Goal: Task Accomplishment & Management: Use online tool/utility

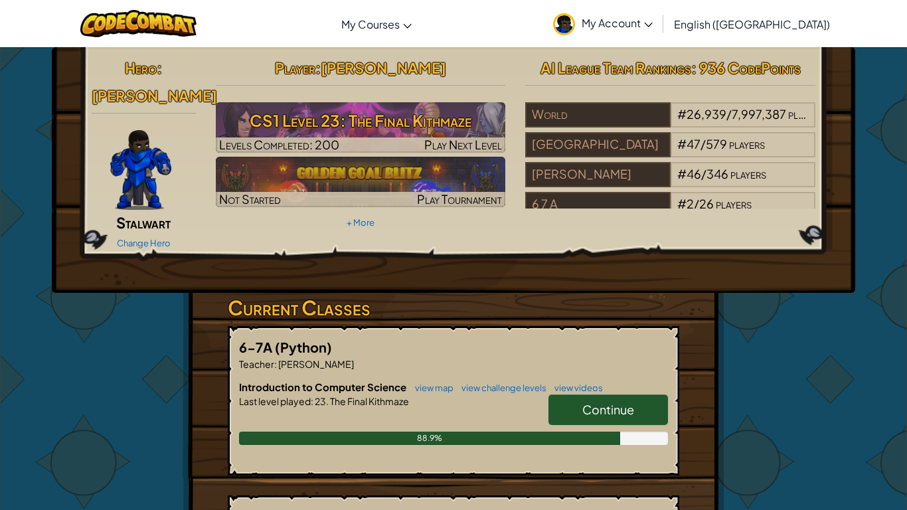
click at [570, 394] on link "Continue" at bounding box center [609, 409] width 120 height 31
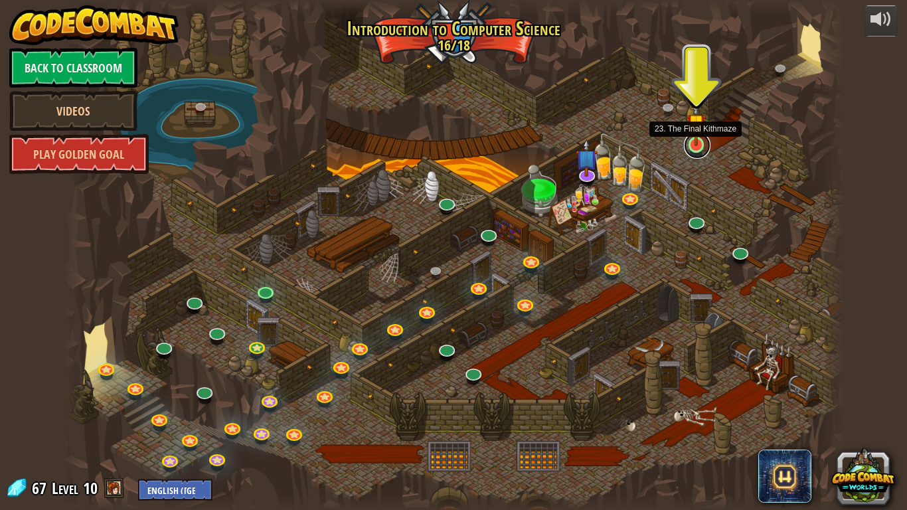
click at [695, 147] on link at bounding box center [697, 145] width 27 height 27
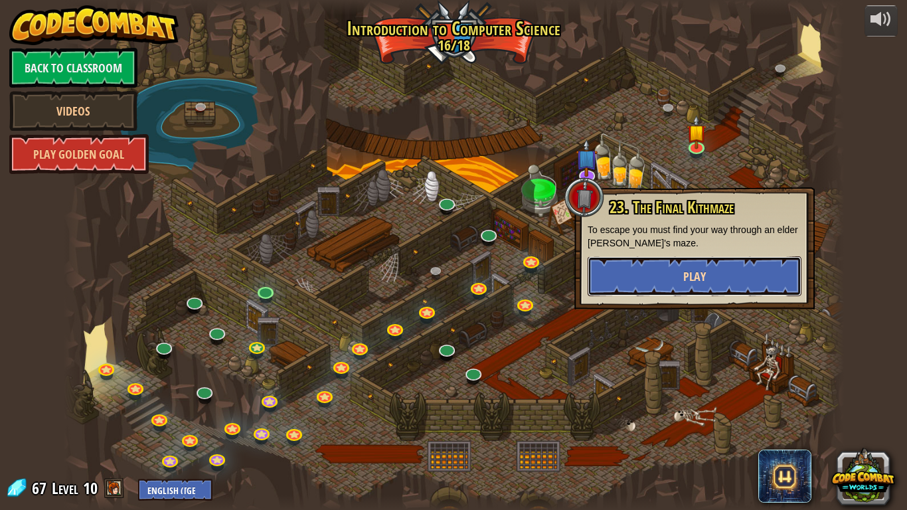
click at [670, 284] on button "Play" at bounding box center [695, 276] width 214 height 40
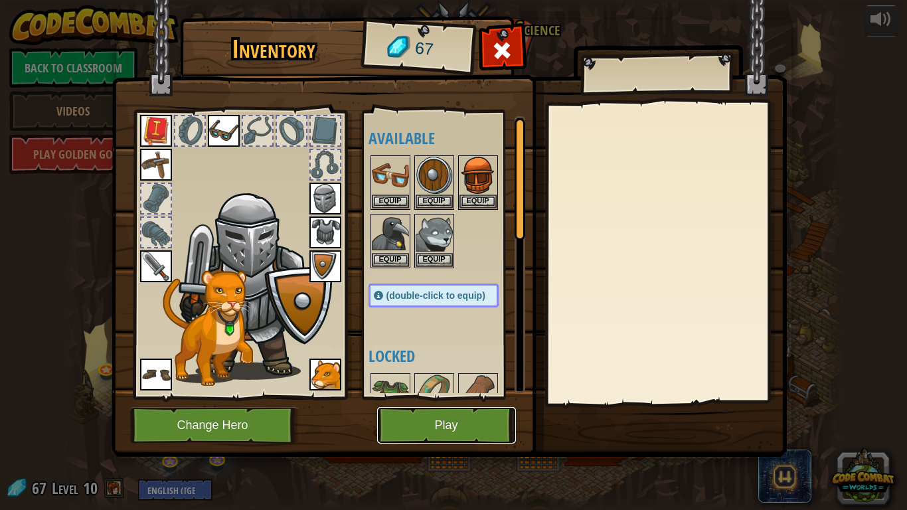
click at [466, 438] on button "Play" at bounding box center [446, 425] width 139 height 37
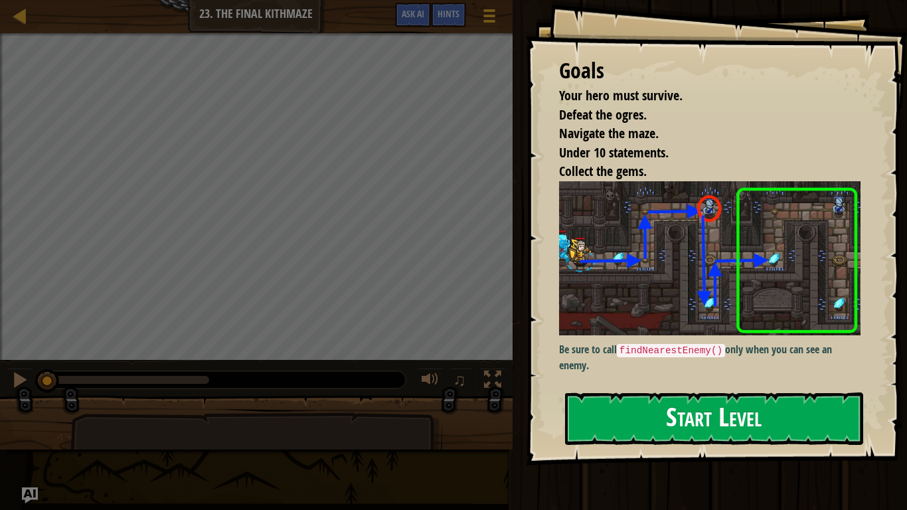
click at [653, 302] on img at bounding box center [709, 258] width 301 height 154
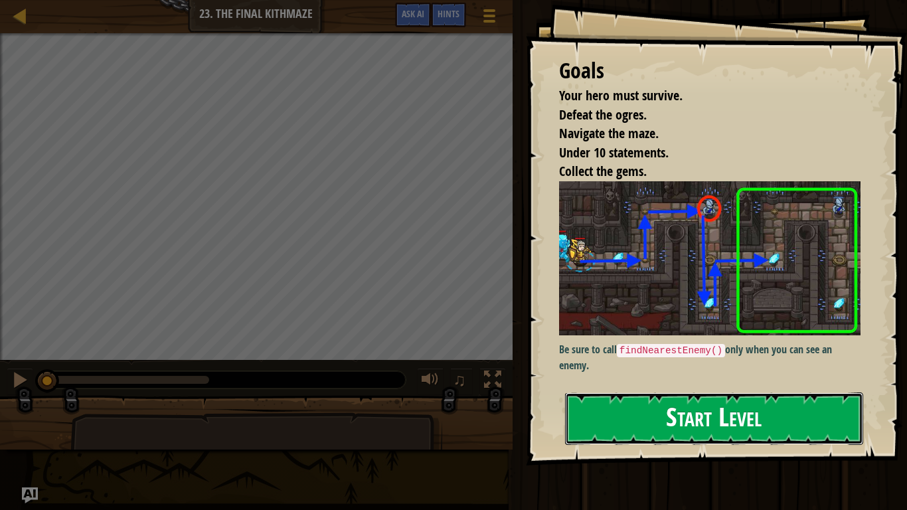
click at [643, 436] on button "Start Level" at bounding box center [714, 418] width 298 height 52
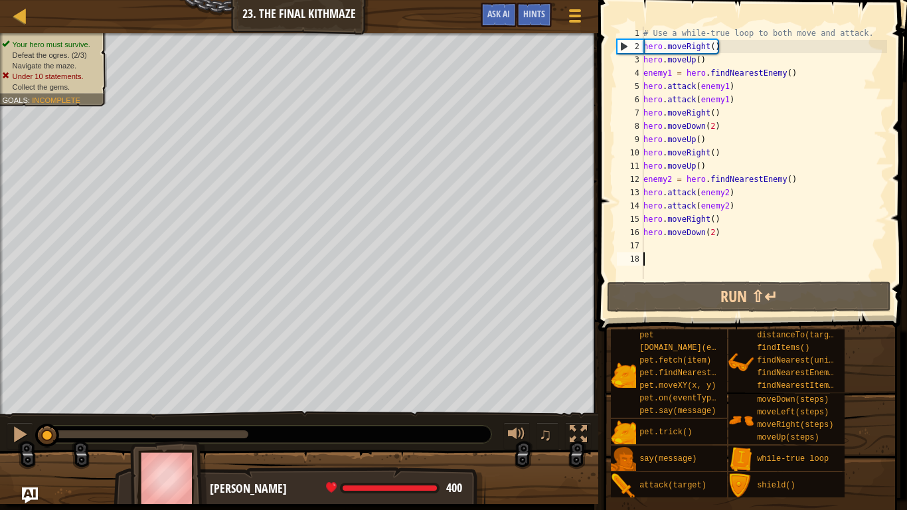
click at [653, 242] on div "# Use a while-true loop to both move and attack. hero . moveRight ( ) hero . mo…" at bounding box center [764, 166] width 246 height 279
type textarea "m"
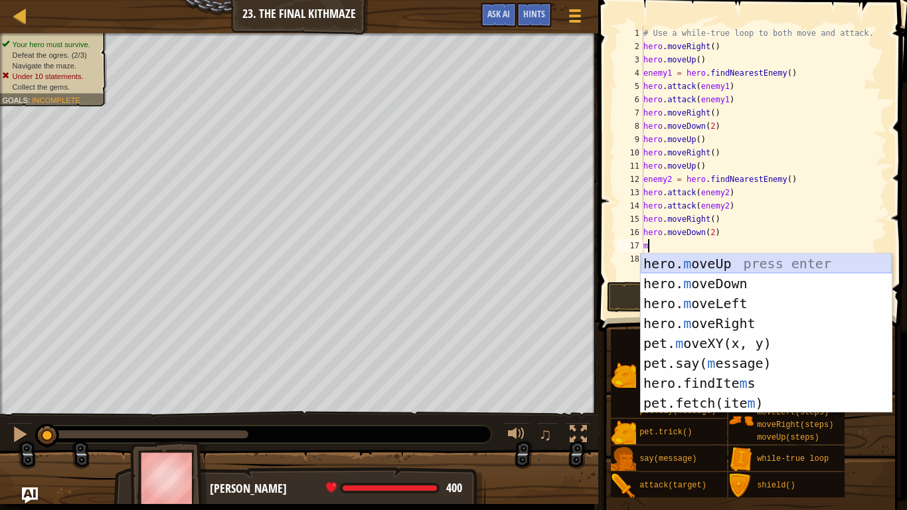
click at [669, 262] on div "hero. m oveUp press enter hero. m oveDown press enter hero. m oveLeft press ent…" at bounding box center [766, 353] width 251 height 199
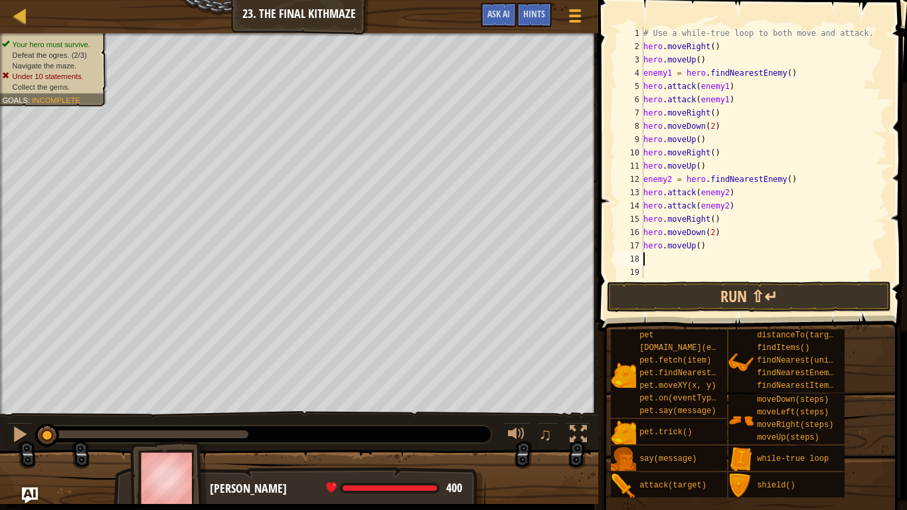
type textarea "m"
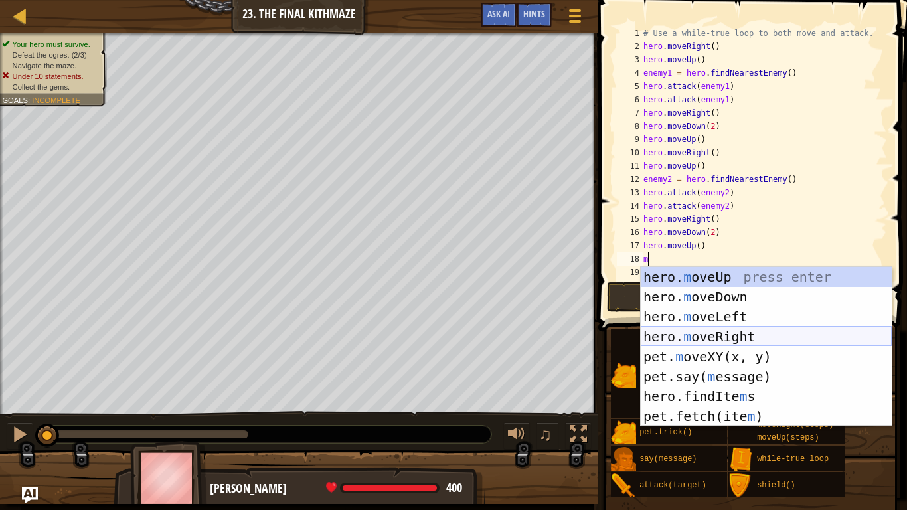
click at [704, 333] on div "hero. m oveUp press enter hero. m oveDown press enter hero. m oveLeft press ent…" at bounding box center [766, 366] width 251 height 199
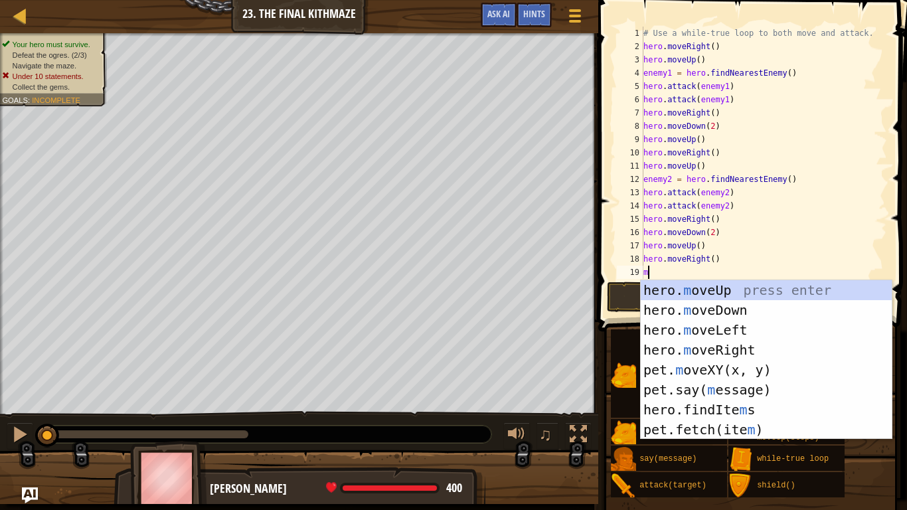
type textarea "mo"
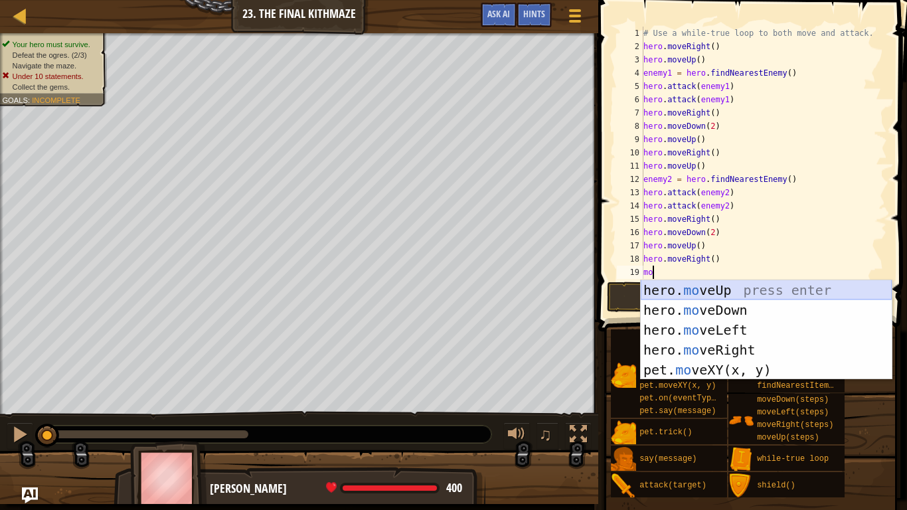
click at [678, 288] on div "hero. mo veUp press enter hero. mo veDown press enter hero. mo veLeft press ent…" at bounding box center [766, 349] width 251 height 139
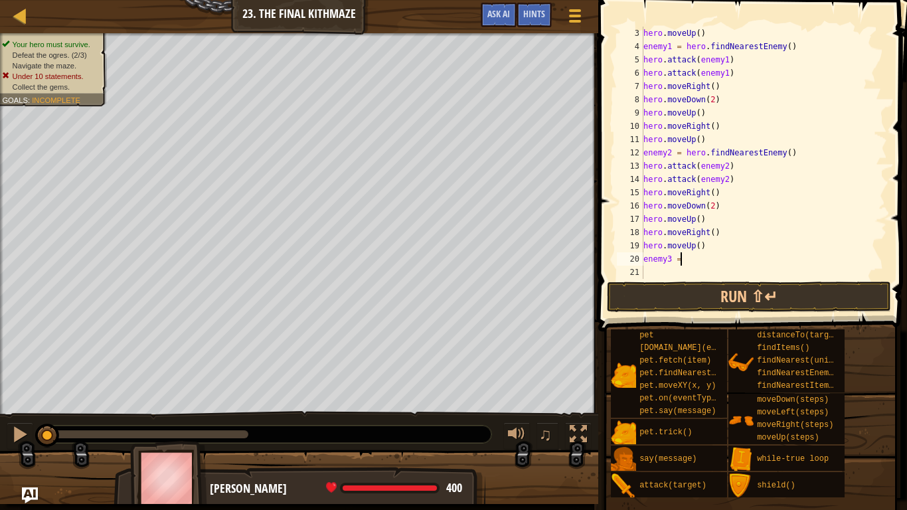
scroll to position [6, 5]
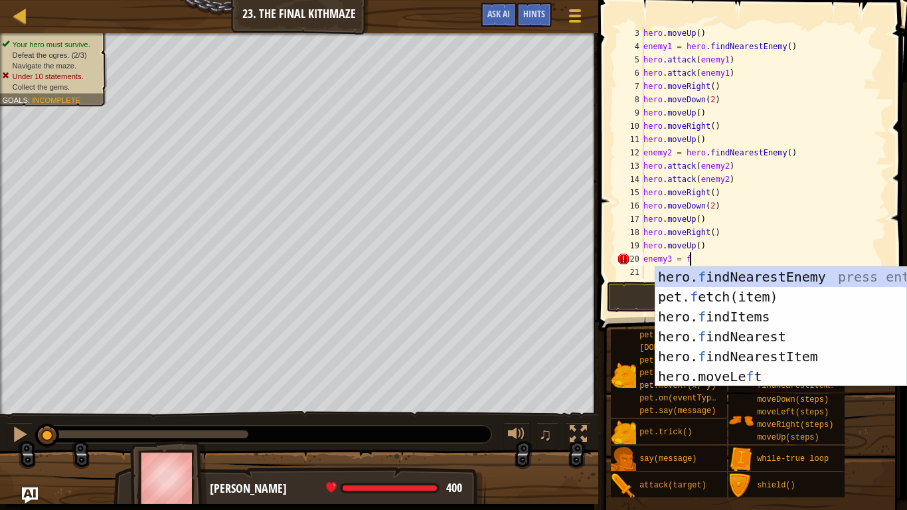
type textarea "enemy3 = fi"
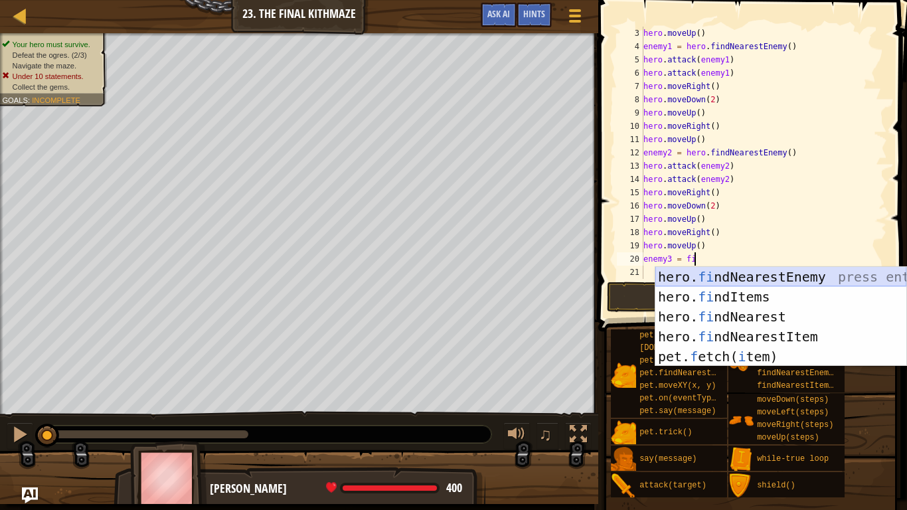
click at [770, 275] on div "hero. fi ndNearestEnemy press enter hero. fi ndItems press enter hero. fi ndNea…" at bounding box center [780, 336] width 251 height 139
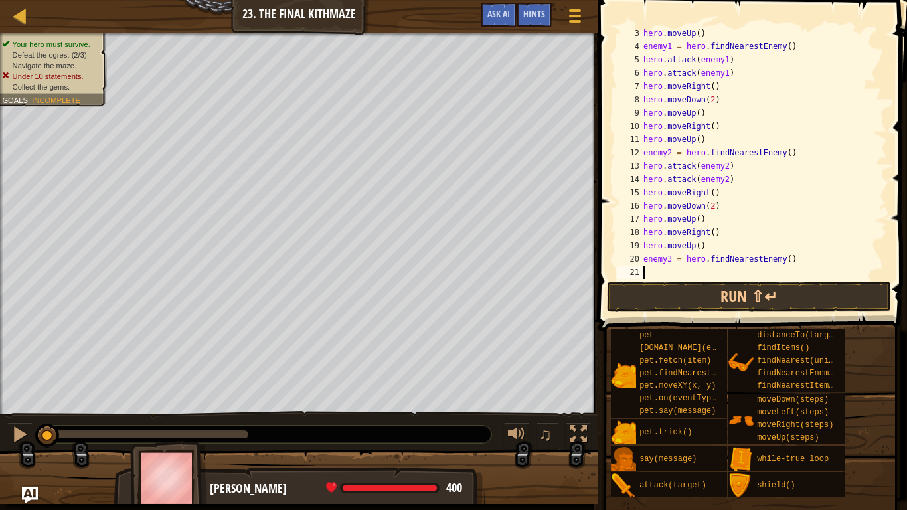
scroll to position [40, 0]
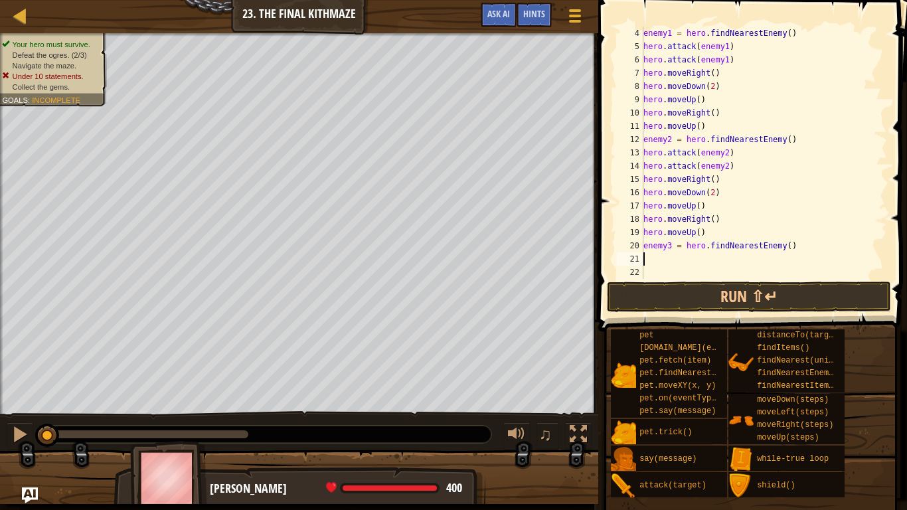
type textarea "h"
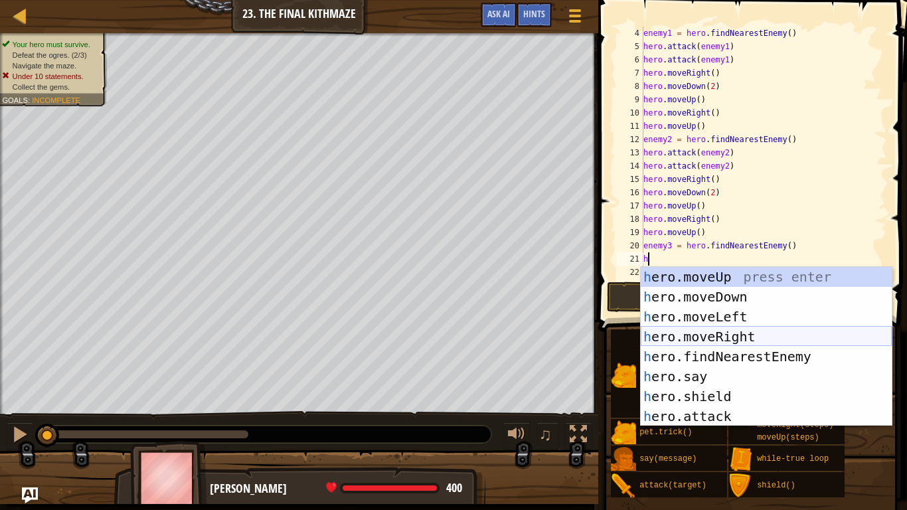
click at [760, 340] on div "h ero.moveUp press enter h ero.moveDown press enter h ero.moveLeft press enter …" at bounding box center [766, 366] width 251 height 199
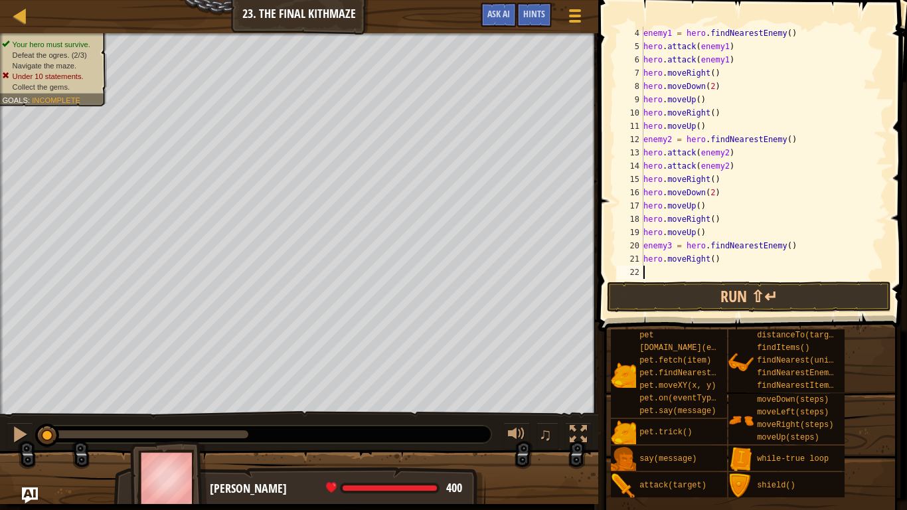
type textarea "h"
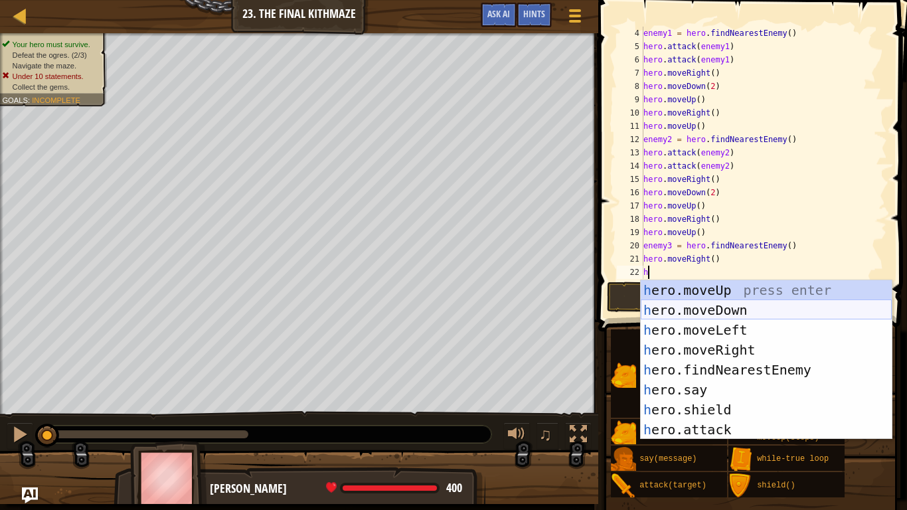
click at [721, 317] on div "h ero.moveUp press enter h ero.moveDown press enter h ero.moveLeft press enter …" at bounding box center [766, 379] width 251 height 199
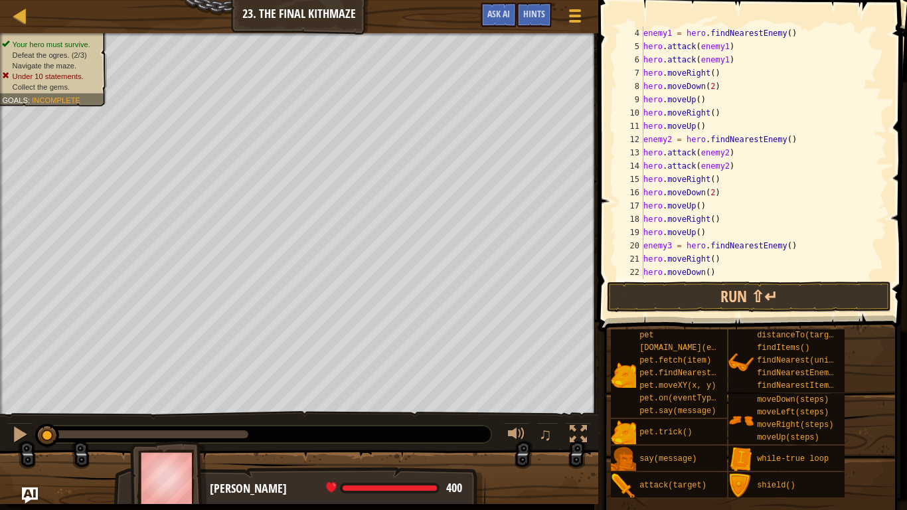
click at [707, 272] on div "enemy1 = hero . findNearestEnemy ( ) hero . attack ( enemy1 ) hero . attack ( e…" at bounding box center [764, 166] width 246 height 279
type textarea "hero.moveDown(2)"
click at [726, 272] on div "enemy1 = hero . findNearestEnemy ( ) hero . attack ( enemy1 ) hero . attack ( e…" at bounding box center [764, 166] width 246 height 279
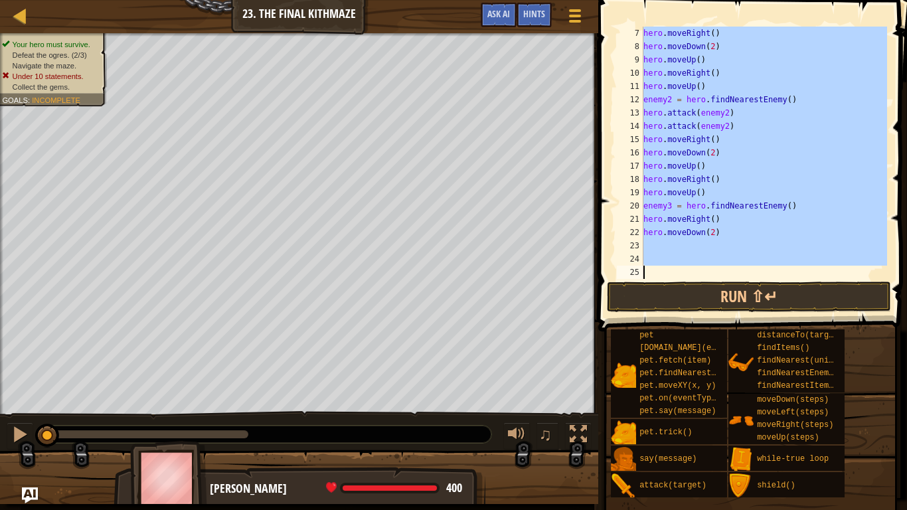
drag, startPoint x: 645, startPoint y: 33, endPoint x: 652, endPoint y: 501, distance: 468.2
click at [652, 501] on div "Hints Videos 7 8 9 10 11 12 13 14 15 16 17 18 19 20 21 22 23 24 25 hero . moveR…" at bounding box center [750, 251] width 313 height 503
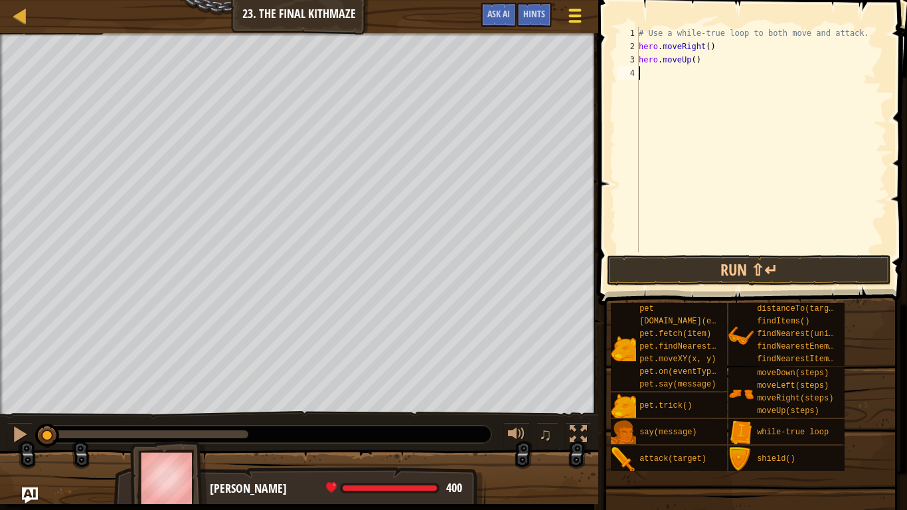
click at [581, 14] on div at bounding box center [575, 15] width 18 height 19
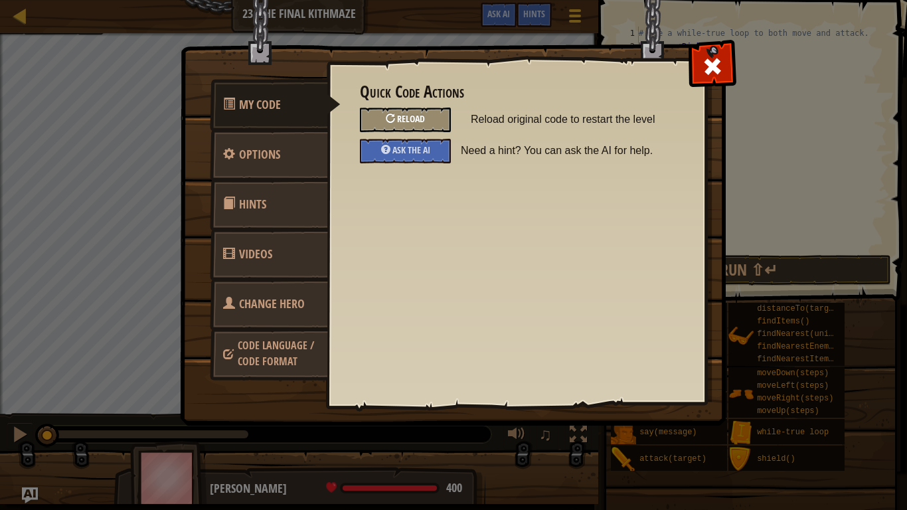
click at [422, 128] on div "Reload" at bounding box center [405, 120] width 91 height 25
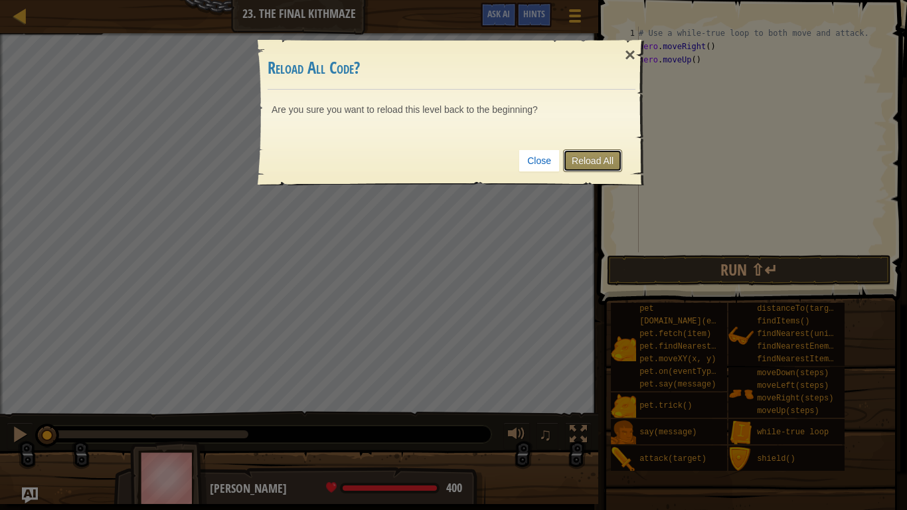
click at [597, 162] on link "Reload All" at bounding box center [592, 160] width 59 height 23
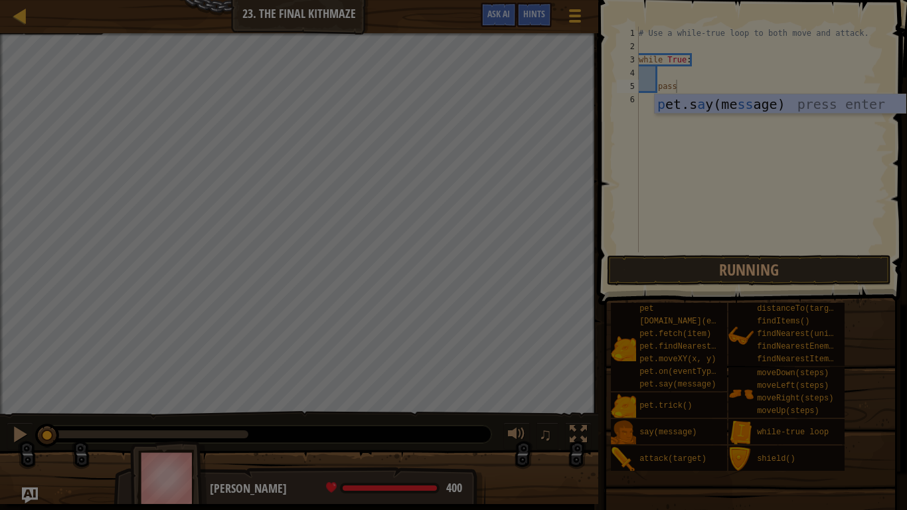
type textarea "pass"
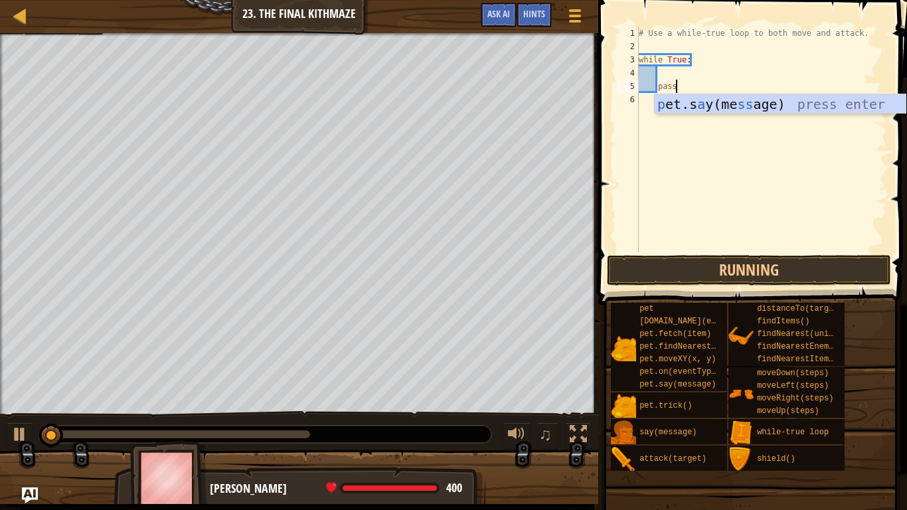
click at [732, 182] on div "# Use a while-true loop to both move and attack. while True : pass" at bounding box center [761, 153] width 251 height 252
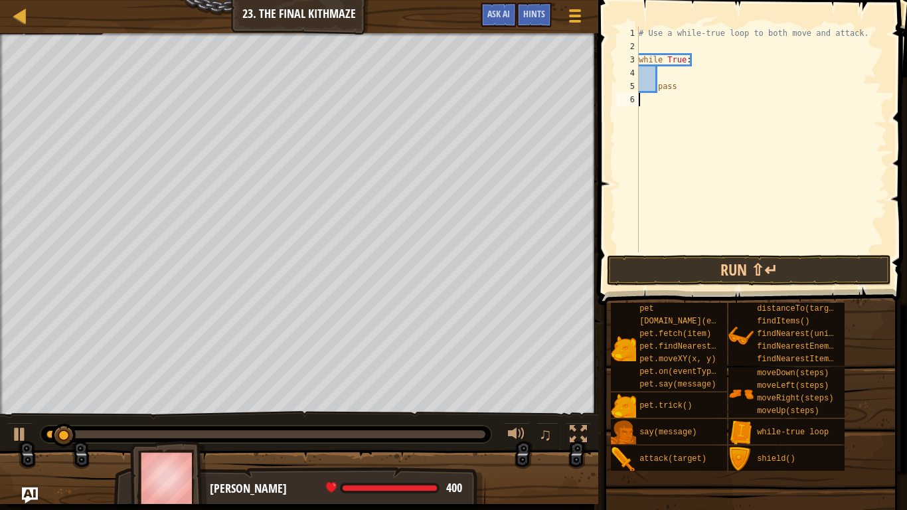
click at [677, 90] on div "# Use a while-true loop to both move and attack. while True : pass" at bounding box center [761, 153] width 251 height 252
type textarea "p"
click at [678, 70] on div "# Use a while-true loop to both move and attack. while True :" at bounding box center [761, 153] width 251 height 252
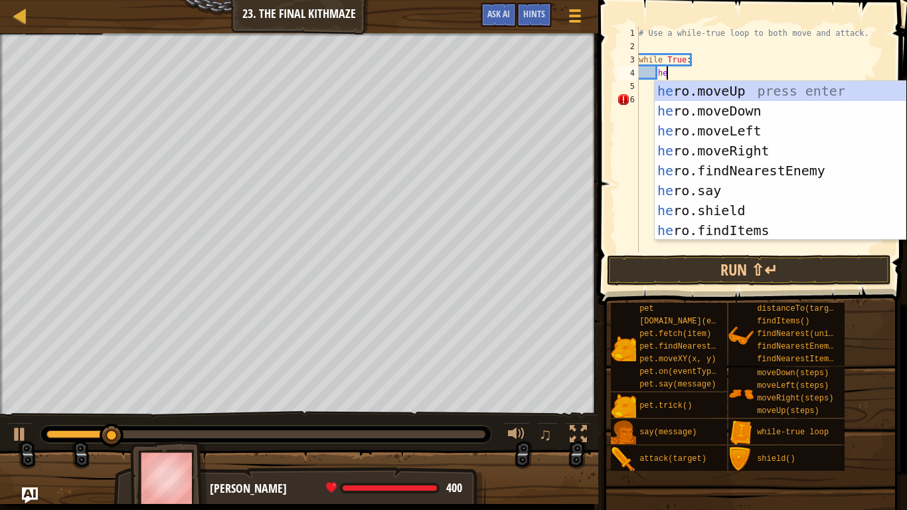
type textarea "hero"
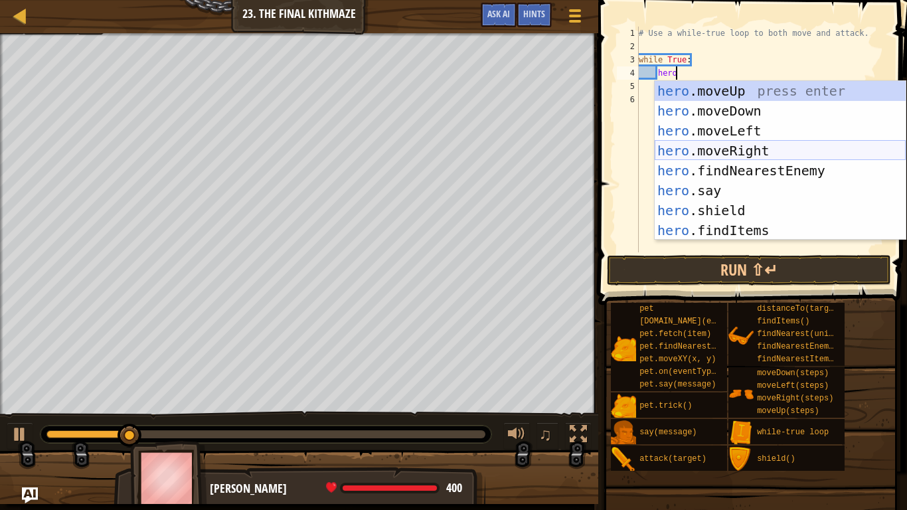
click at [724, 150] on div "hero .moveUp press enter hero .moveDown press enter hero .moveLeft press enter …" at bounding box center [780, 180] width 251 height 199
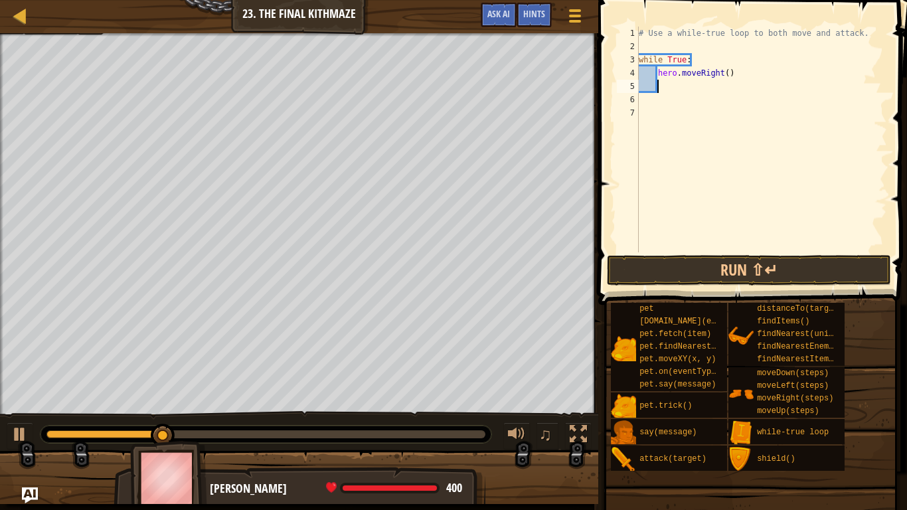
click at [669, 43] on div "# Use a while-true loop to both move and attack. while True : hero . moveRight …" at bounding box center [761, 153] width 251 height 252
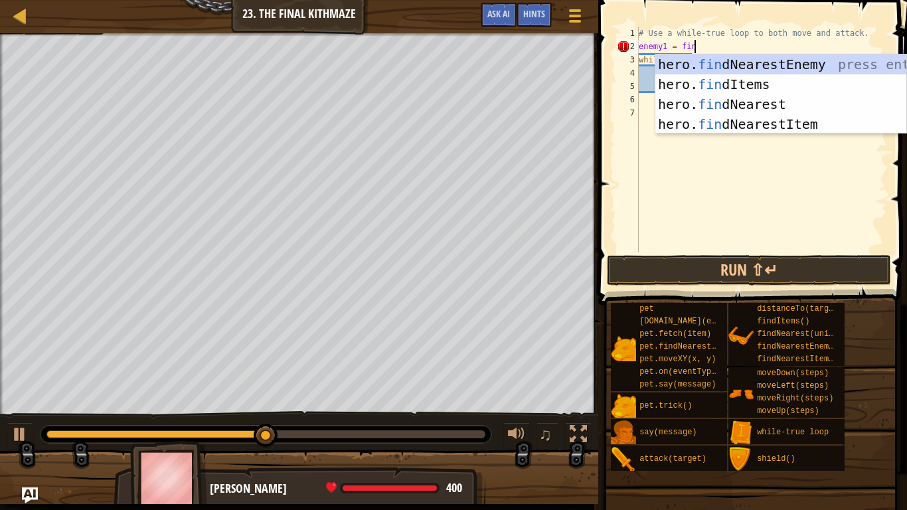
type textarea "enemy1 = fin"
click at [724, 69] on div "hero. fin dNearestEnemy press enter hero. fin dItems press enter hero. fin dNea…" at bounding box center [780, 114] width 251 height 120
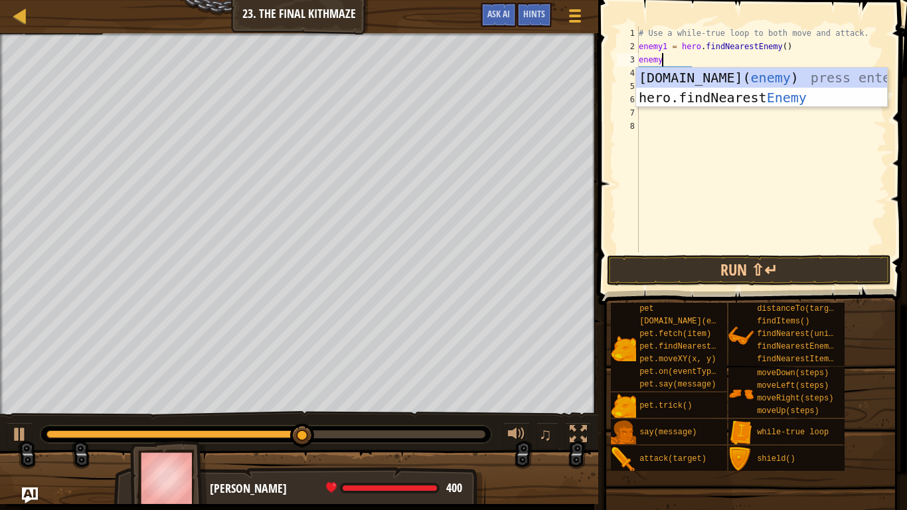
scroll to position [6, 3]
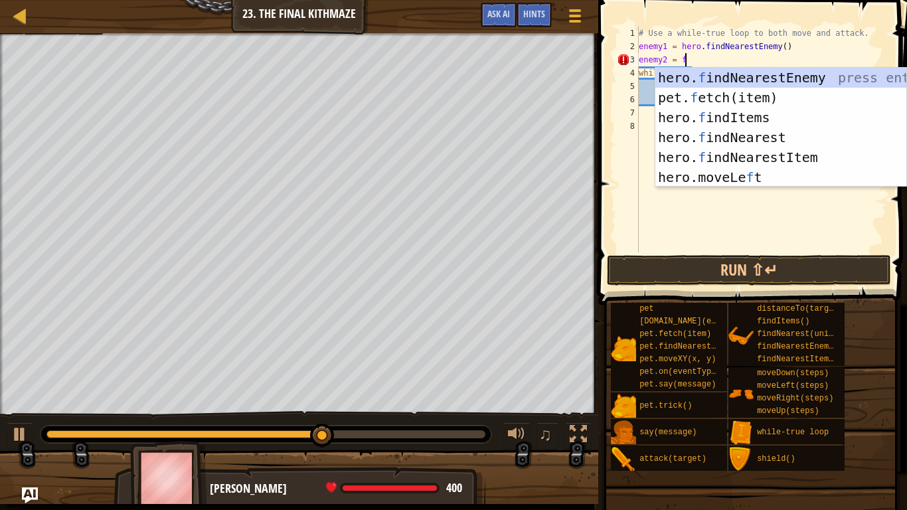
type textarea "enemy2 = fin"
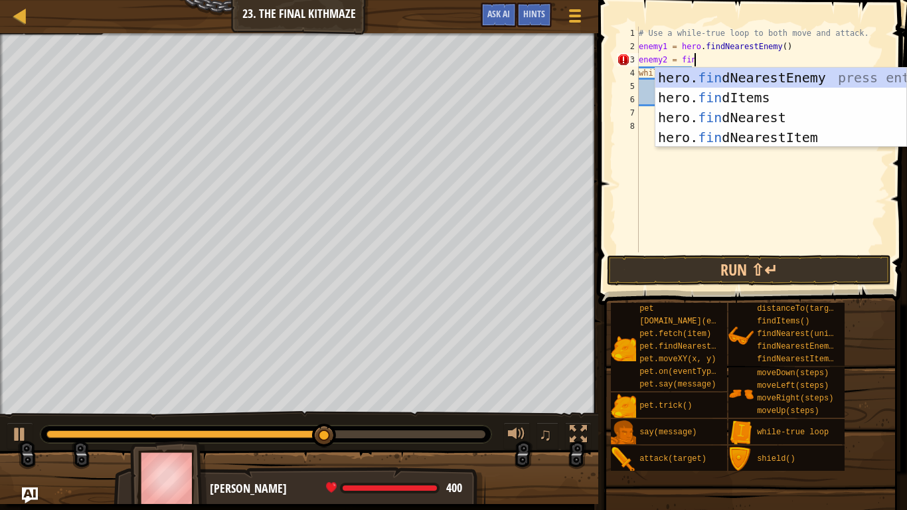
scroll to position [6, 7]
click at [748, 82] on div "hero. fin dNearestEnemy press enter hero. fin dItems press enter hero. fin dNea…" at bounding box center [780, 128] width 251 height 120
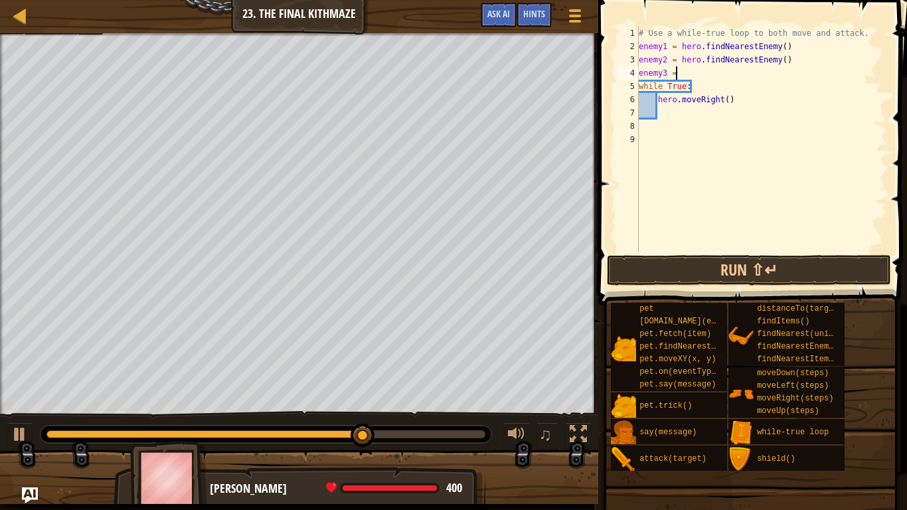
scroll to position [6, 5]
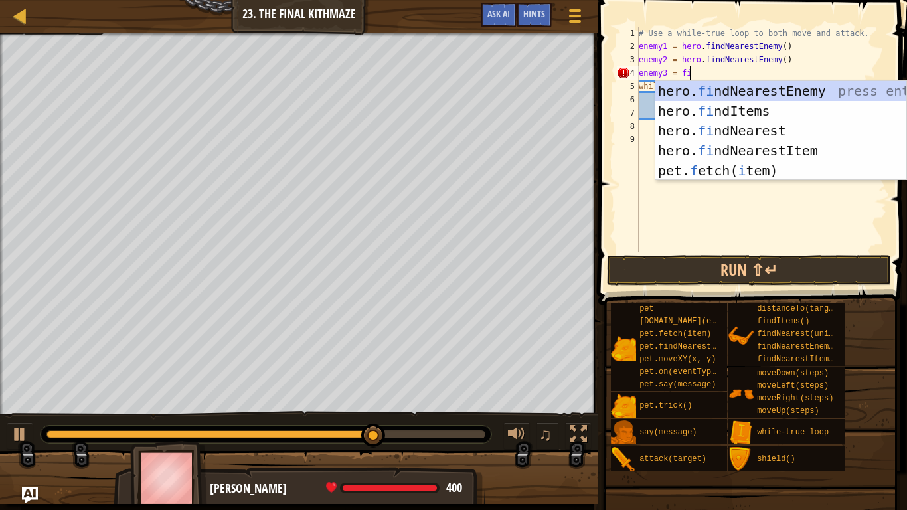
type textarea "enemy3 = fin"
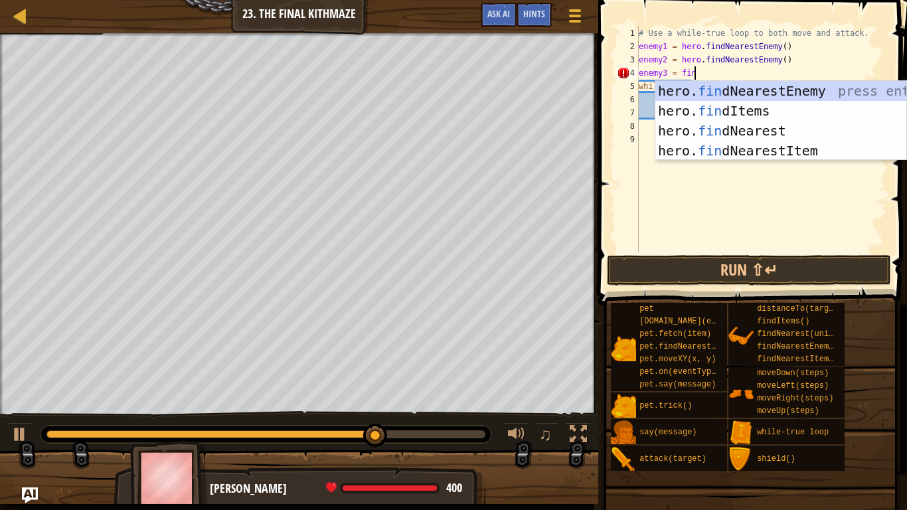
scroll to position [6, 7]
click at [766, 95] on div "hero. fin dNearestEnemy press enter hero. fin dItems press enter hero. fin dNea…" at bounding box center [780, 141] width 251 height 120
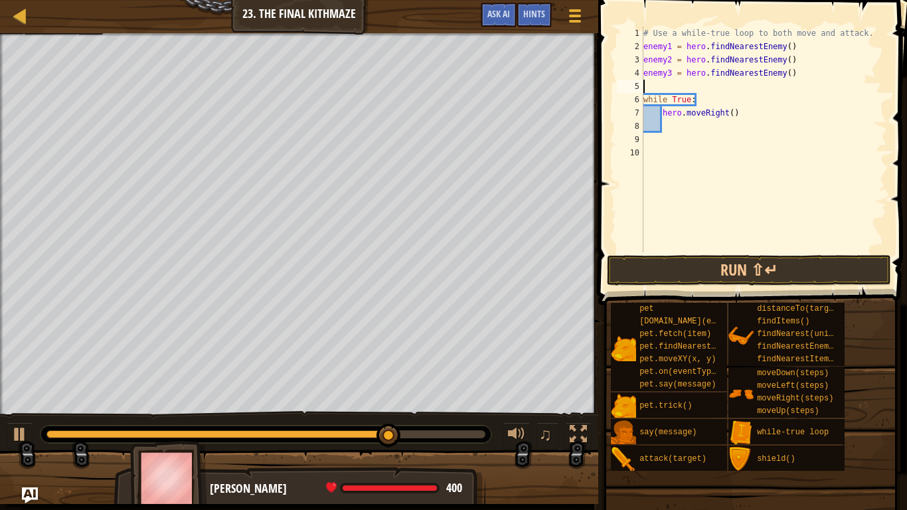
click at [685, 125] on div "# Use a while-true loop to both move and attack. enemy1 = hero . findNearestEne…" at bounding box center [764, 153] width 246 height 252
type textarea "h"
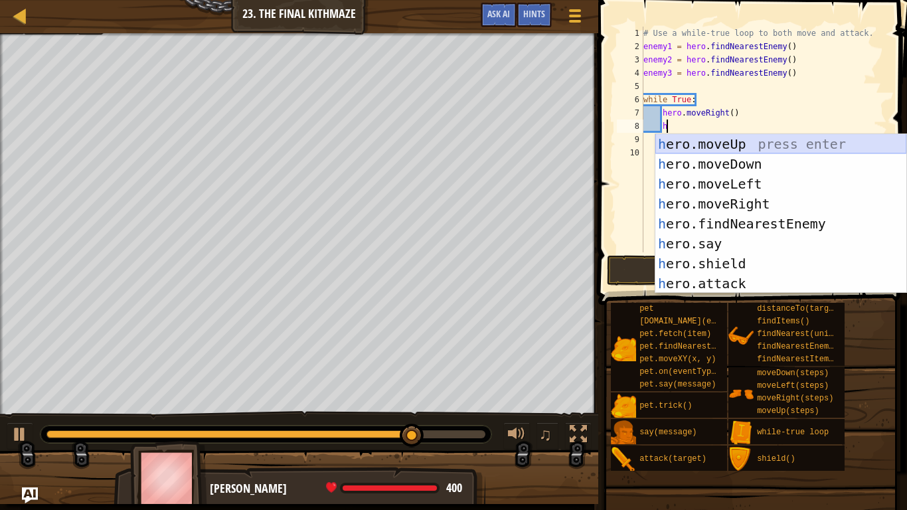
click at [697, 141] on div "h ero.moveUp press enter h ero.moveDown press enter h ero.moveLeft press enter …" at bounding box center [780, 233] width 251 height 199
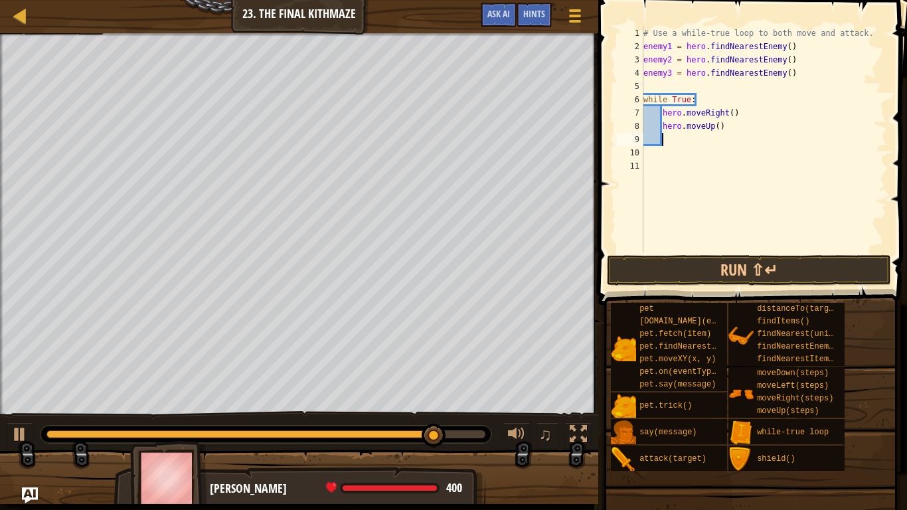
scroll to position [6, 3]
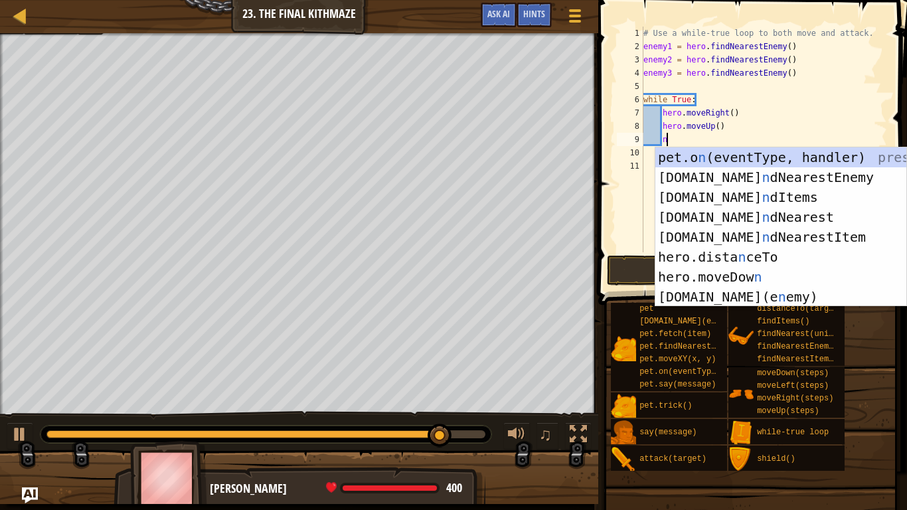
type textarea "n"
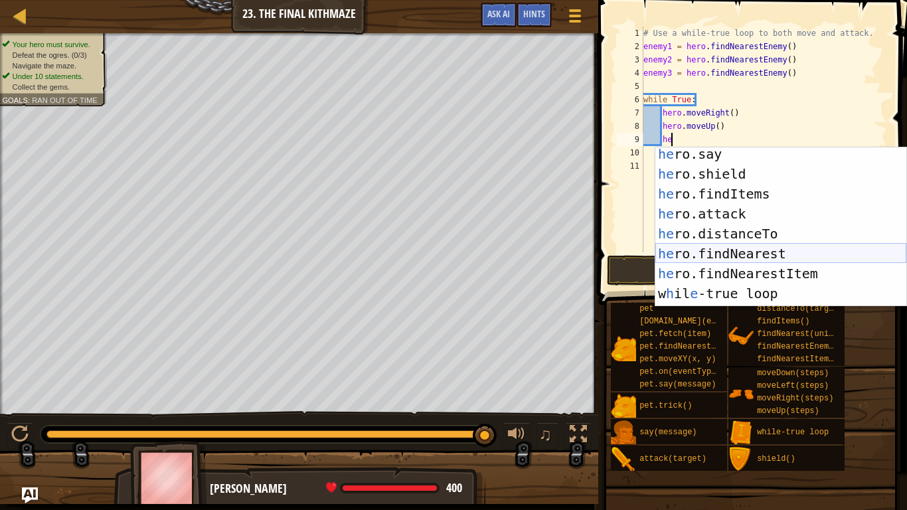
scroll to position [159, 0]
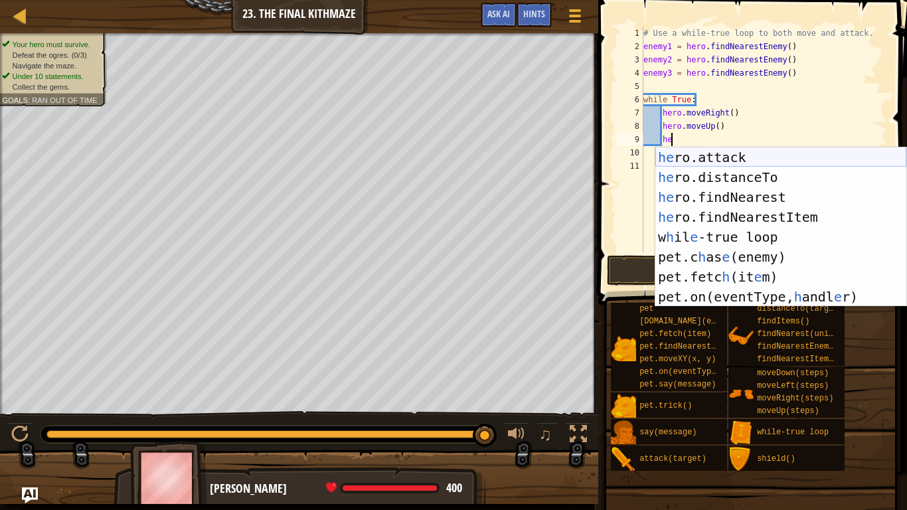
click at [754, 151] on div "he ro.attack press enter he ro.distanceTo press enter he ro.findNearest press e…" at bounding box center [780, 246] width 251 height 199
type textarea "hero.attack(enemy)"
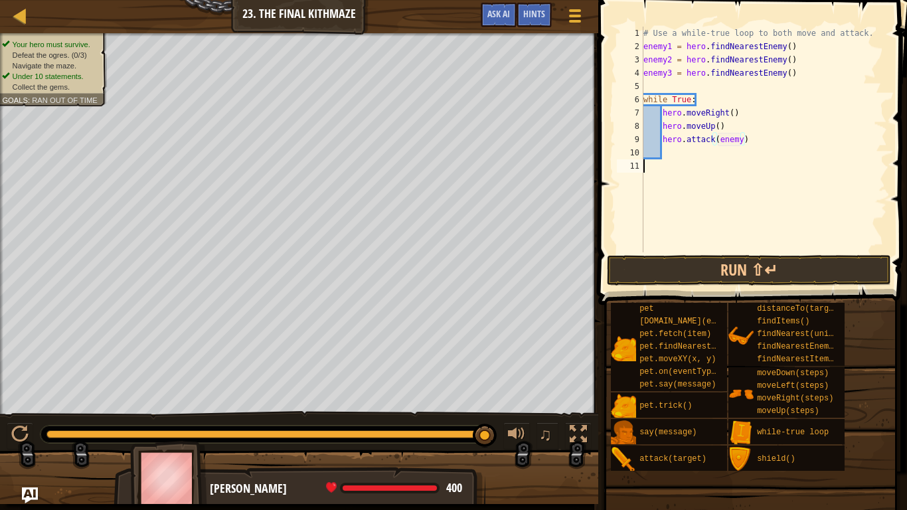
click at [771, 185] on div "# Use a while-true loop to both move and attack. enemy1 = hero . findNearestEne…" at bounding box center [764, 153] width 246 height 252
click at [738, 141] on div "# Use a while-true loop to both move and attack. enemy1 = hero . findNearestEne…" at bounding box center [764, 153] width 246 height 252
click at [742, 143] on div "# Use a while-true loop to both move and attack. enemy1 = hero . findNearestEne…" at bounding box center [764, 153] width 246 height 252
type textarea "hero.attack(enemy1)"
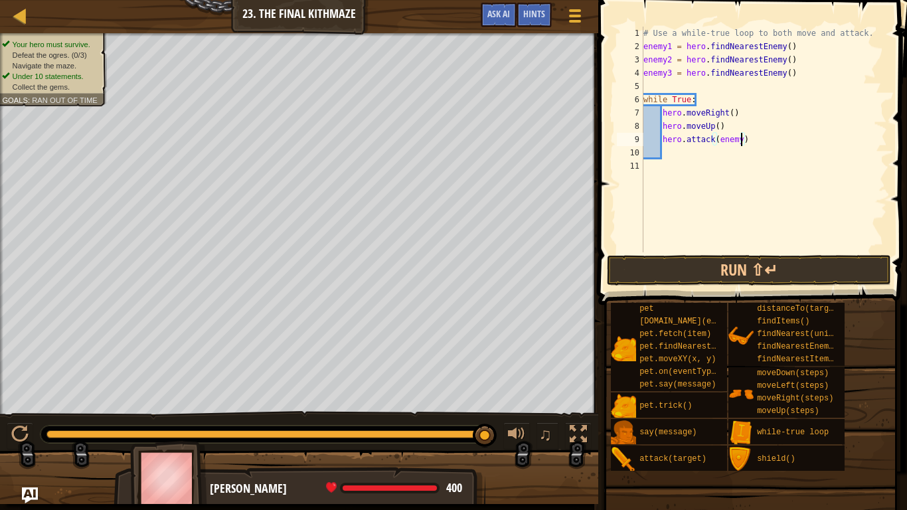
scroll to position [6, 15]
click at [678, 151] on div "# Use a while-true loop to both move and attack. enemy1 = hero . findNearestEne…" at bounding box center [764, 153] width 246 height 252
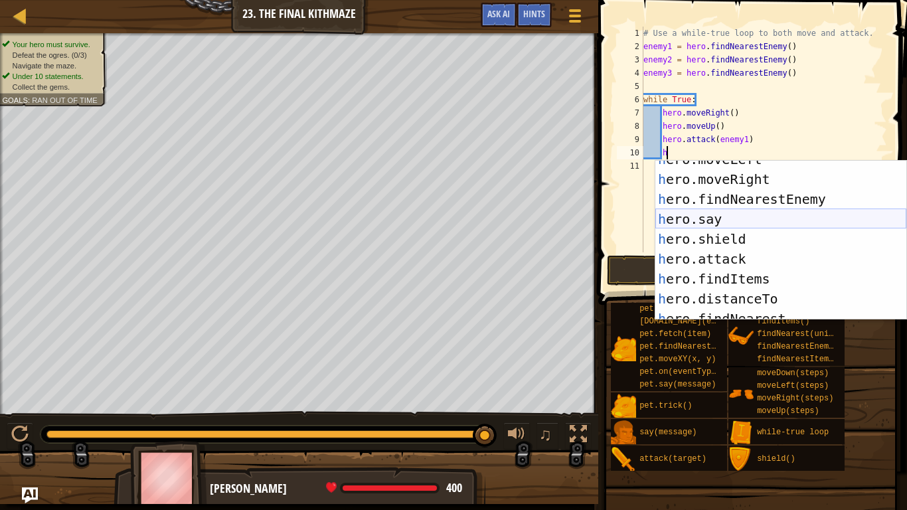
scroll to position [51, 0]
click at [721, 252] on div "h ero.moveLeft press enter h ero.moveRight press enter h ero.findNearestEnemy p…" at bounding box center [780, 248] width 251 height 199
type textarea "hero.attack(enemy)"
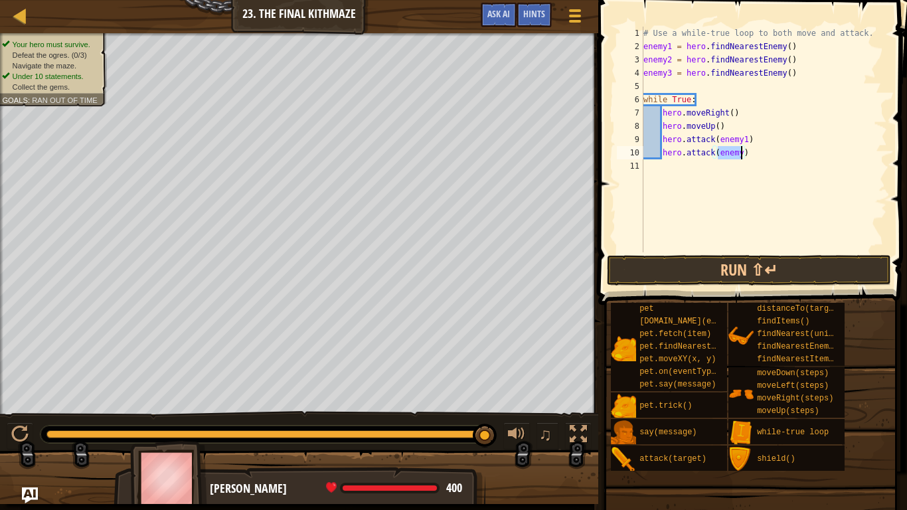
click at [748, 163] on div "# Use a while-true loop to both move and attack. enemy1 = hero . findNearestEne…" at bounding box center [764, 153] width 246 height 252
click at [742, 153] on div "# Use a while-true loop to both move and attack. enemy1 = hero . findNearestEne…" at bounding box center [764, 153] width 246 height 252
click at [726, 272] on button "Run ⇧↵" at bounding box center [749, 270] width 284 height 31
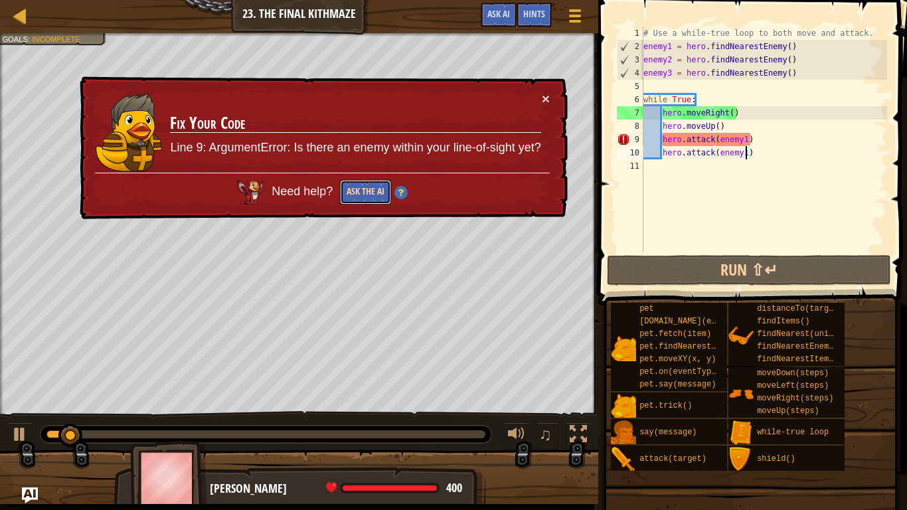
click at [371, 197] on button "Ask the AI" at bounding box center [365, 192] width 51 height 25
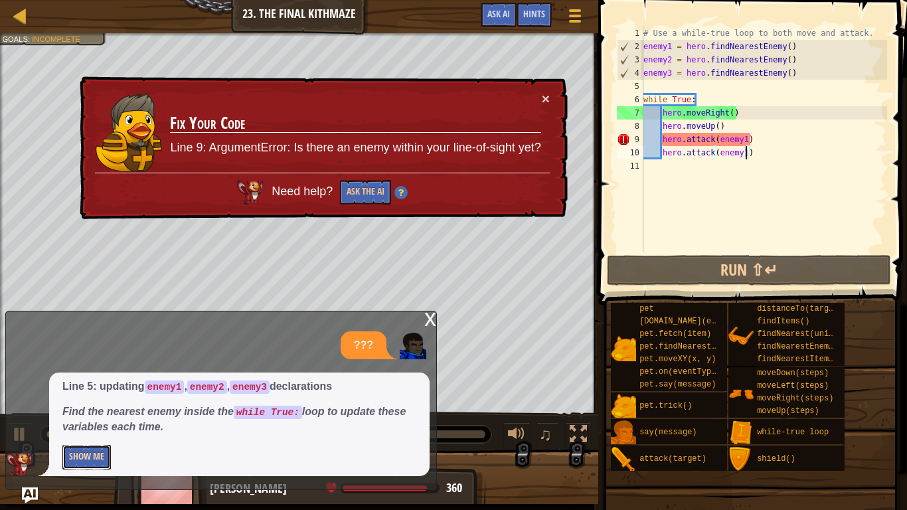
click at [91, 448] on button "Show Me" at bounding box center [86, 457] width 48 height 25
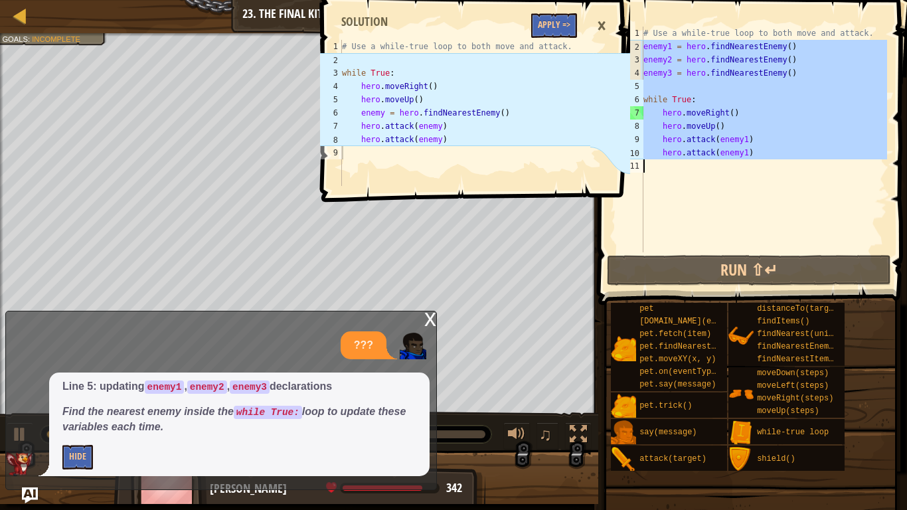
drag, startPoint x: 643, startPoint y: 43, endPoint x: 689, endPoint y: 164, distance: 130.1
click at [689, 164] on div "hero.attack(enemy1) 1 2 3 4 5 6 7 8 9 10 11 # Use a while-true loop to both mov…" at bounding box center [750, 140] width 273 height 226
type textarea "hero.attack(enemy1)"
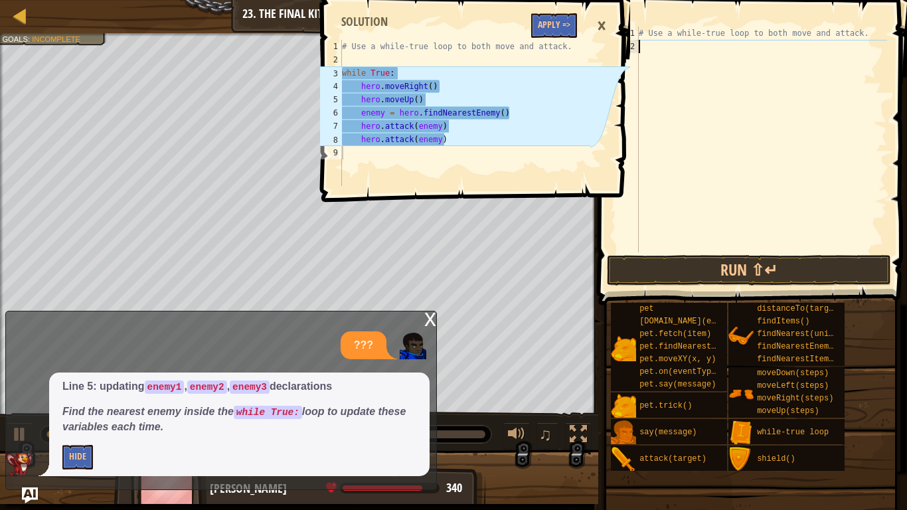
scroll to position [6, 0]
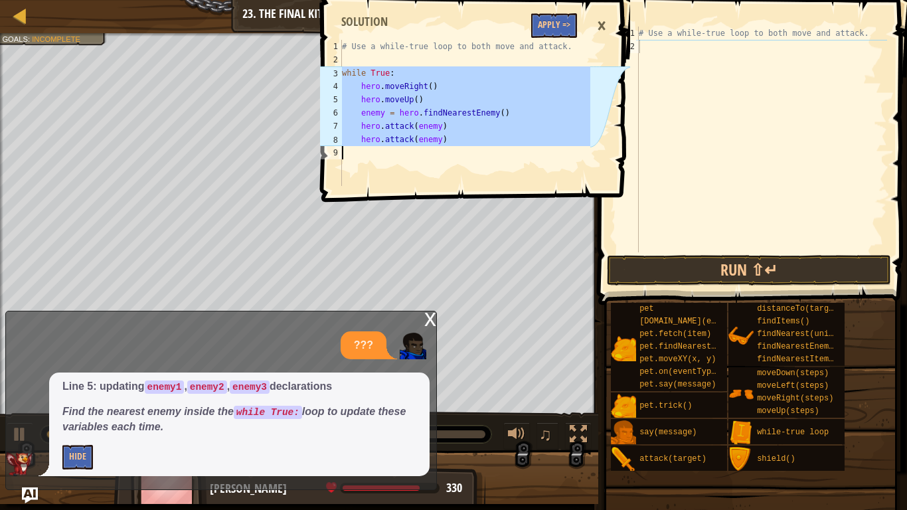
drag, startPoint x: 342, startPoint y: 75, endPoint x: 475, endPoint y: 199, distance: 181.8
click at [475, 189] on div "while True: 1 2 3 4 5 6 7 8 9 # Use a while-true loop to both move and attack. …" at bounding box center [473, 98] width 313 height 183
type textarea "hero.attack(enemy)"
click at [676, 100] on div "# Use a while-true loop to both move and attack." at bounding box center [761, 153] width 251 height 252
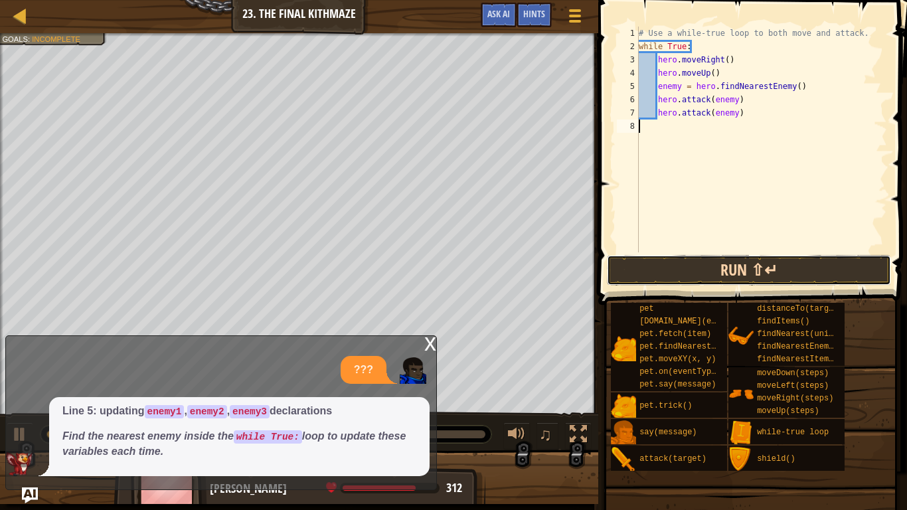
click at [703, 273] on button "Run ⇧↵" at bounding box center [749, 270] width 284 height 31
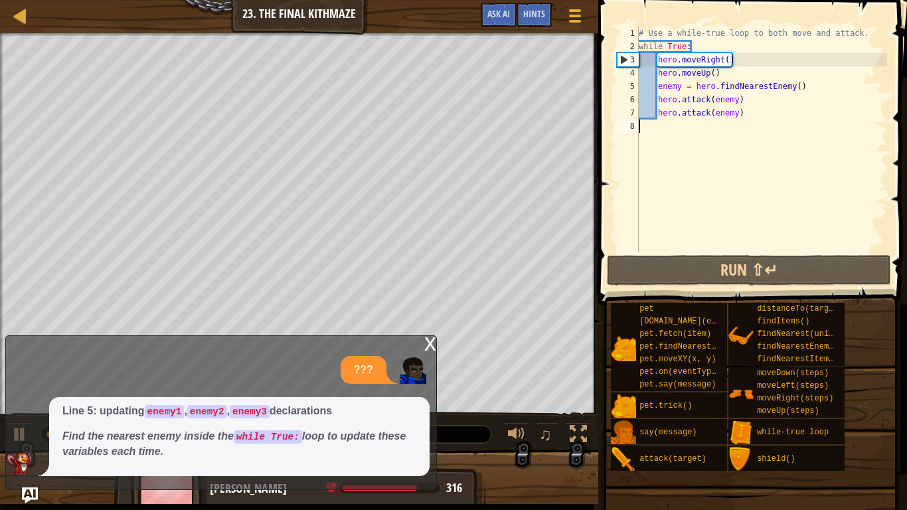
click at [730, 58] on div "# Use a while-true loop to both move and attack. while True : hero . moveRight …" at bounding box center [761, 153] width 251 height 252
click at [693, 48] on div "# Use a while-true loop to both move and attack. while True : hero . moveRight …" at bounding box center [761, 153] width 251 height 252
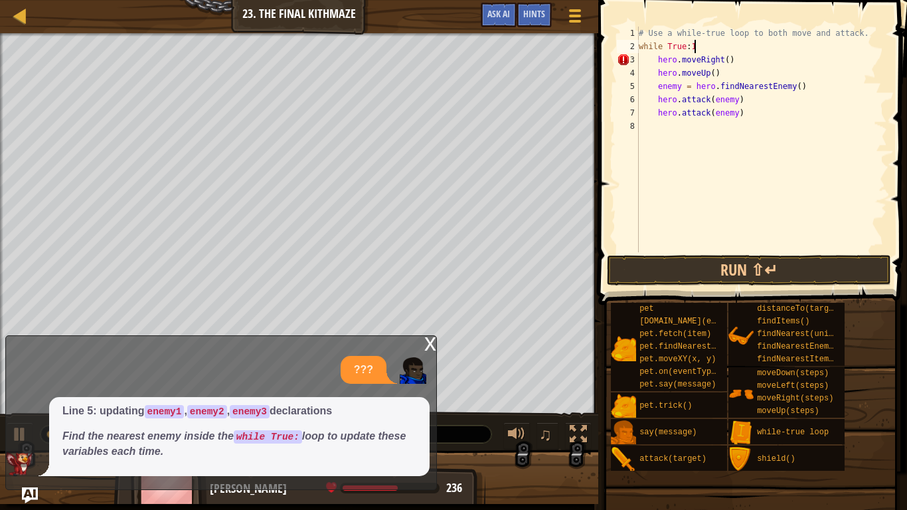
type textarea "while True:"
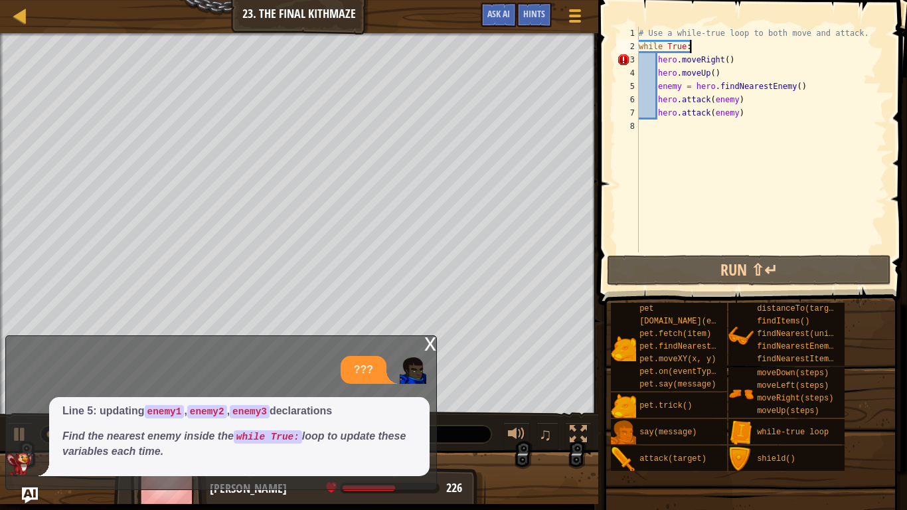
scroll to position [6, 7]
click at [482, 20] on button "Ask AI" at bounding box center [499, 15] width 36 height 25
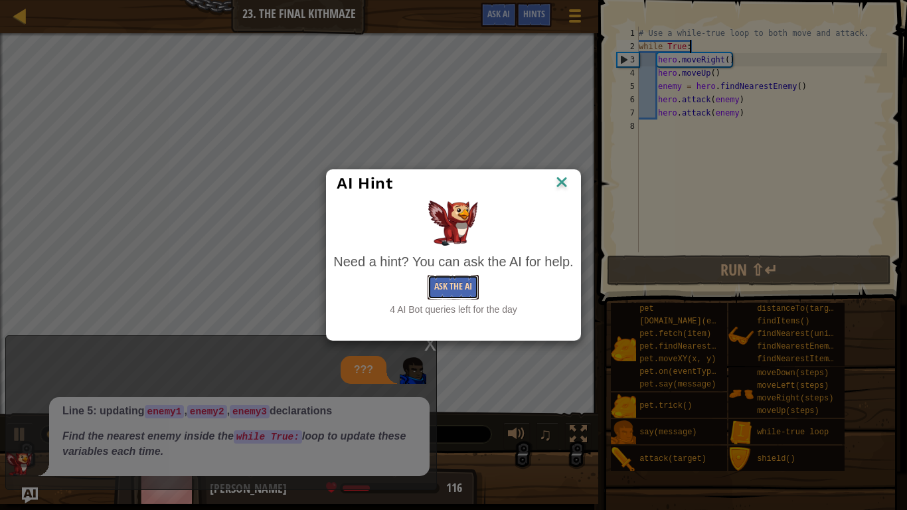
click at [468, 278] on button "Ask the AI" at bounding box center [453, 287] width 51 height 25
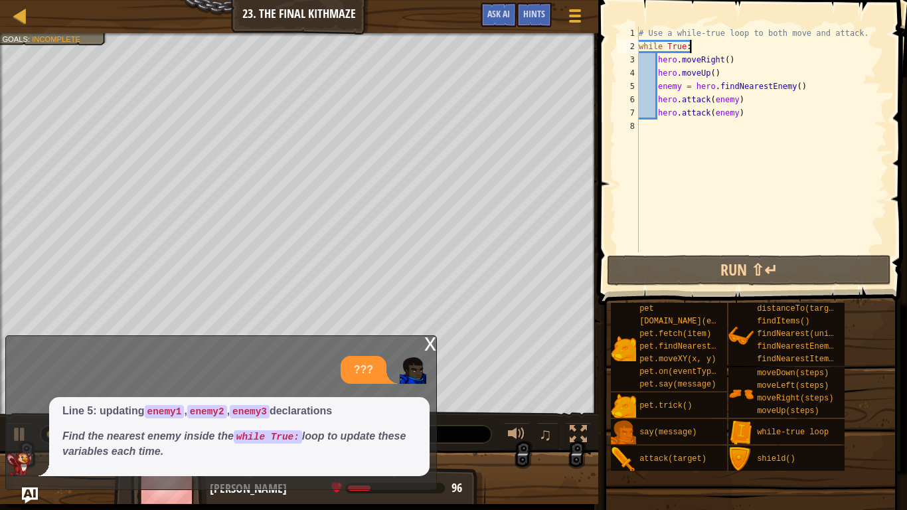
click at [427, 345] on div "x" at bounding box center [430, 342] width 12 height 13
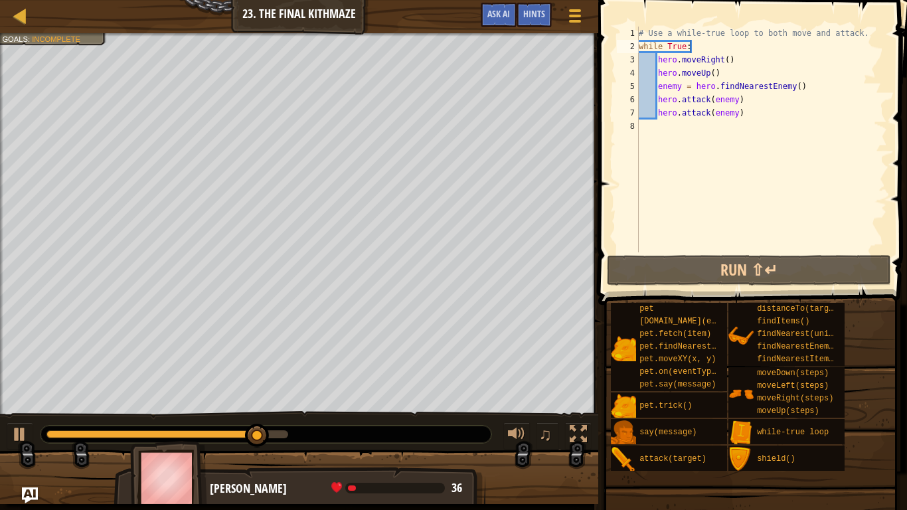
click at [661, 131] on div "# Use a while-true loop to both move and attack. while True : hero . moveRight …" at bounding box center [761, 153] width 251 height 252
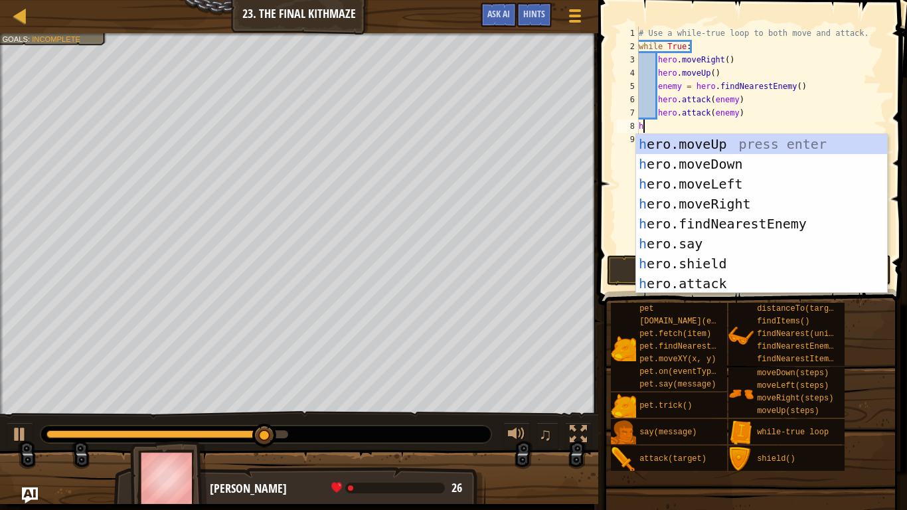
scroll to position [0, 0]
type textarea "he"
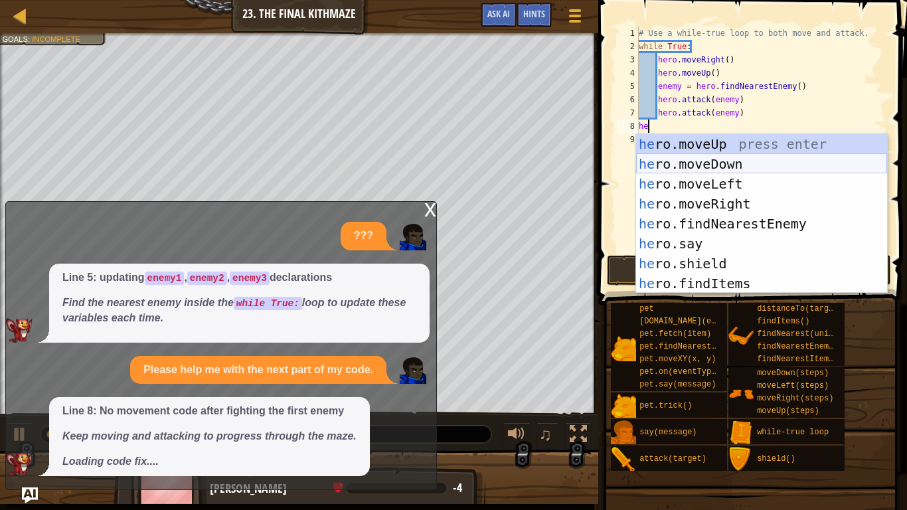
click at [678, 163] on div "he ro.moveUp press enter he ro.moveDown press enter he ro.moveLeft press enter …" at bounding box center [761, 233] width 251 height 199
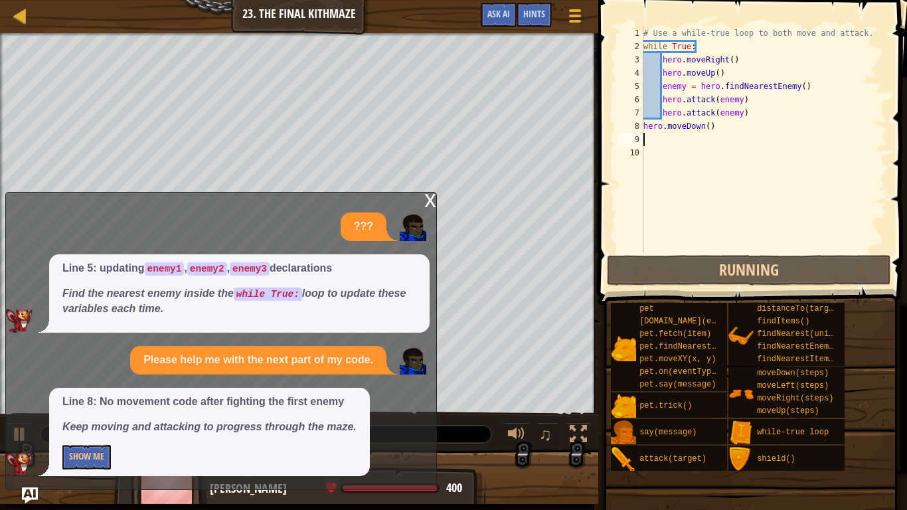
click at [709, 129] on div "# Use a while-true loop to both move and attack. while True : hero . moveRight …" at bounding box center [764, 153] width 246 height 252
type textarea "hero.moveDown(2)"
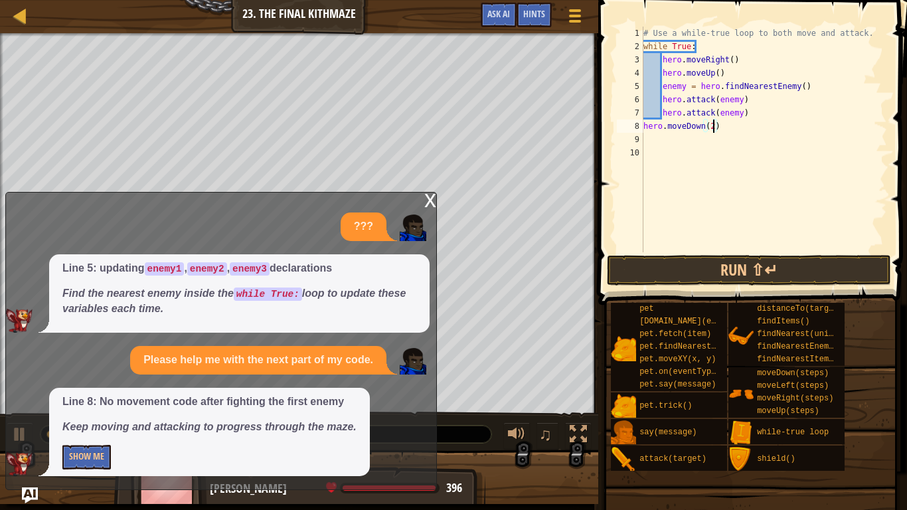
click at [688, 145] on div "# Use a while-true loop to both move and attack. while True : hero . moveRight …" at bounding box center [764, 153] width 246 height 252
type textarea "h"
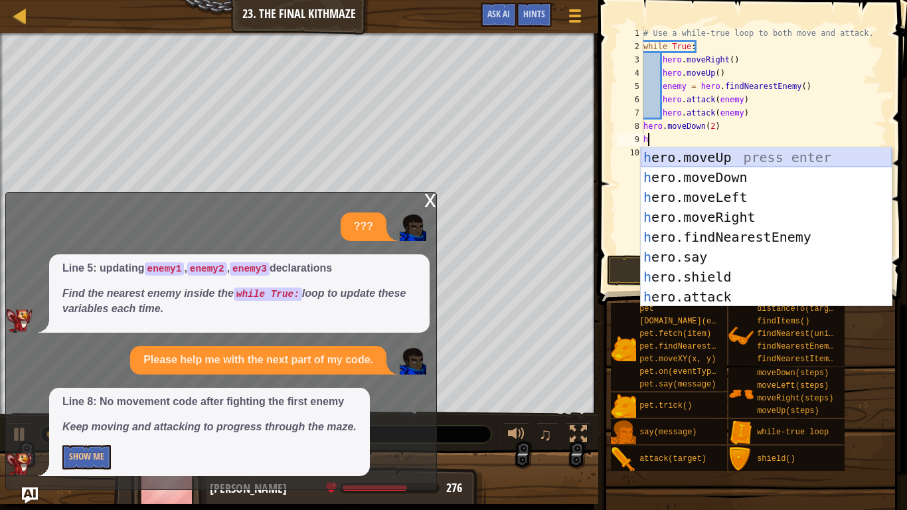
click at [703, 155] on div "h ero.moveUp press enter h ero.moveDown press enter h ero.moveLeft press enter …" at bounding box center [766, 246] width 251 height 199
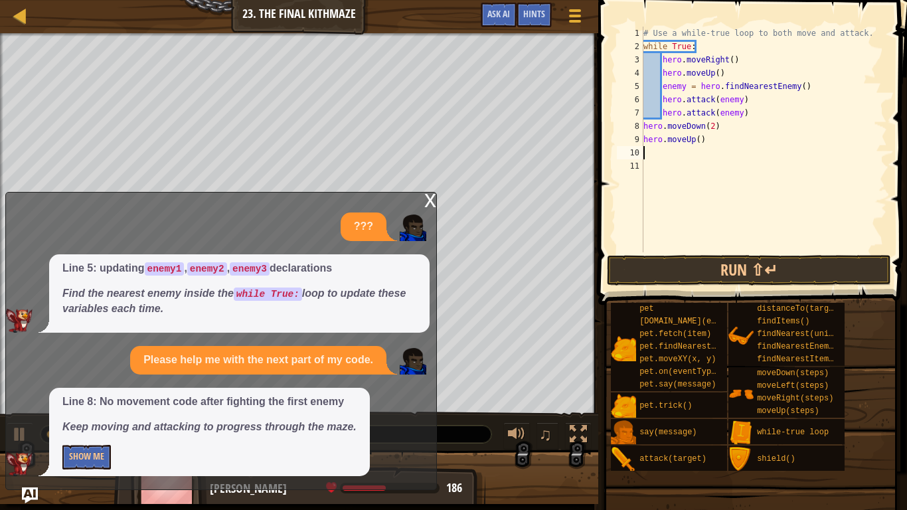
click at [428, 197] on div "x" at bounding box center [430, 199] width 12 height 13
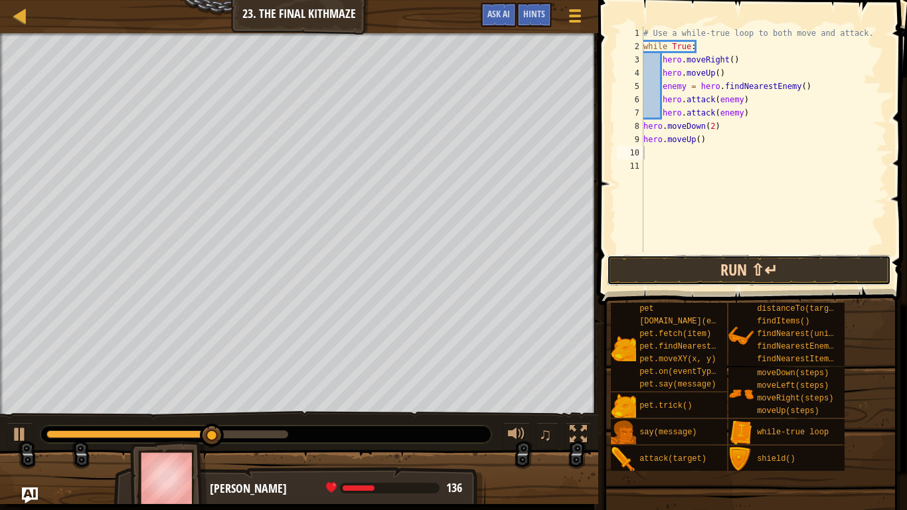
click at [630, 271] on button "Run ⇧↵" at bounding box center [749, 270] width 284 height 31
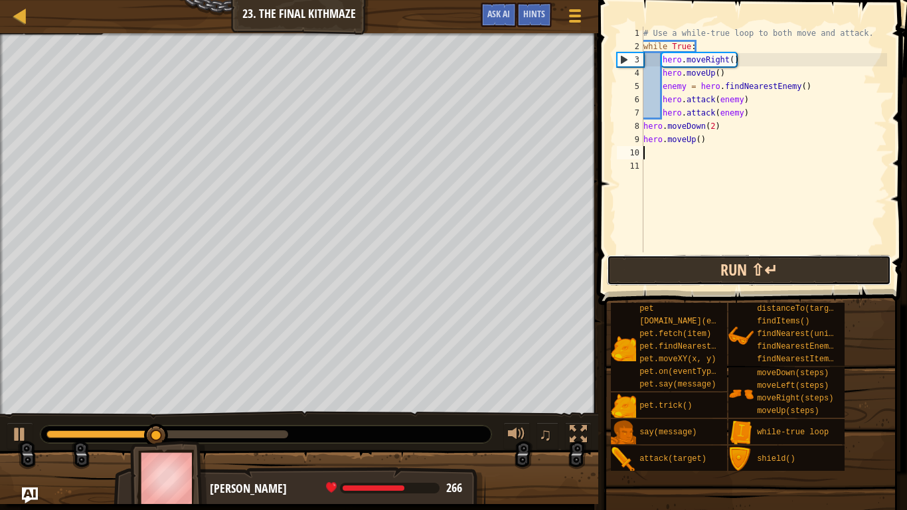
click at [655, 267] on button "Run ⇧↵" at bounding box center [749, 270] width 284 height 31
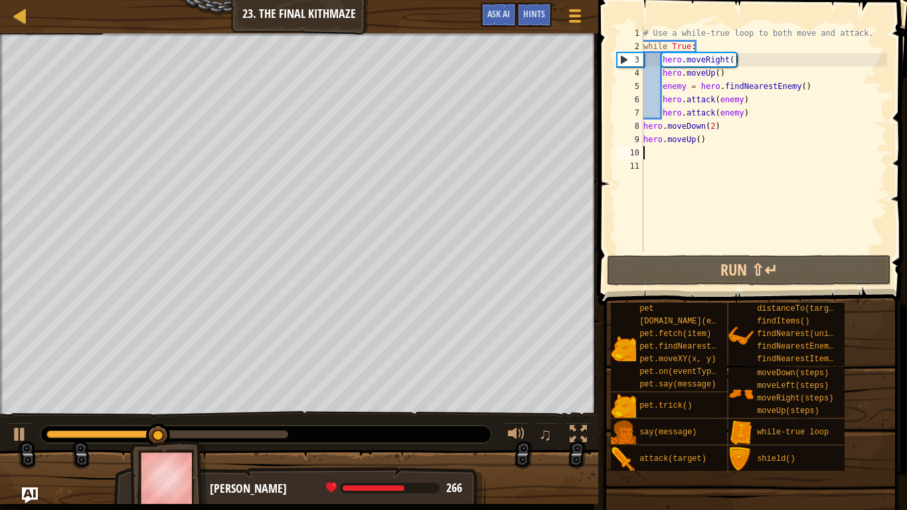
click at [740, 137] on div "# Use a while-true loop to both move and attack. while True : hero . moveRight …" at bounding box center [764, 153] width 246 height 252
click at [659, 61] on div "# Use a while-true loop to both move and attack. while True : hero . moveRight …" at bounding box center [764, 153] width 246 height 252
click at [641, 62] on div "3" at bounding box center [631, 59] width 26 height 13
type textarea "hero.moveRight()"
click at [521, 3] on div "Hints" at bounding box center [534, 15] width 35 height 25
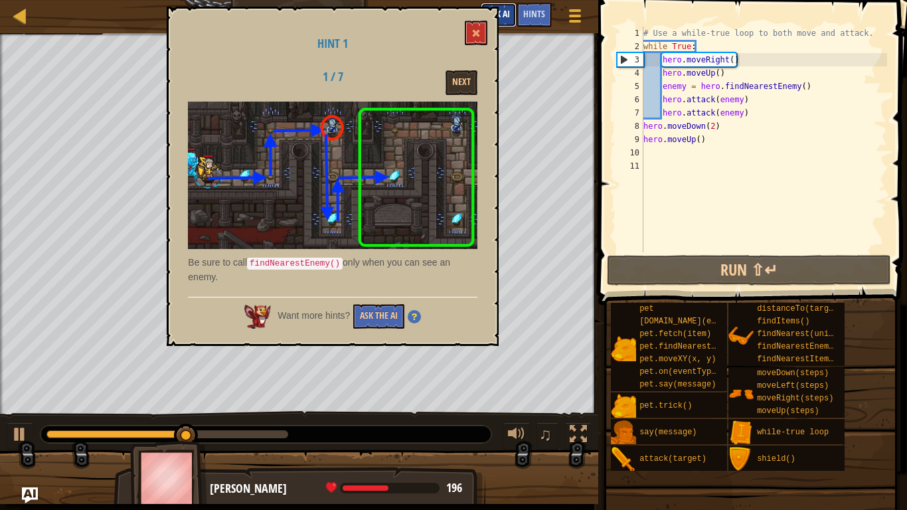
click at [508, 9] on span "Ask AI" at bounding box center [498, 13] width 23 height 13
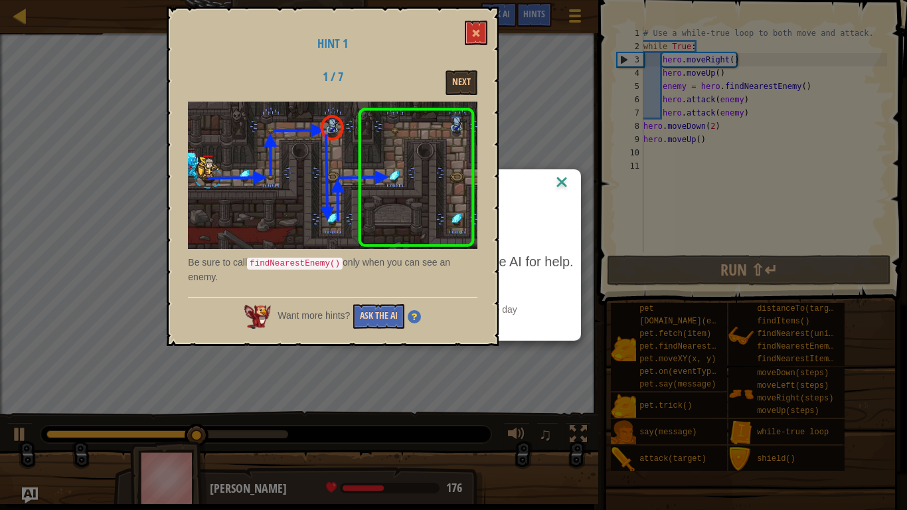
click at [391, 323] on button "Ask the AI" at bounding box center [378, 316] width 51 height 25
click at [483, 39] on button at bounding box center [476, 33] width 23 height 25
click at [477, 39] on button at bounding box center [476, 33] width 23 height 25
click at [476, 37] on span at bounding box center [475, 33] width 9 height 9
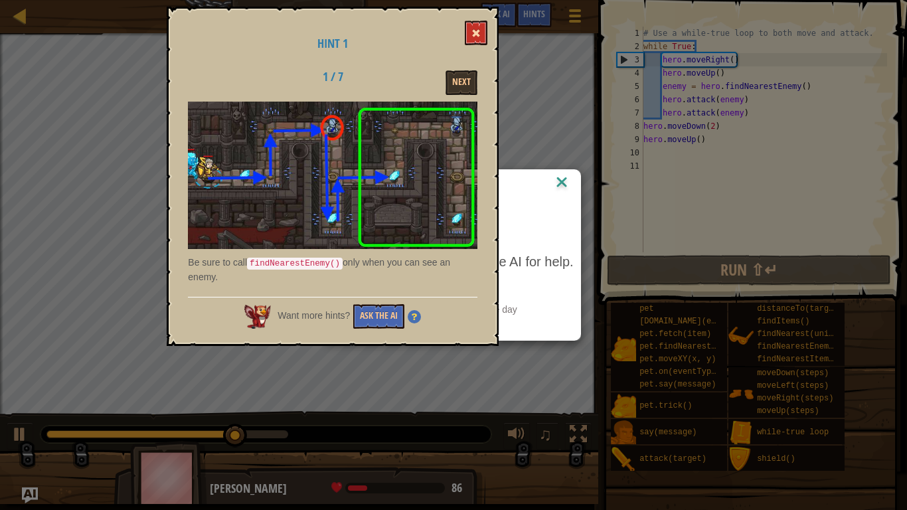
click at [476, 37] on span at bounding box center [475, 33] width 9 height 9
click at [471, 83] on button "Next" at bounding box center [462, 82] width 32 height 25
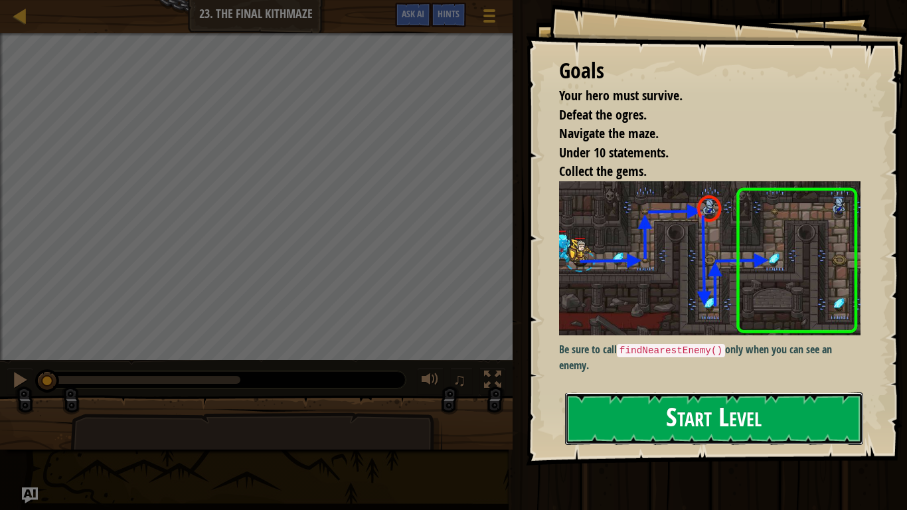
click at [703, 393] on button "Start Level" at bounding box center [714, 418] width 298 height 52
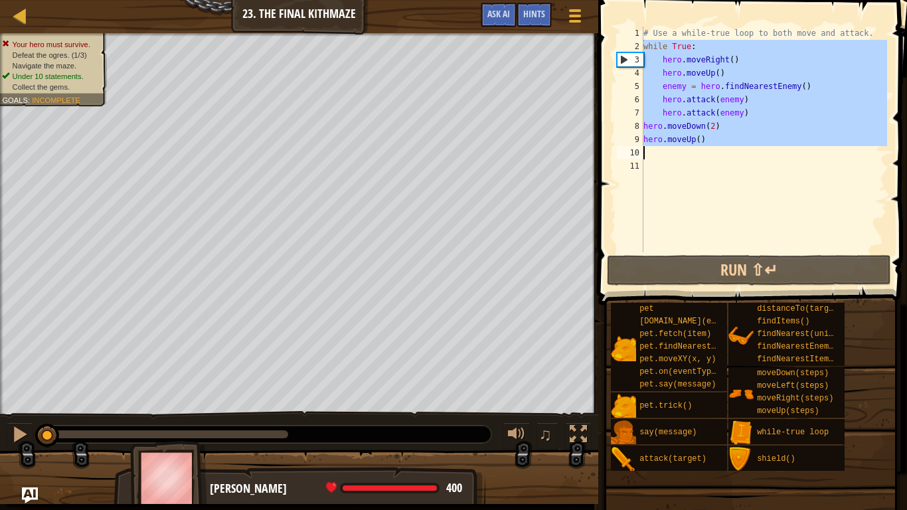
drag, startPoint x: 644, startPoint y: 43, endPoint x: 724, endPoint y: 157, distance: 139.1
click at [724, 157] on div "# Use a while-true loop to both move and attack. while True : hero . moveRight …" at bounding box center [764, 153] width 246 height 252
type textarea "hero.moveUp()"
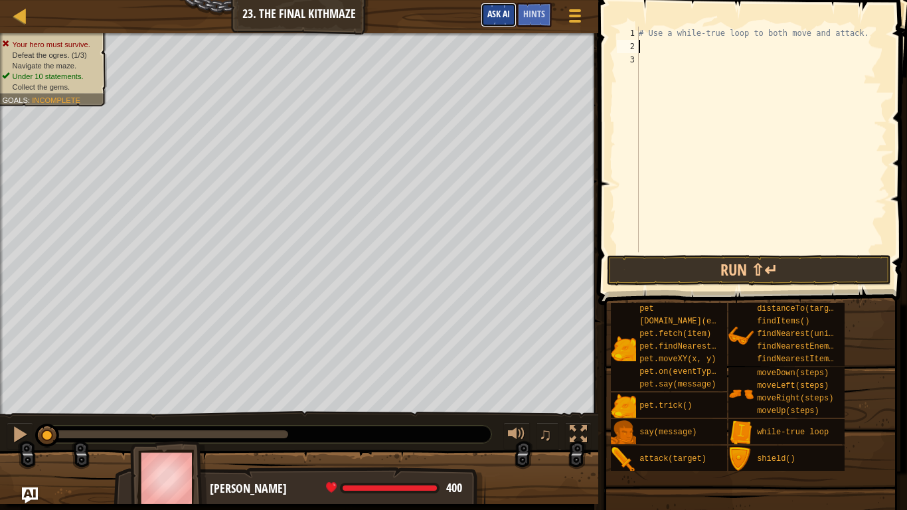
click at [492, 3] on button "Ask AI" at bounding box center [499, 15] width 36 height 25
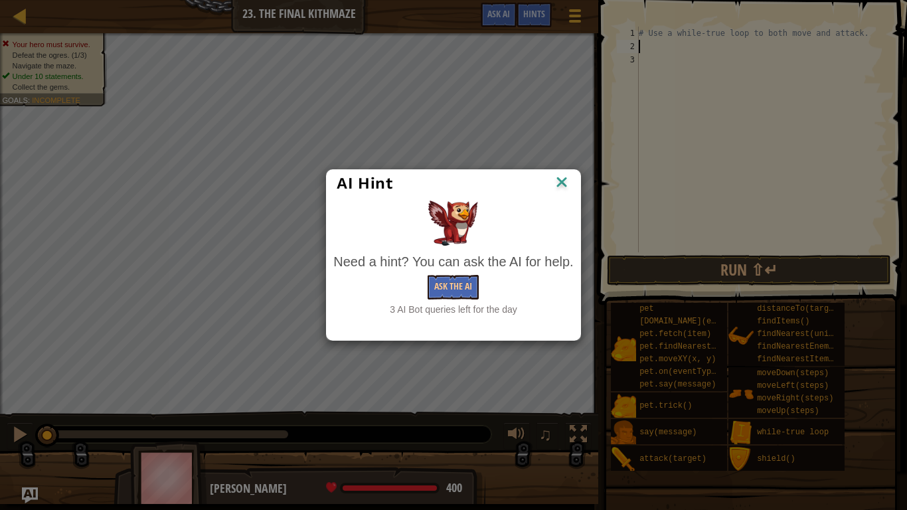
click at [447, 300] on div "Need a hint? You can ask the AI for help. Ask the AI 3 AI Bot queries left for …" at bounding box center [453, 284] width 240 height 64
click at [457, 290] on button "Ask the AI" at bounding box center [453, 287] width 51 height 25
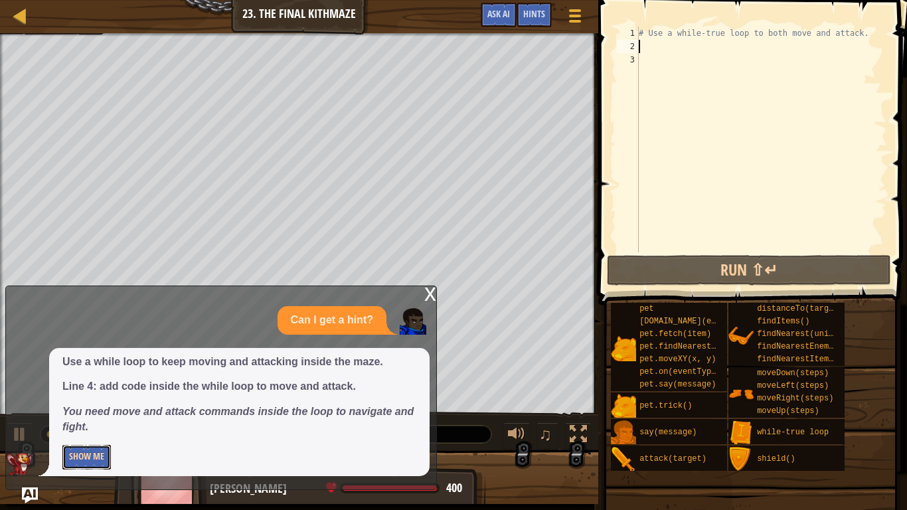
click at [100, 458] on button "Show Me" at bounding box center [86, 457] width 48 height 25
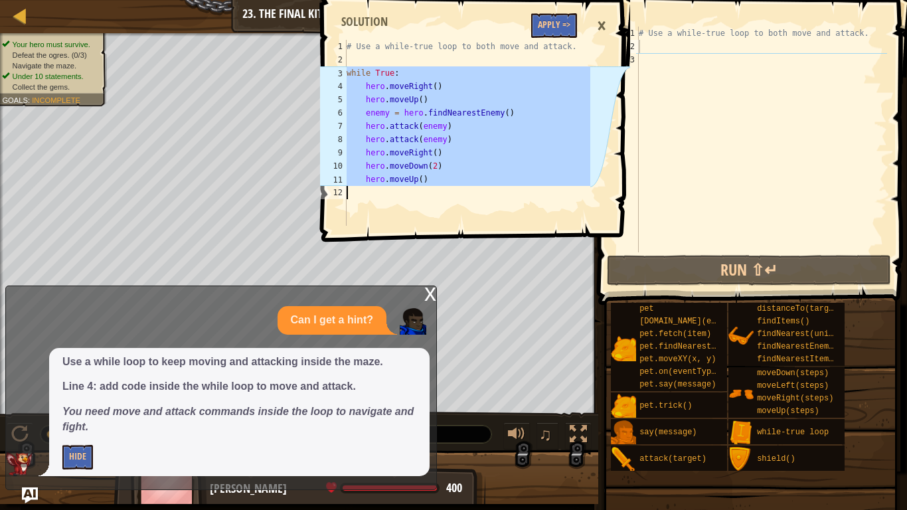
drag, startPoint x: 347, startPoint y: 73, endPoint x: 367, endPoint y: 199, distance: 127.7
click at [367, 199] on div "# Use a while-true loop to both move and attack. while True : hero . moveRight …" at bounding box center [467, 146] width 246 height 213
type textarea "hero.moveUp()"
click at [654, 86] on div "# Use a while-true loop to both move and attack." at bounding box center [761, 153] width 251 height 252
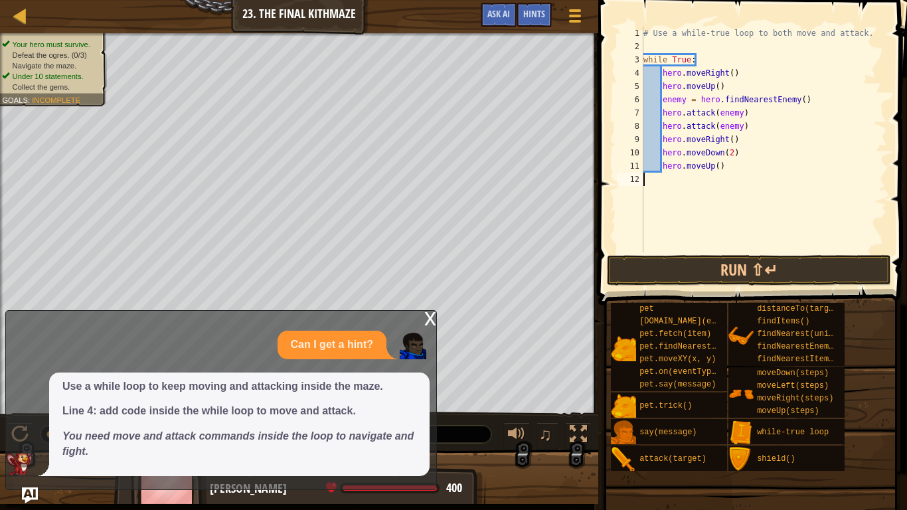
click at [429, 320] on div "x" at bounding box center [430, 317] width 12 height 13
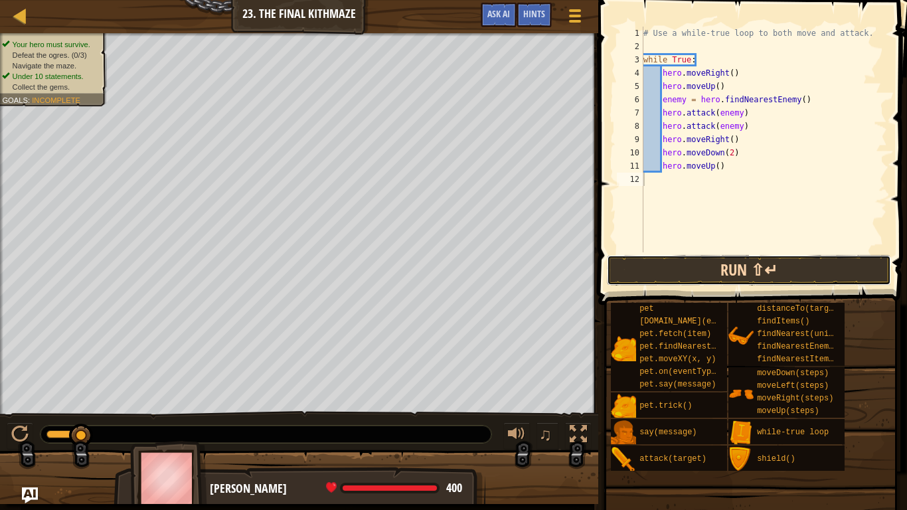
click at [659, 266] on button "Run ⇧↵" at bounding box center [749, 270] width 284 height 31
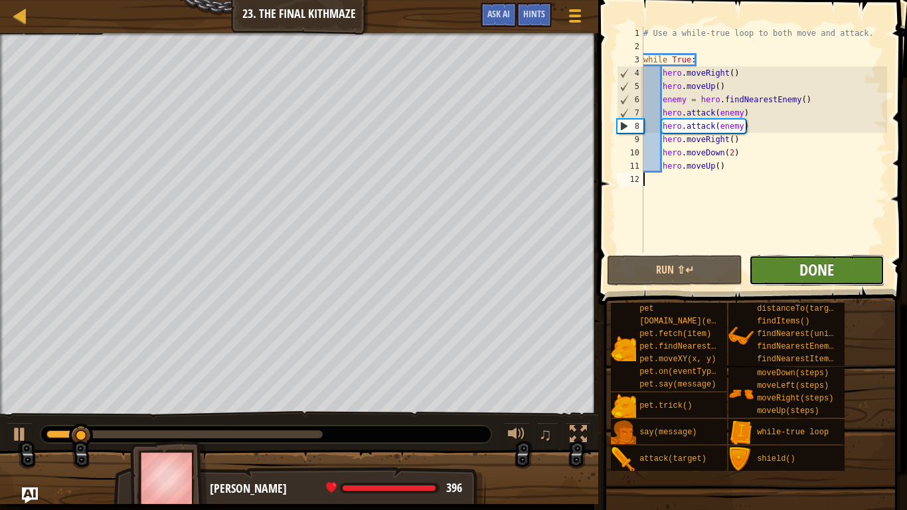
click at [817, 277] on span "Done" at bounding box center [817, 269] width 35 height 21
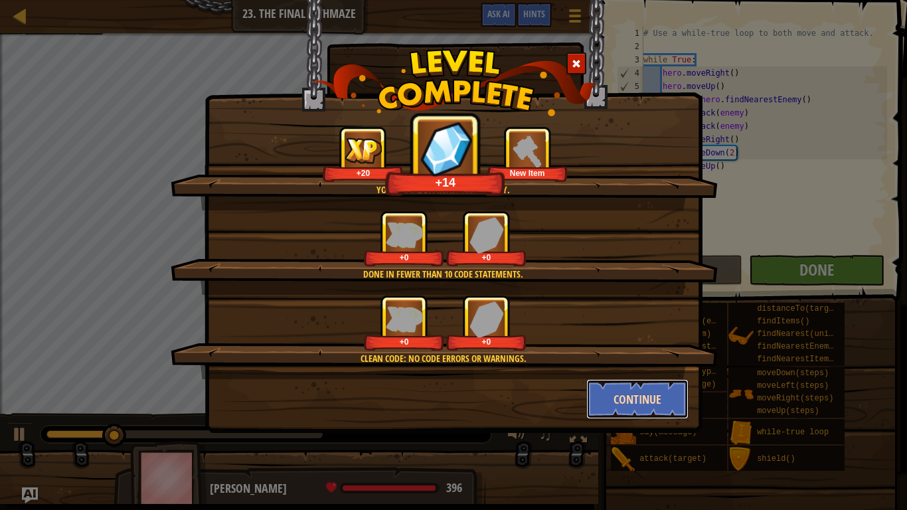
click at [624, 393] on button "Continue" at bounding box center [637, 399] width 103 height 40
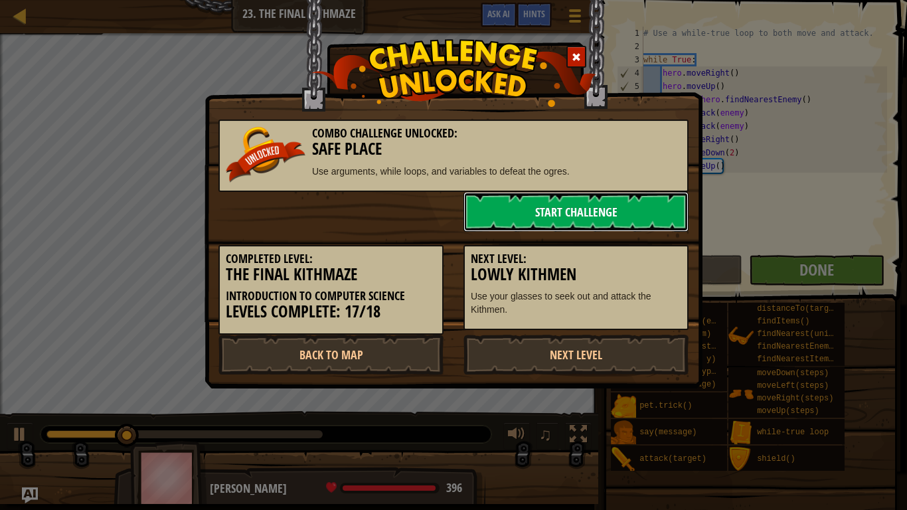
click at [576, 209] on link "Start Challenge" at bounding box center [576, 212] width 225 height 40
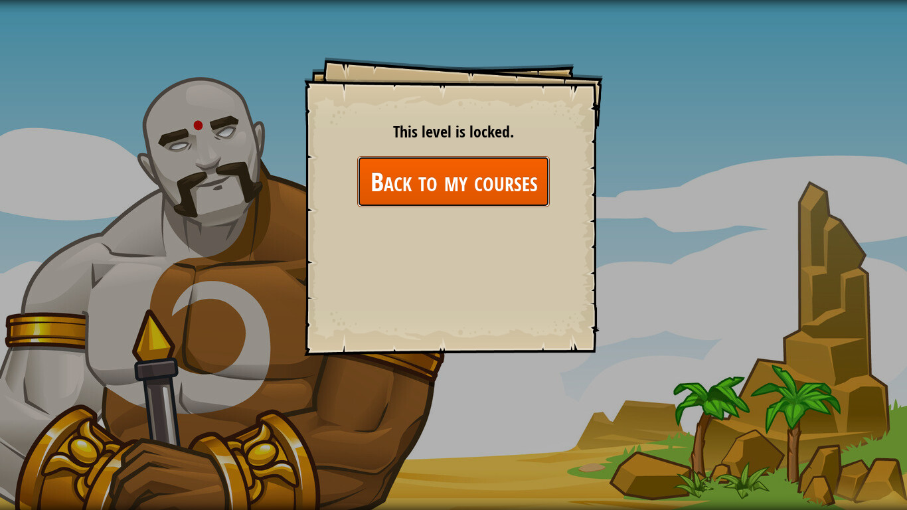
click at [489, 190] on link "Back to my courses" at bounding box center [453, 181] width 193 height 51
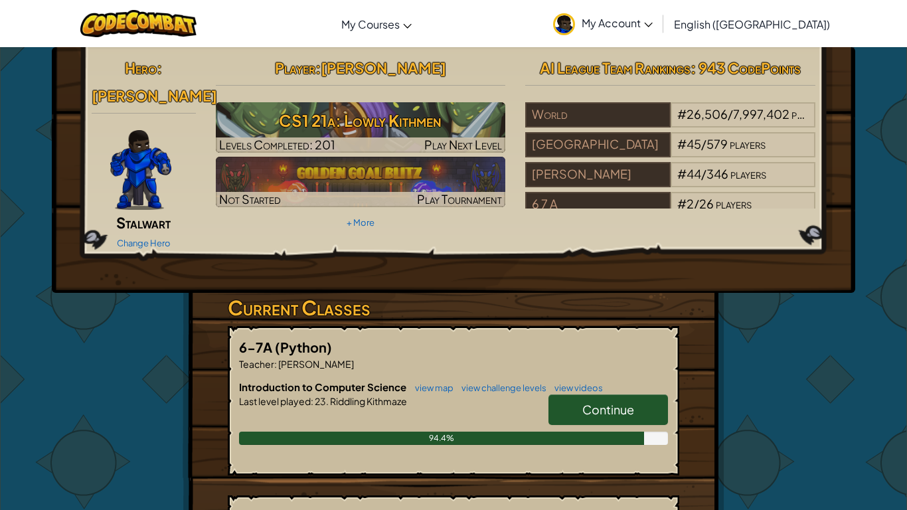
click at [647, 394] on link "Continue" at bounding box center [609, 409] width 120 height 31
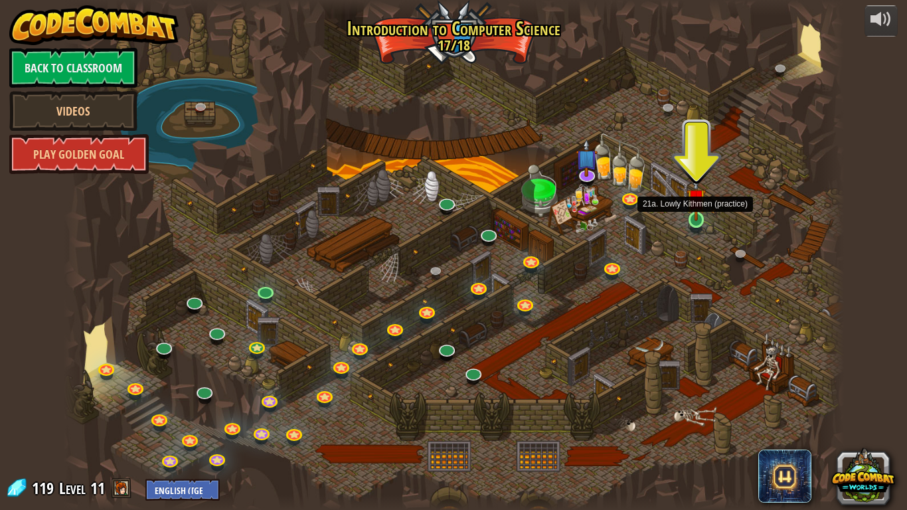
click at [701, 219] on img at bounding box center [697, 198] width 20 height 45
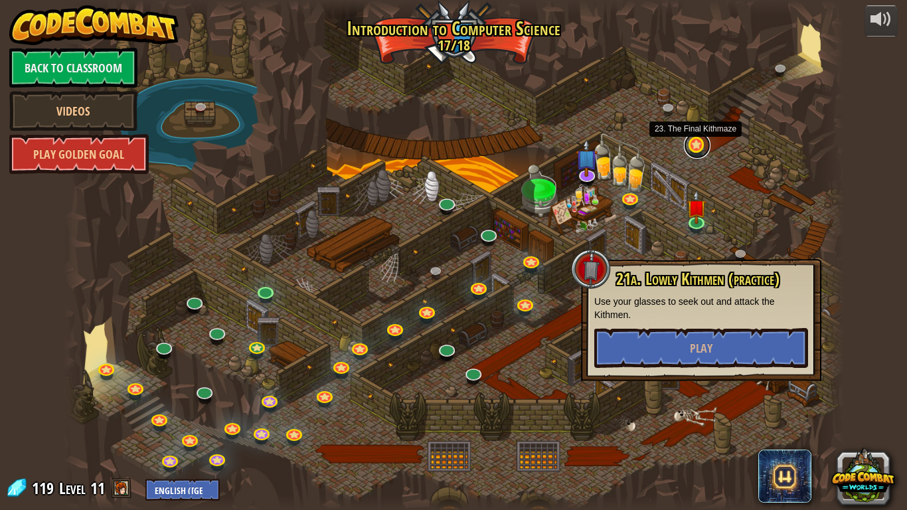
click at [693, 145] on link at bounding box center [697, 145] width 27 height 27
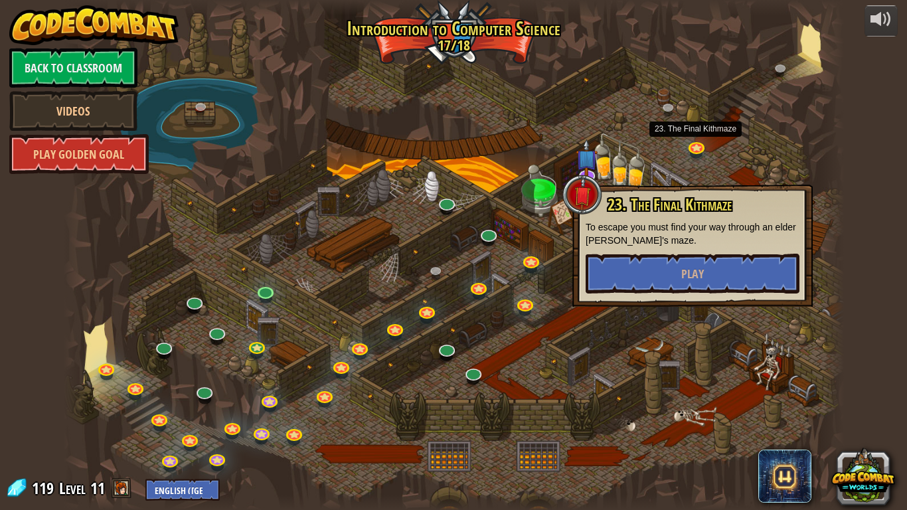
click at [726, 163] on div at bounding box center [454, 255] width 780 height 510
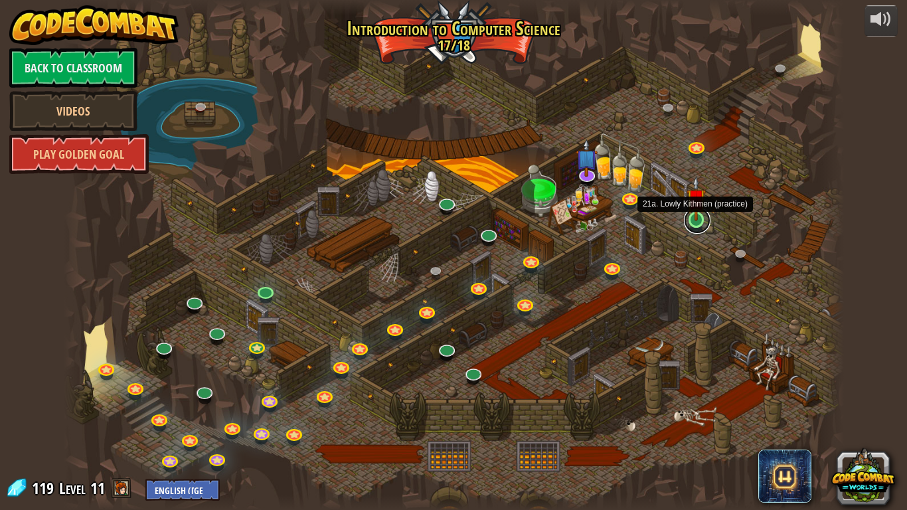
click at [705, 221] on link at bounding box center [697, 220] width 27 height 27
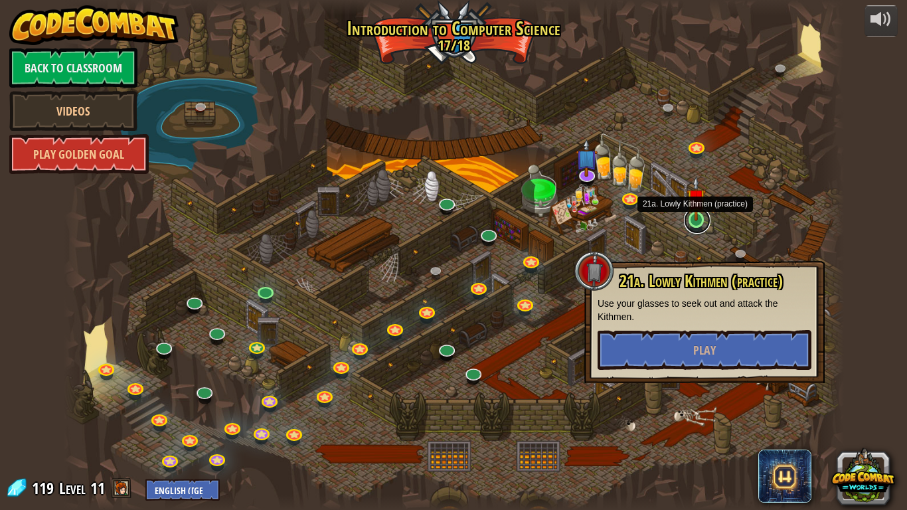
click at [706, 220] on link at bounding box center [697, 220] width 27 height 27
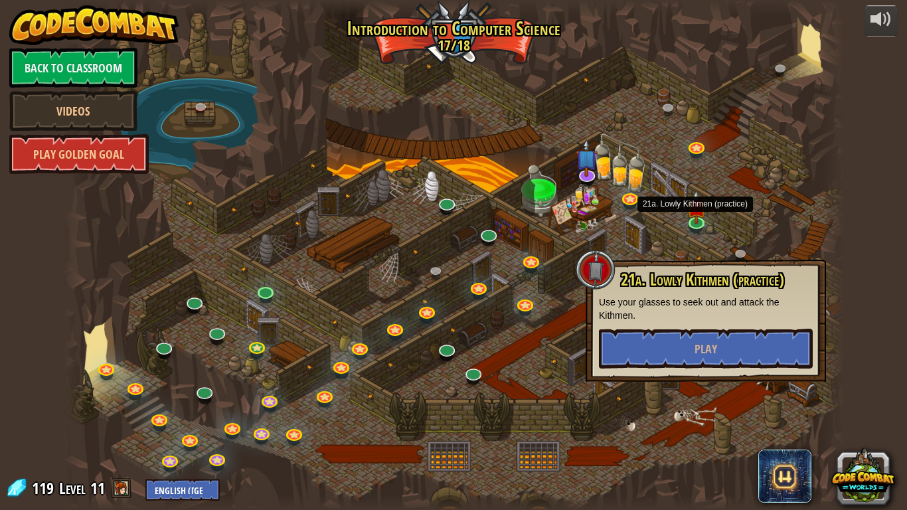
click at [732, 183] on div at bounding box center [454, 255] width 780 height 510
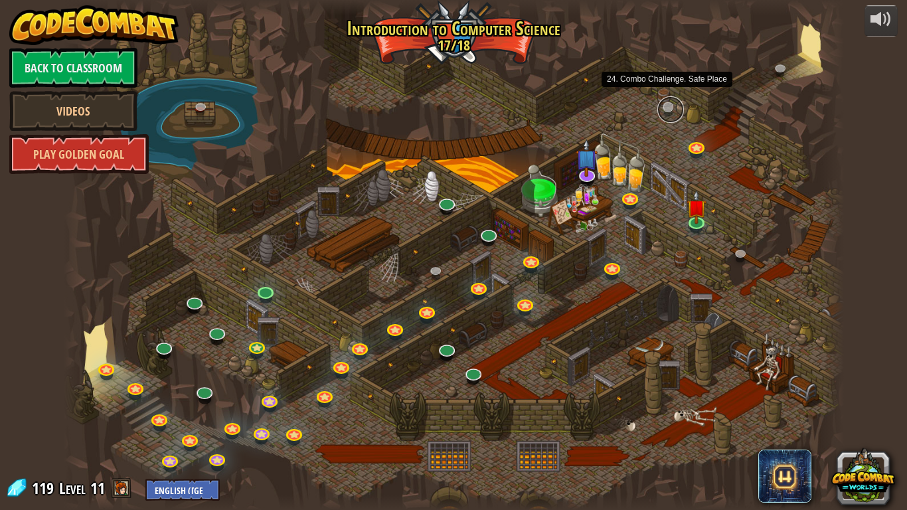
click at [675, 114] on link at bounding box center [670, 109] width 27 height 27
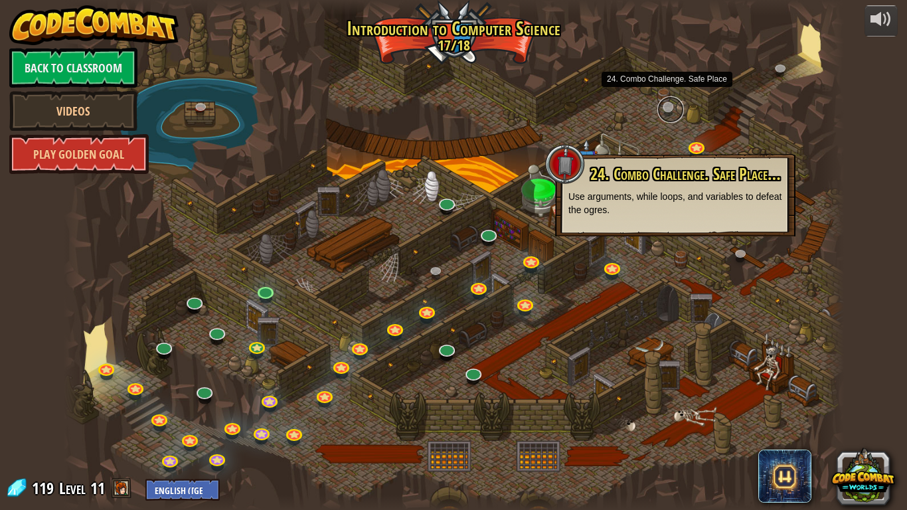
click at [675, 114] on link at bounding box center [670, 109] width 27 height 27
click at [784, 68] on link at bounding box center [783, 70] width 27 height 27
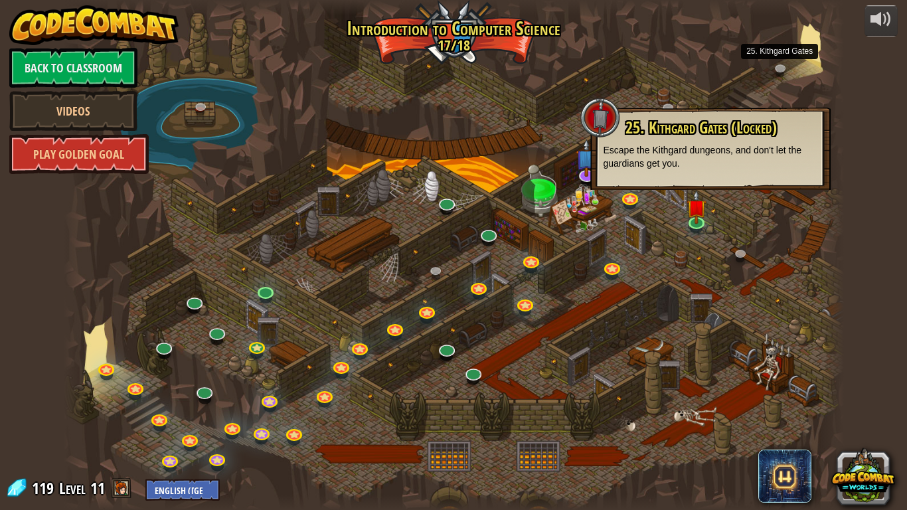
click at [821, 120] on div "25. Kithgard Gates (Locked) Escape the Kithgard dungeons, and don't let the gua…" at bounding box center [710, 149] width 240 height 82
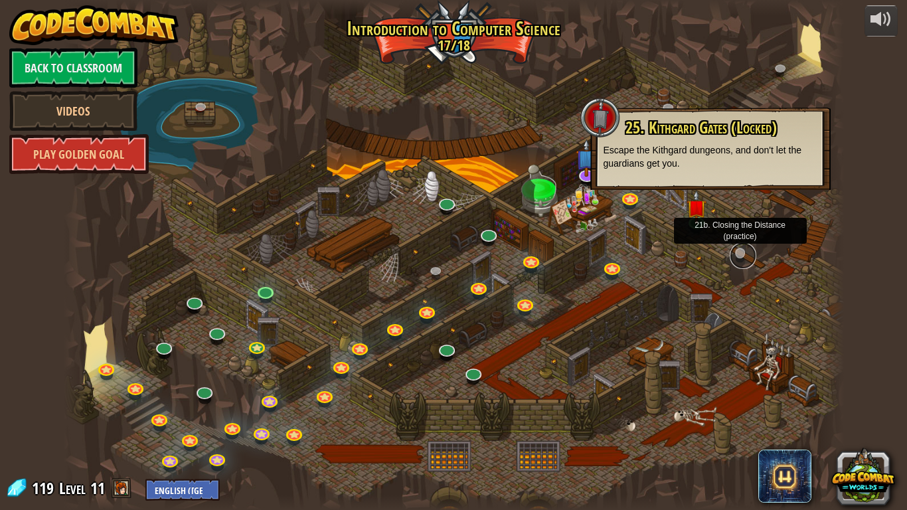
click at [754, 251] on link at bounding box center [743, 255] width 27 height 27
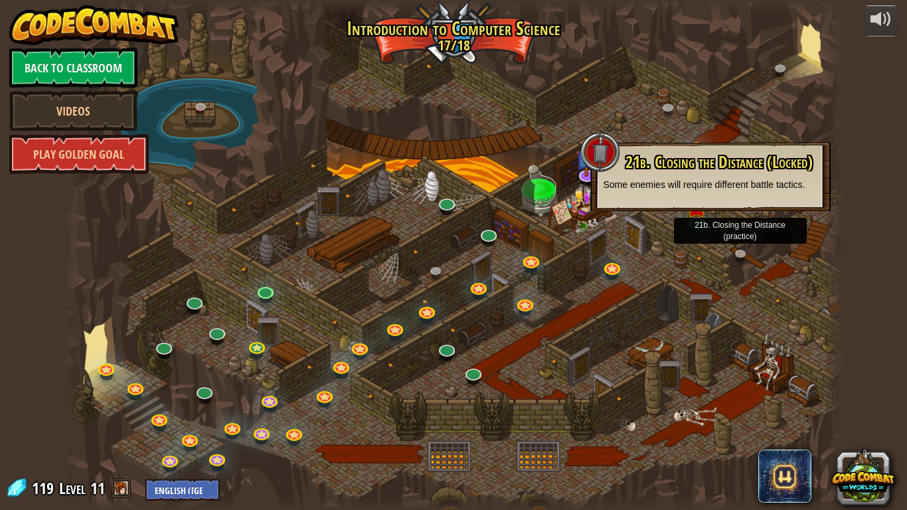
click at [780, 242] on div at bounding box center [454, 255] width 780 height 510
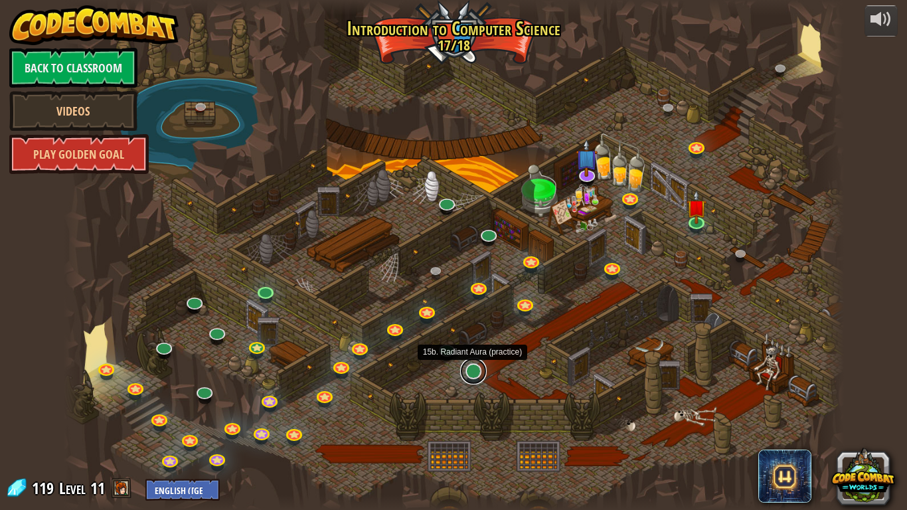
click at [473, 377] on link at bounding box center [473, 371] width 27 height 27
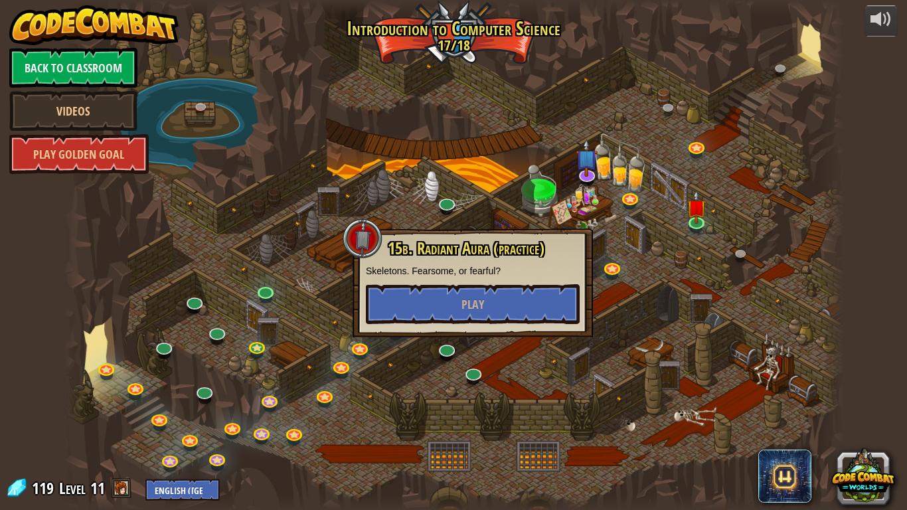
click at [480, 358] on div at bounding box center [454, 255] width 780 height 510
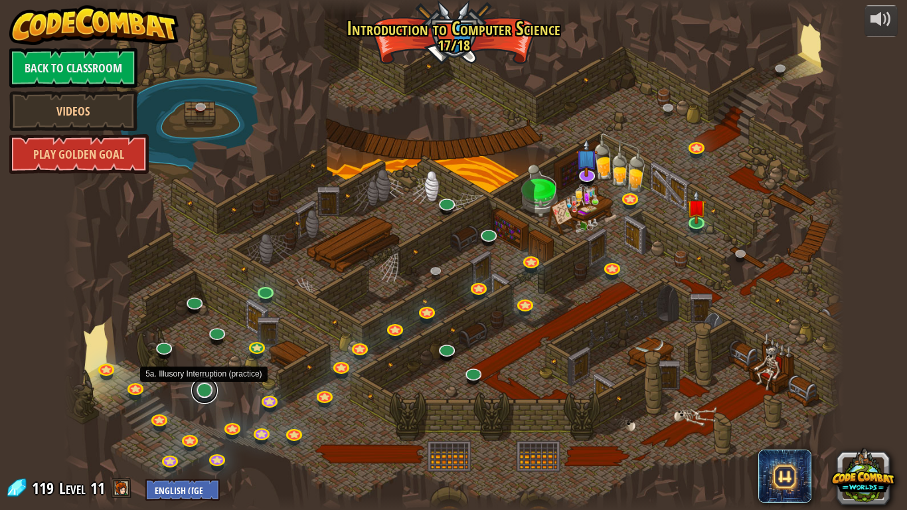
click at [211, 389] on link at bounding box center [204, 390] width 27 height 27
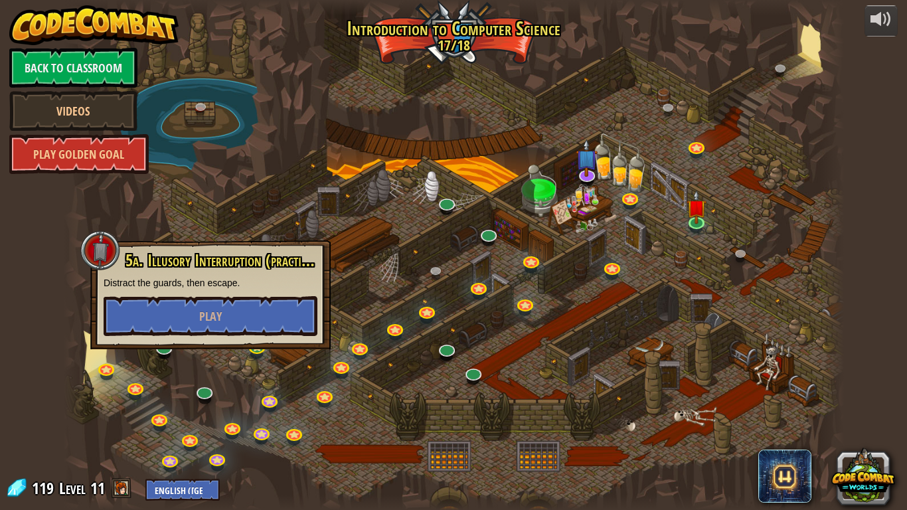
click at [230, 380] on div at bounding box center [454, 255] width 780 height 510
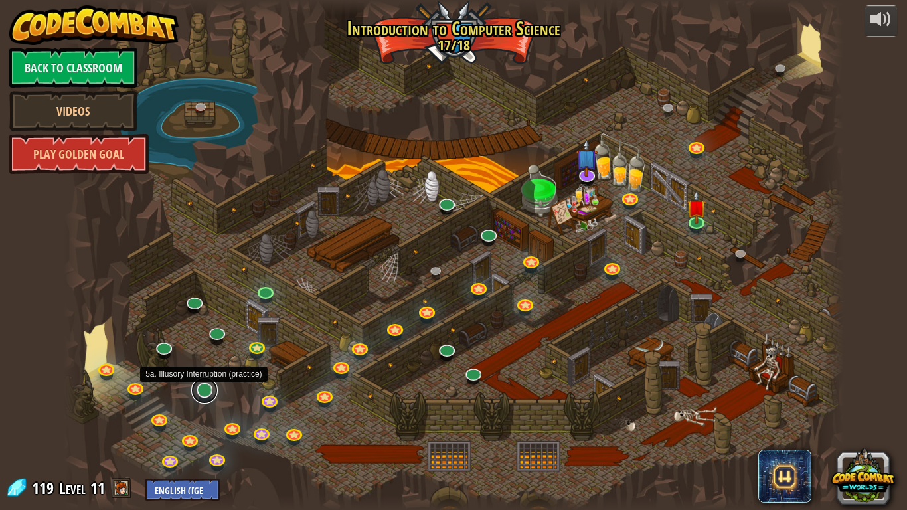
click at [206, 399] on link at bounding box center [204, 390] width 27 height 27
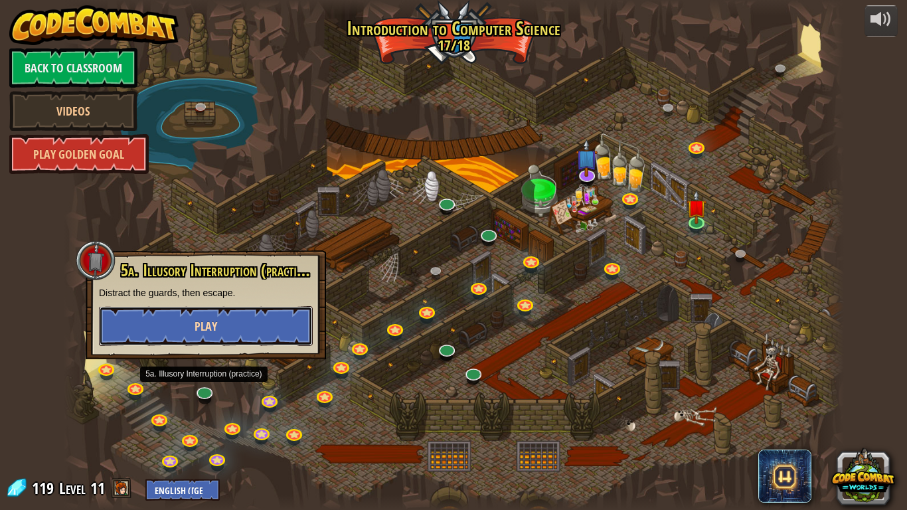
click at [269, 322] on button "Play" at bounding box center [206, 326] width 214 height 40
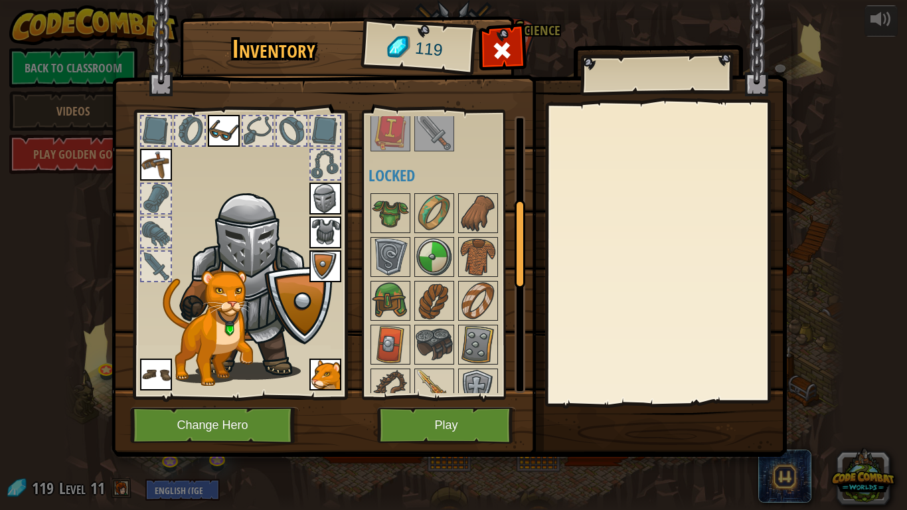
scroll to position [267, 0]
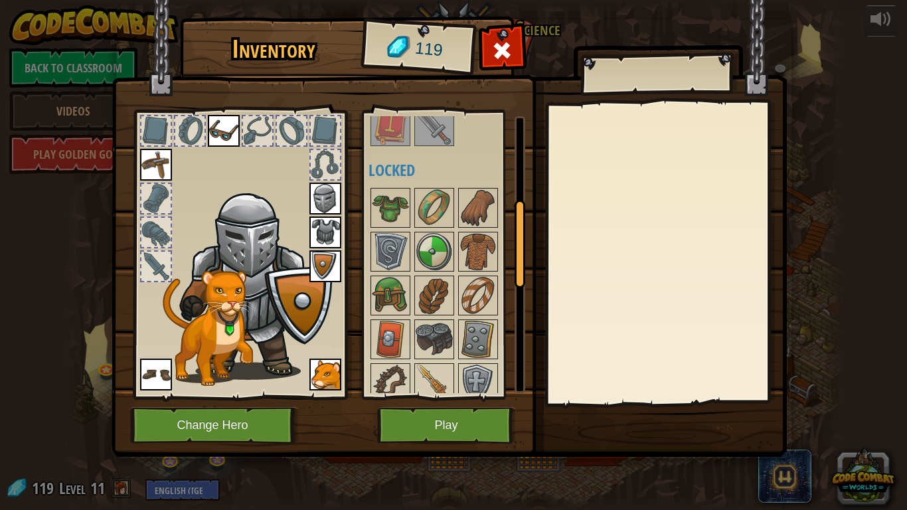
click at [425, 145] on div at bounding box center [434, 126] width 40 height 40
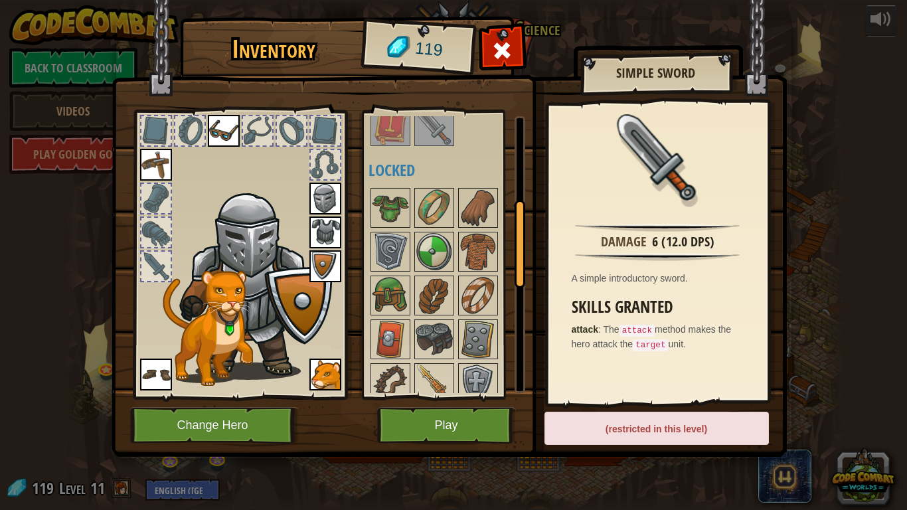
click at [383, 138] on img at bounding box center [390, 126] width 37 height 37
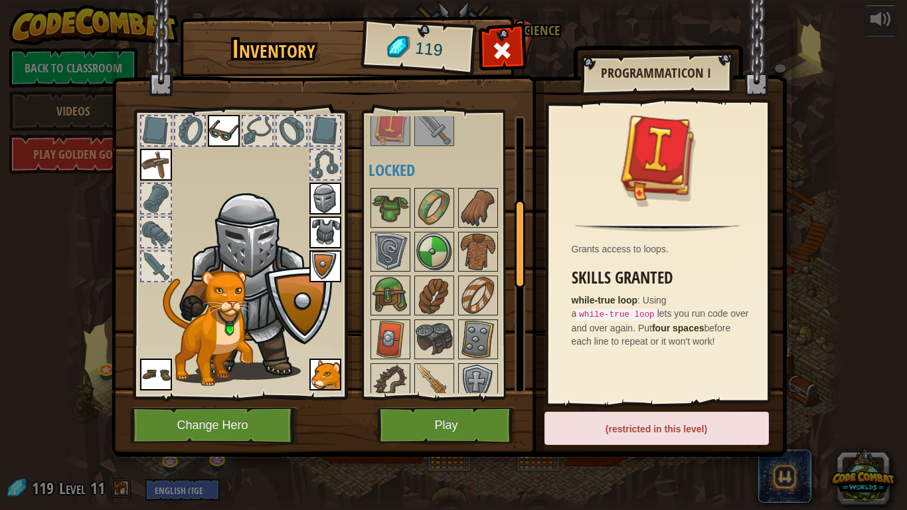
click at [451, 273] on div at bounding box center [447, 471] width 157 height 570
click at [462, 258] on img at bounding box center [478, 251] width 37 height 37
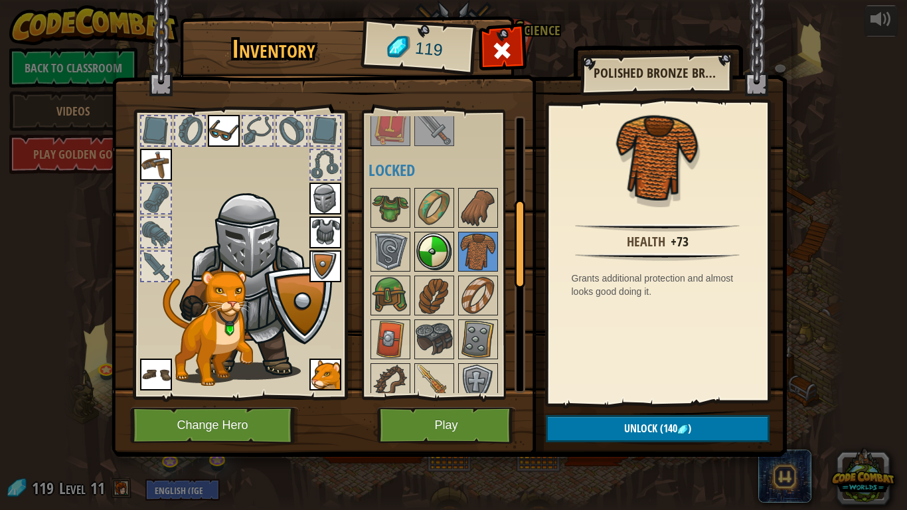
click at [442, 263] on img at bounding box center [434, 251] width 37 height 37
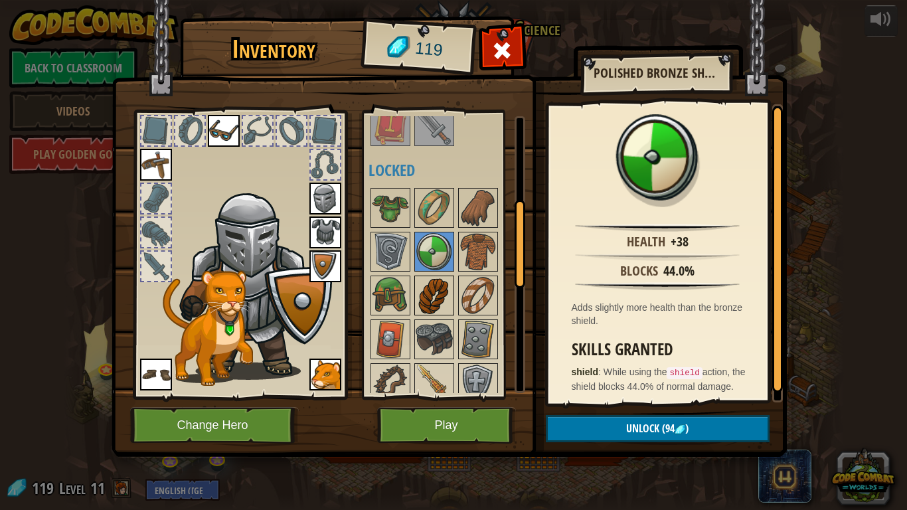
click at [446, 288] on img at bounding box center [434, 295] width 37 height 37
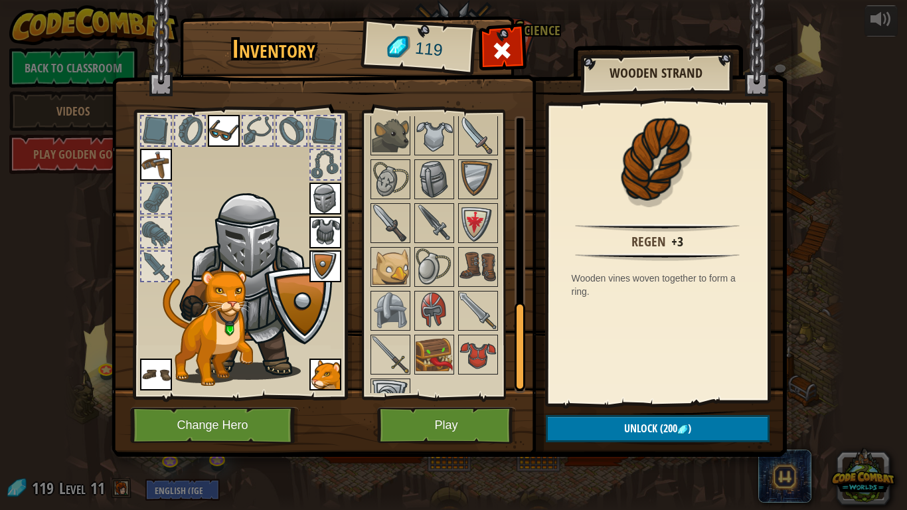
scroll to position [620, 0]
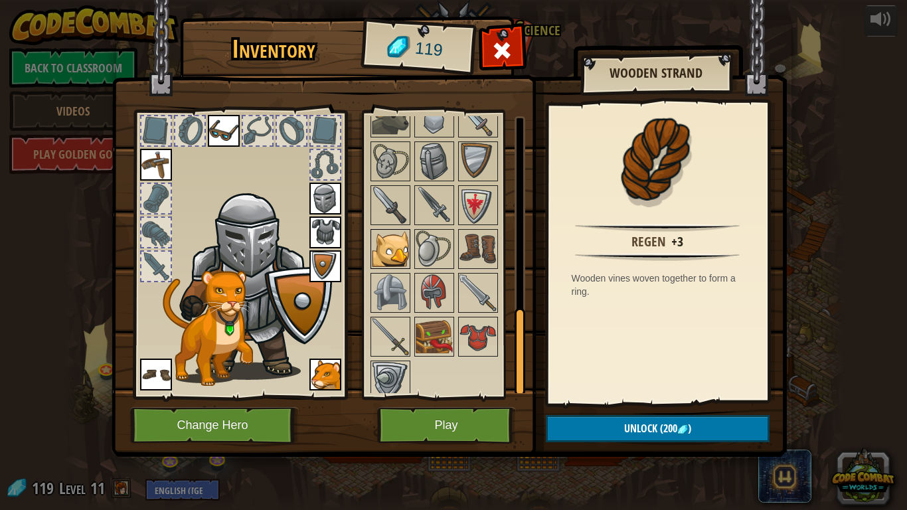
click at [372, 253] on img at bounding box center [390, 248] width 37 height 37
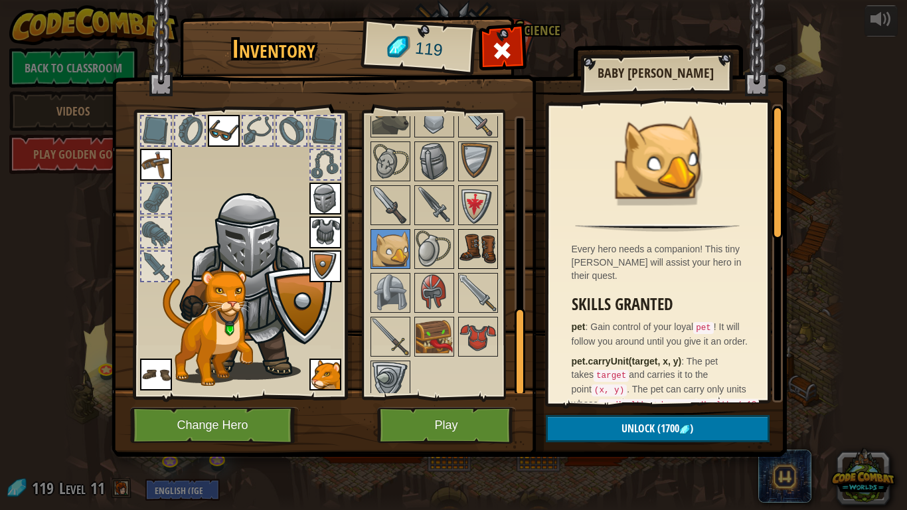
click at [488, 253] on img at bounding box center [478, 248] width 37 height 37
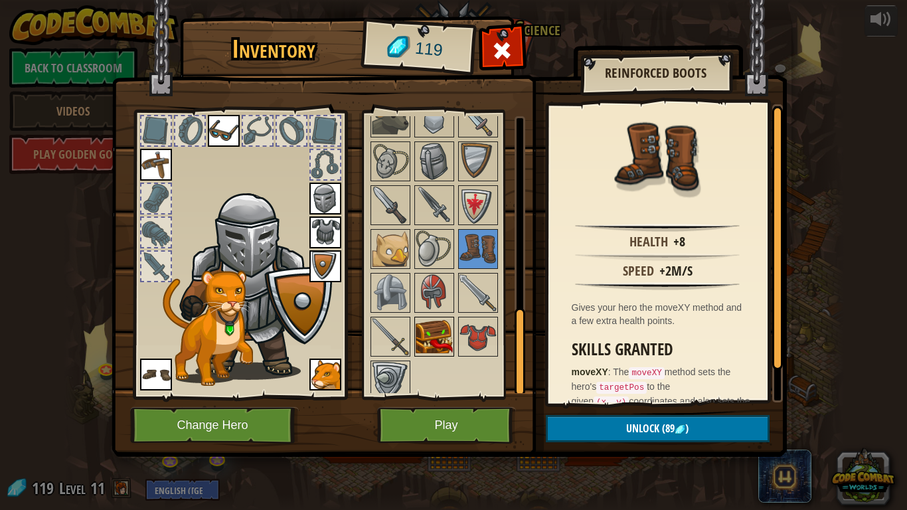
click at [451, 336] on img at bounding box center [434, 336] width 37 height 37
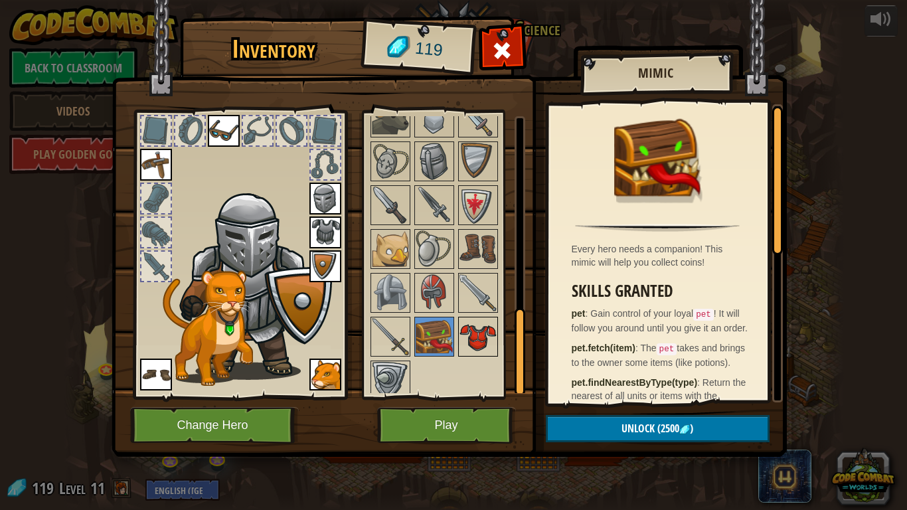
click at [489, 339] on img at bounding box center [478, 336] width 37 height 37
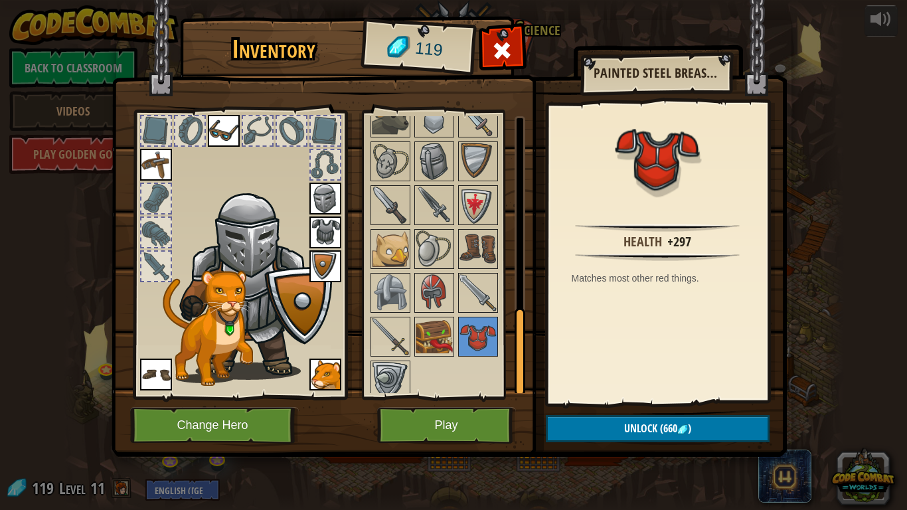
click at [337, 223] on img at bounding box center [325, 232] width 32 height 32
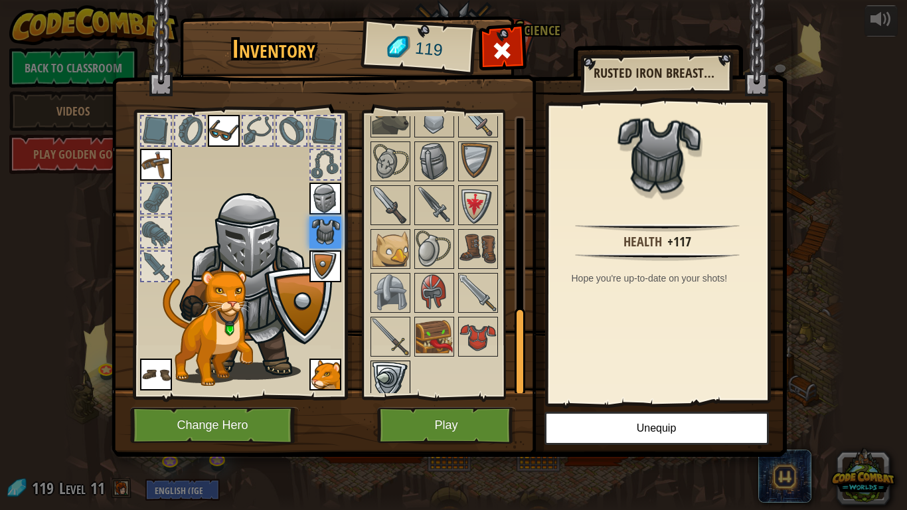
click at [392, 383] on img at bounding box center [390, 380] width 37 height 37
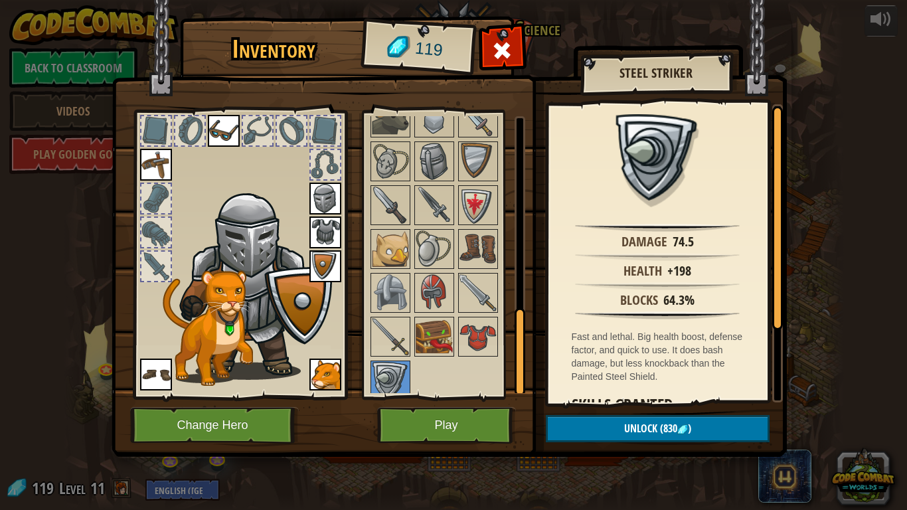
click at [329, 274] on img at bounding box center [325, 266] width 32 height 32
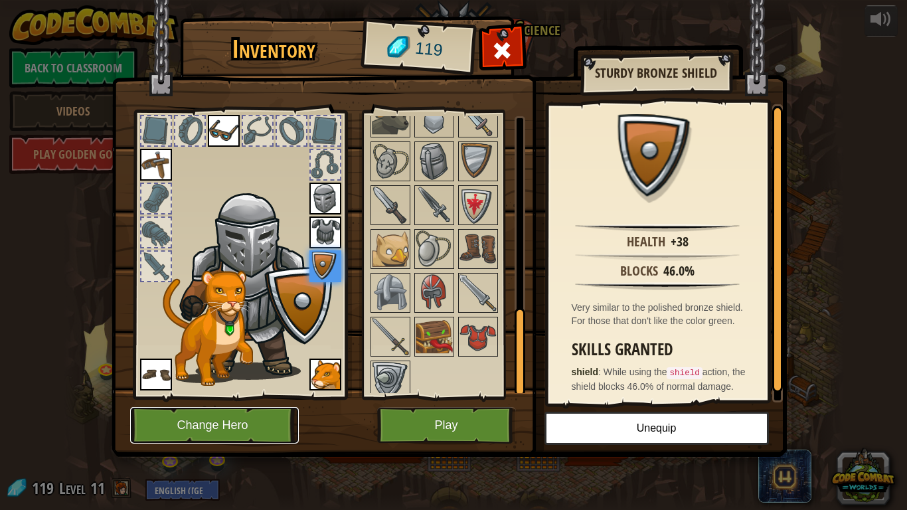
click at [263, 422] on button "Change Hero" at bounding box center [214, 425] width 169 height 37
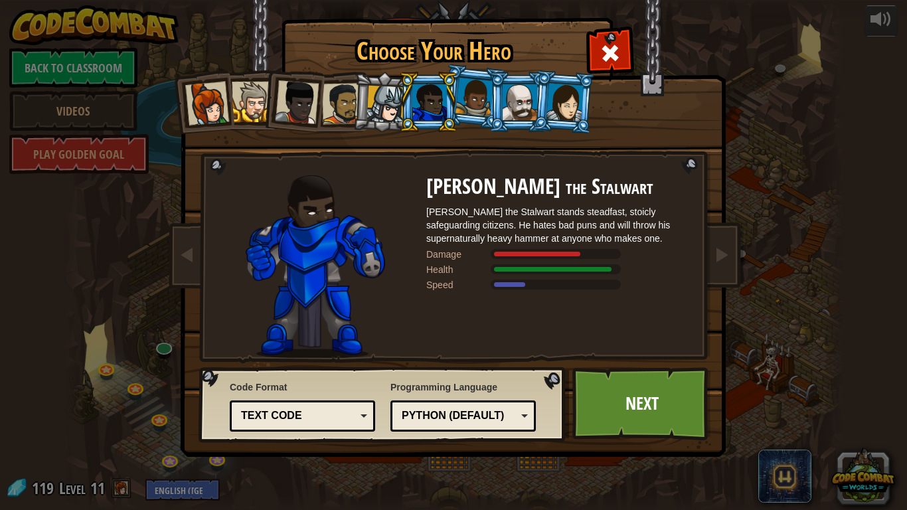
click at [523, 112] on div at bounding box center [520, 102] width 35 height 36
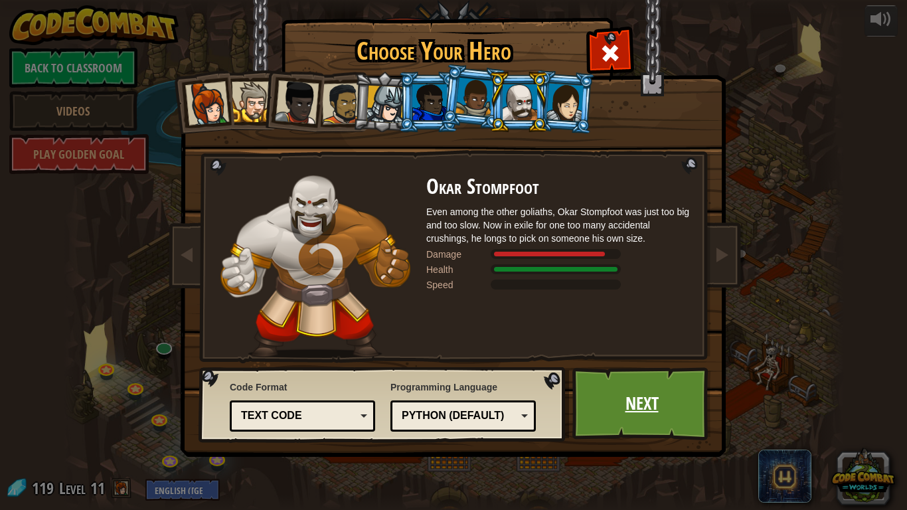
click at [588, 376] on link "Next" at bounding box center [641, 403] width 139 height 73
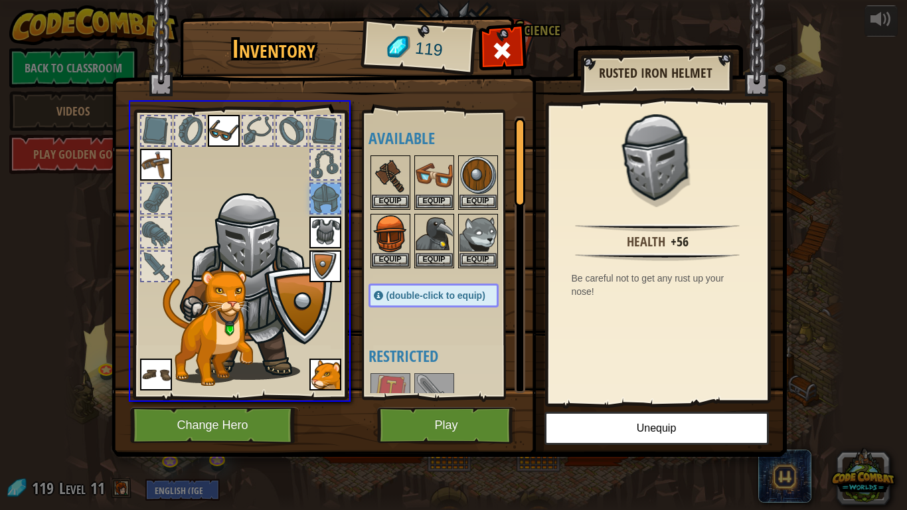
drag, startPoint x: 322, startPoint y: 189, endPoint x: 428, endPoint y: 300, distance: 153.1
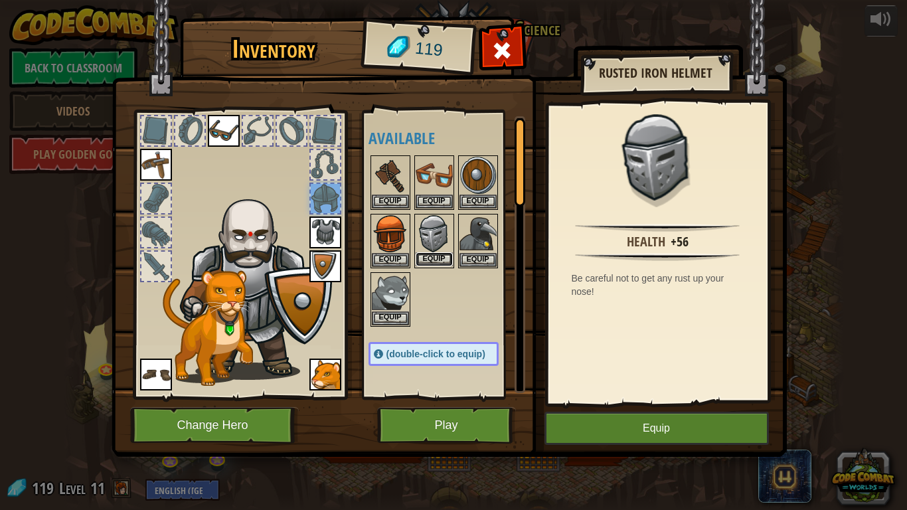
click at [424, 257] on button "Equip" at bounding box center [434, 259] width 37 height 14
click at [460, 257] on button "Equip" at bounding box center [478, 260] width 37 height 14
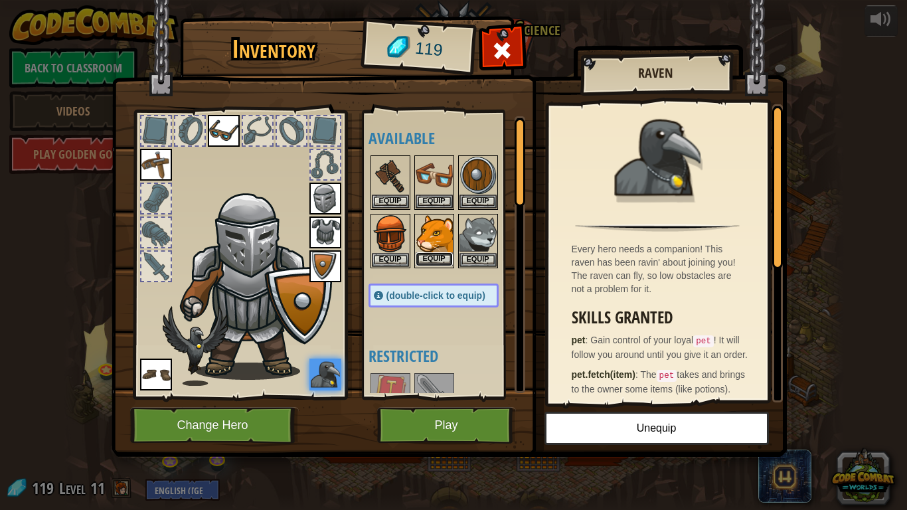
click at [448, 255] on button "Equip" at bounding box center [434, 259] width 37 height 14
click at [0, 0] on button "Equip" at bounding box center [0, 0] width 0 height 0
click at [448, 255] on button "Equip" at bounding box center [434, 259] width 37 height 14
click at [0, 0] on button "Equip" at bounding box center [0, 0] width 0 height 0
click at [448, 255] on button "Equip" at bounding box center [434, 259] width 37 height 14
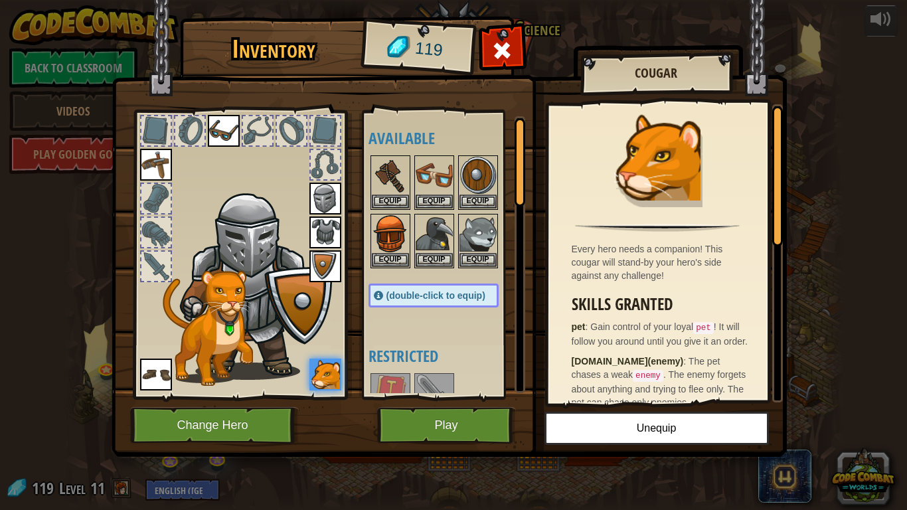
click at [149, 377] on img at bounding box center [156, 375] width 32 height 32
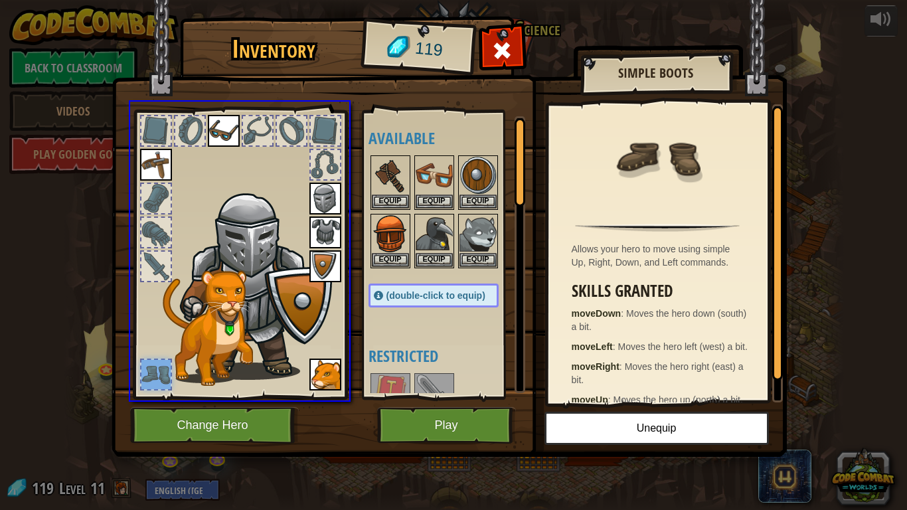
drag, startPoint x: 159, startPoint y: 378, endPoint x: 397, endPoint y: 355, distance: 239.5
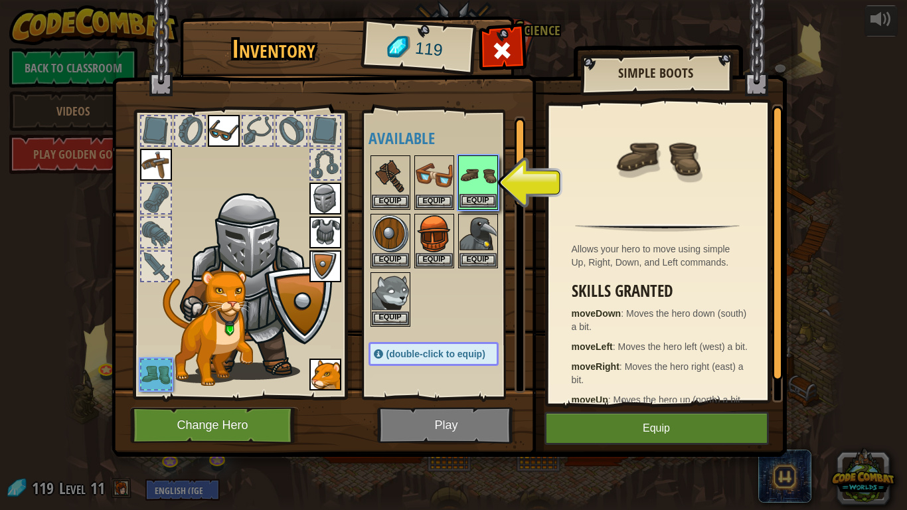
click at [496, 197] on div "Equip" at bounding box center [478, 182] width 40 height 54
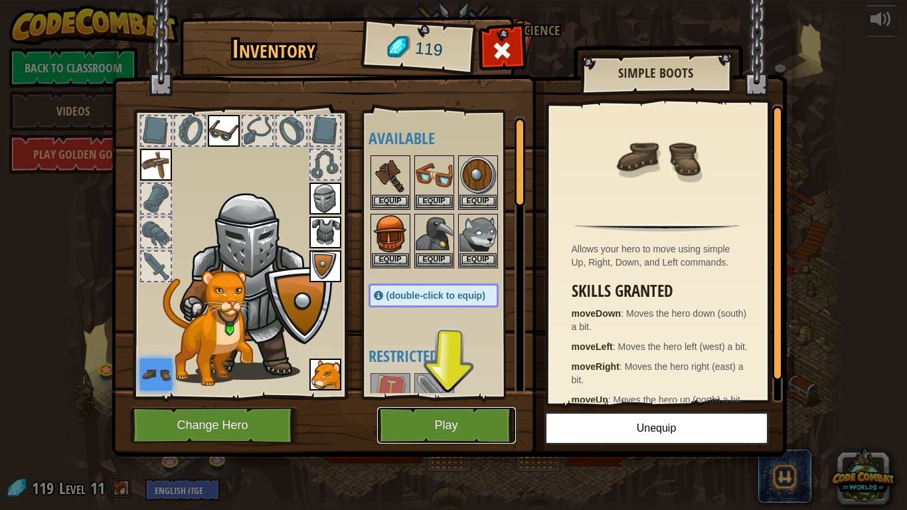
click at [479, 431] on button "Play" at bounding box center [446, 425] width 139 height 37
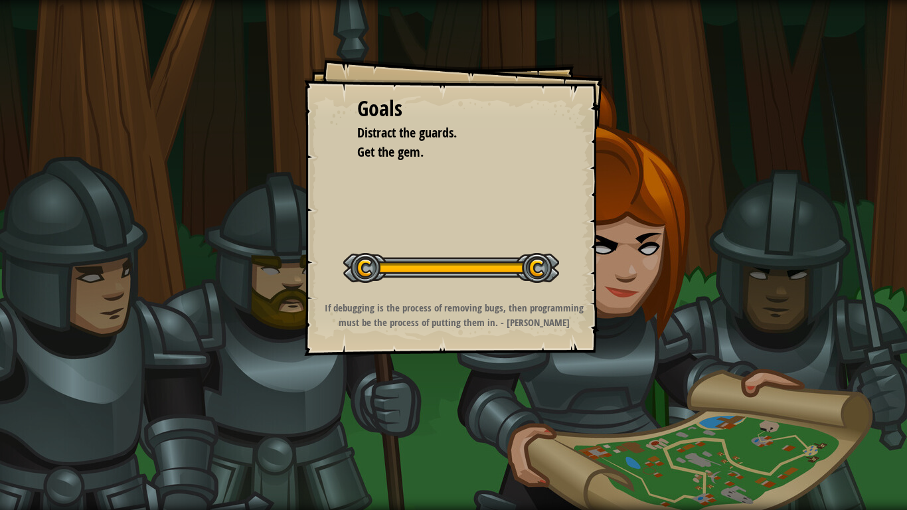
click at [479, 431] on div "Goals Distract the guards. Get the gem. Start Level Error loading from server. …" at bounding box center [453, 255] width 907 height 510
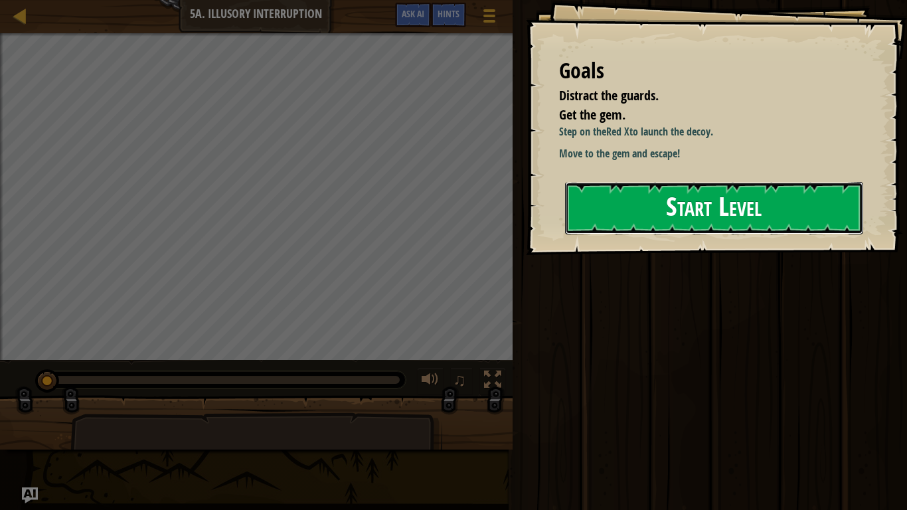
click at [721, 234] on button "Start Level" at bounding box center [714, 208] width 298 height 52
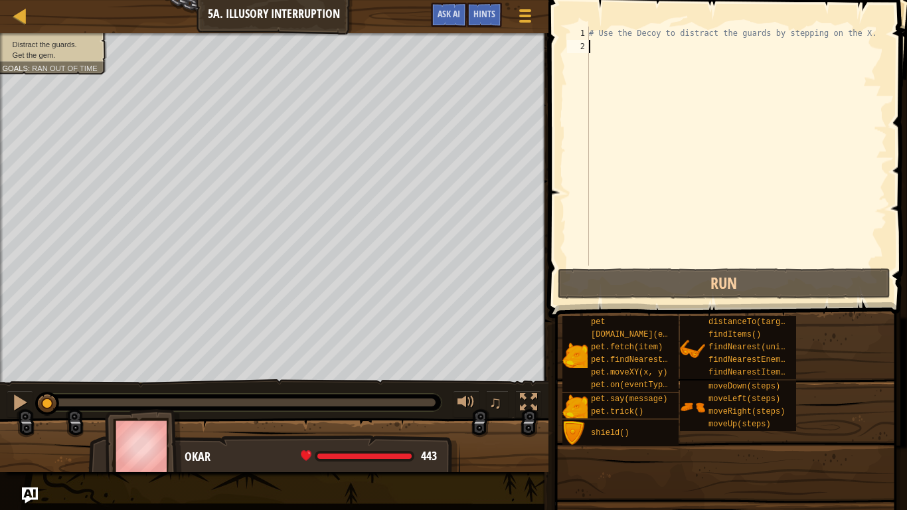
type textarea "h"
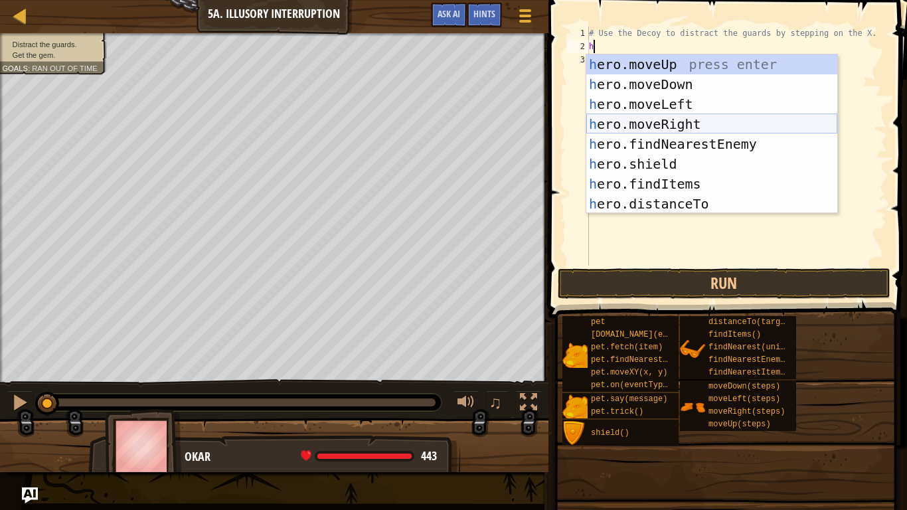
click at [752, 126] on div "h ero.moveUp press enter h ero.moveDown press enter h ero.moveLeft press enter …" at bounding box center [711, 153] width 251 height 199
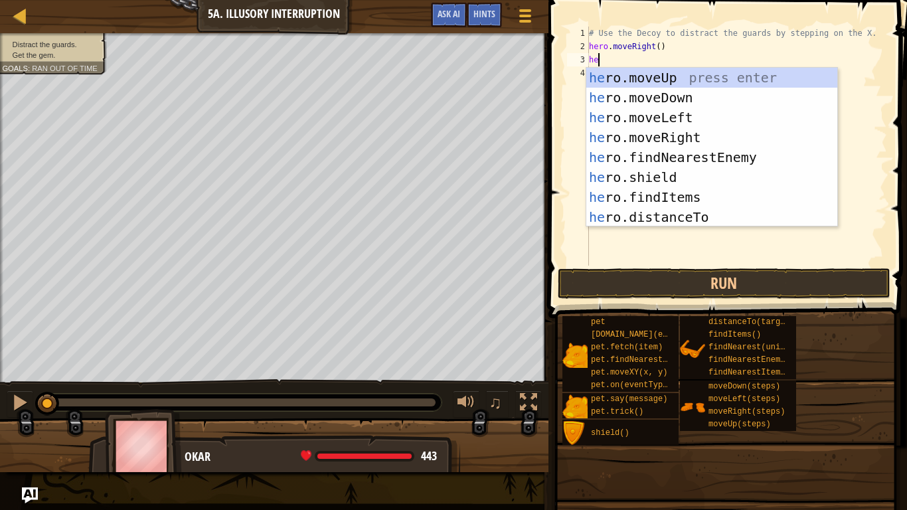
type textarea "her"
click at [691, 99] on div "her o.moveUp press enter her o.moveDown press enter her o.moveLeft press enter …" at bounding box center [711, 167] width 251 height 199
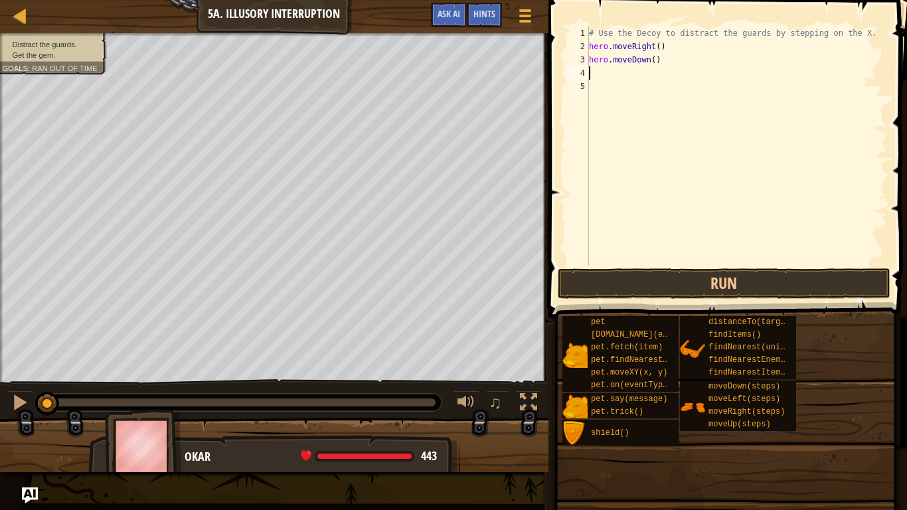
scroll to position [6, 0]
click at [653, 60] on div "# Use the Decoy to distract the guards by stepping on the X. hero . moveRight (…" at bounding box center [736, 160] width 301 height 266
type textarea "hero.moveDown(2)"
click at [626, 79] on div "# Use the Decoy to distract the guards by stepping on the X. hero . moveRight (…" at bounding box center [736, 160] width 301 height 266
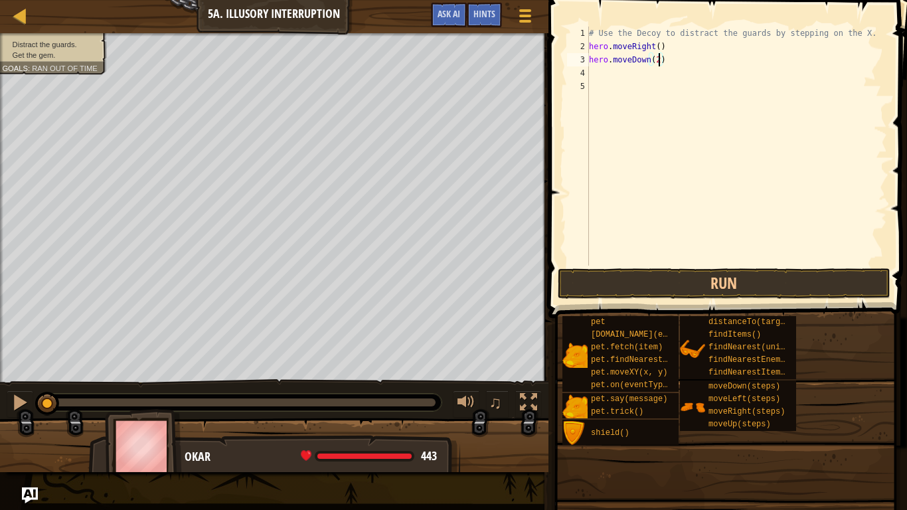
scroll to position [6, 0]
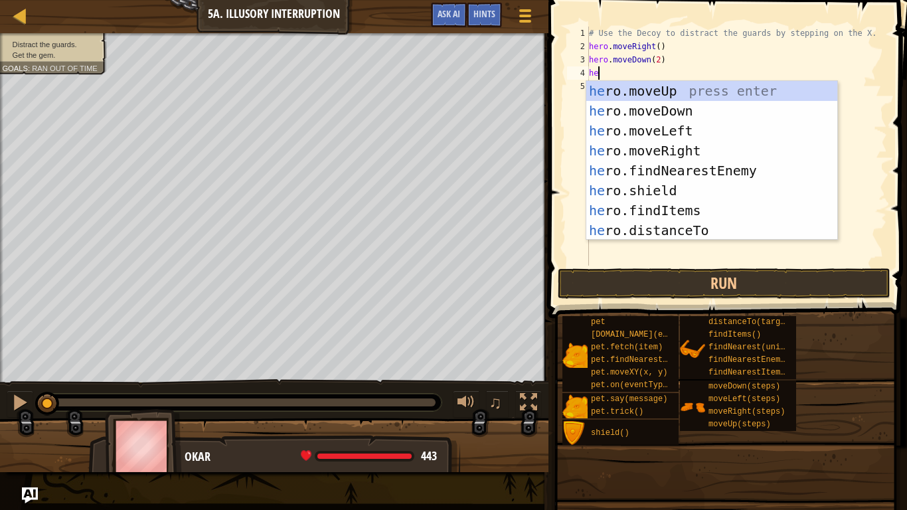
type textarea "her"
click at [661, 98] on div "her o.moveUp press enter her o.moveDown press enter her o.moveLeft press enter …" at bounding box center [711, 180] width 251 height 199
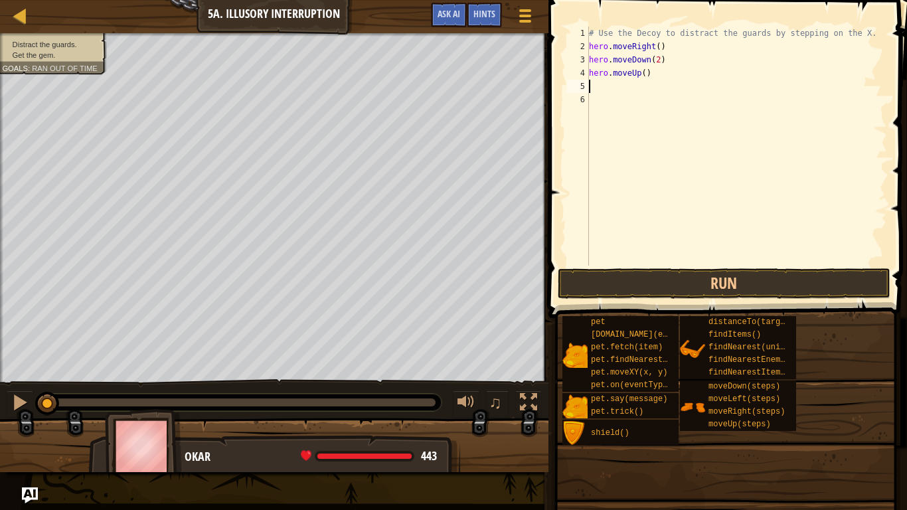
scroll to position [6, 0]
click at [645, 288] on button "Run" at bounding box center [724, 283] width 333 height 31
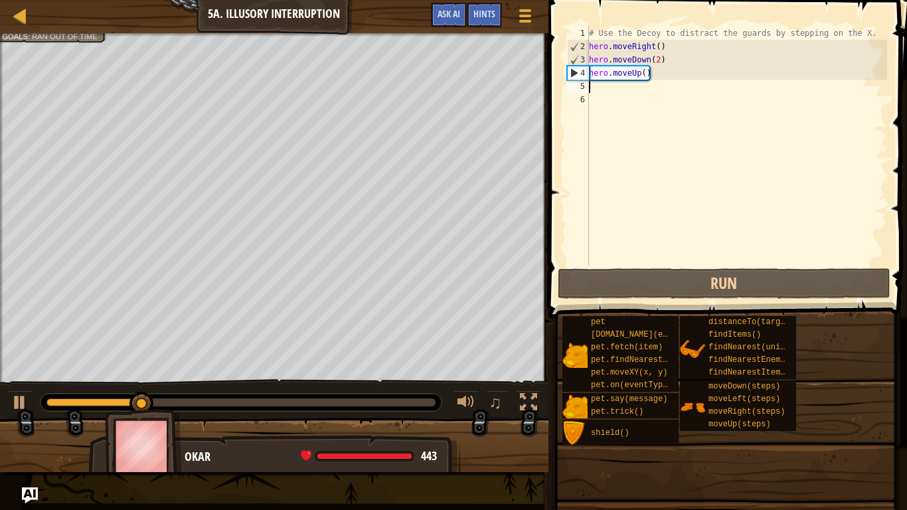
click at [645, 77] on div "# Use the Decoy to distract the guards by stepping on the X. hero . moveRight (…" at bounding box center [736, 160] width 301 height 266
type textarea "hero.moveUp(2)"
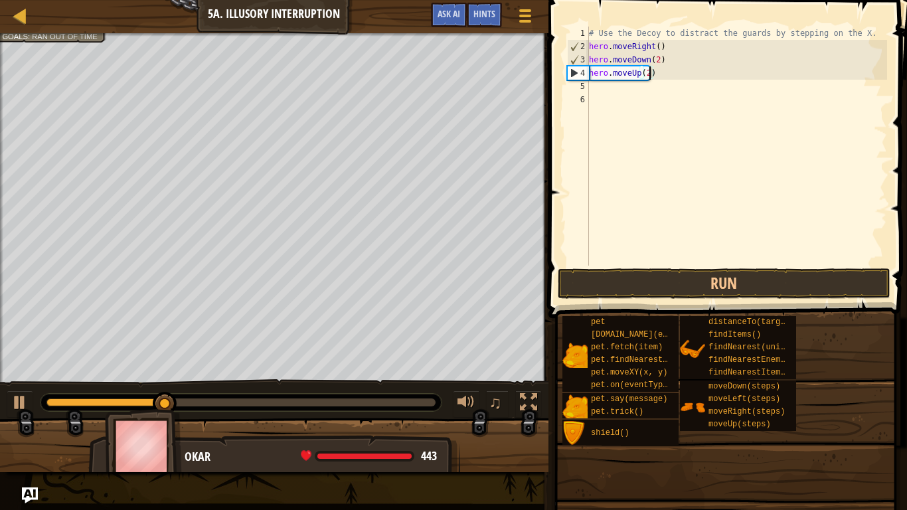
click at [610, 88] on div "# Use the Decoy to distract the guards by stepping on the X. hero . moveRight (…" at bounding box center [736, 160] width 301 height 266
type textarea "h"
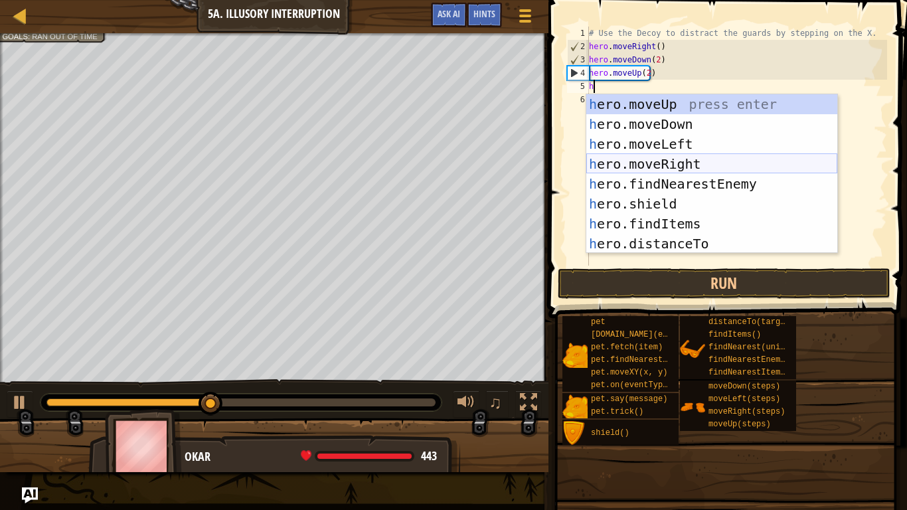
click at [675, 156] on div "h ero.moveUp press enter h ero.moveDown press enter h ero.moveLeft press enter …" at bounding box center [711, 193] width 251 height 199
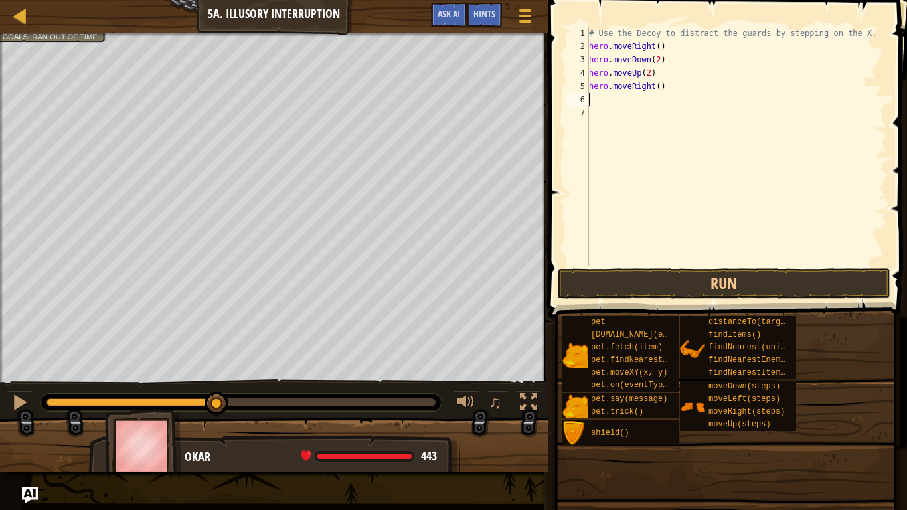
click at [661, 88] on div "# Use the Decoy to distract the guards by stepping on the X. hero . moveRight (…" at bounding box center [736, 160] width 301 height 266
type textarea "hero.moveRight(3)"
click at [673, 281] on button "Run" at bounding box center [724, 283] width 333 height 31
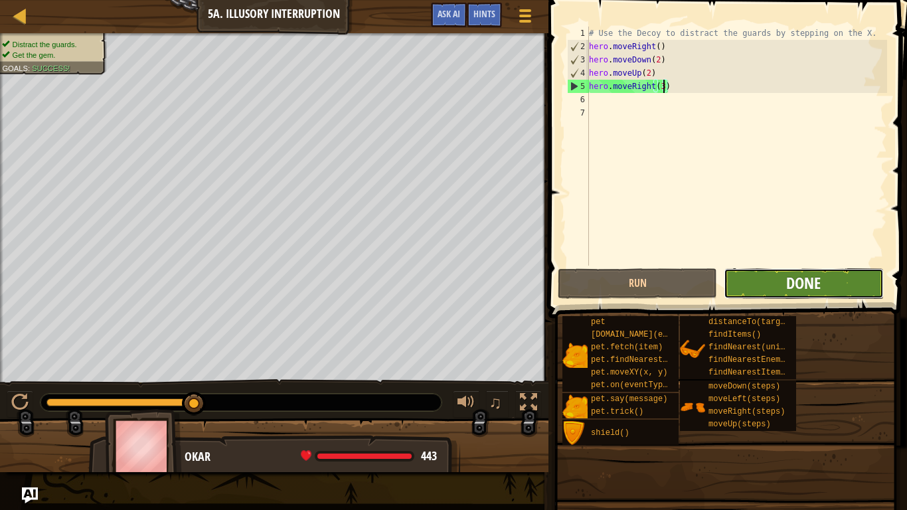
click at [802, 288] on span "Done" at bounding box center [803, 282] width 35 height 21
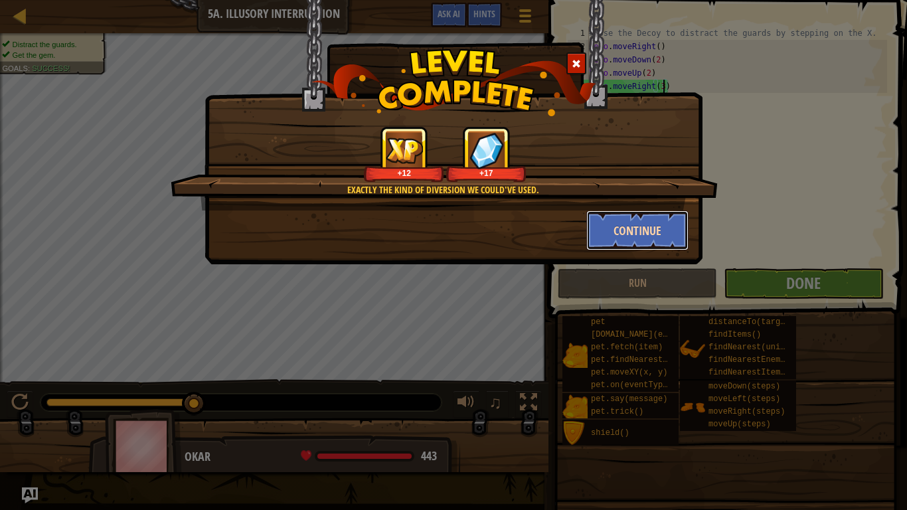
click at [624, 228] on button "Continue" at bounding box center [637, 231] width 103 height 40
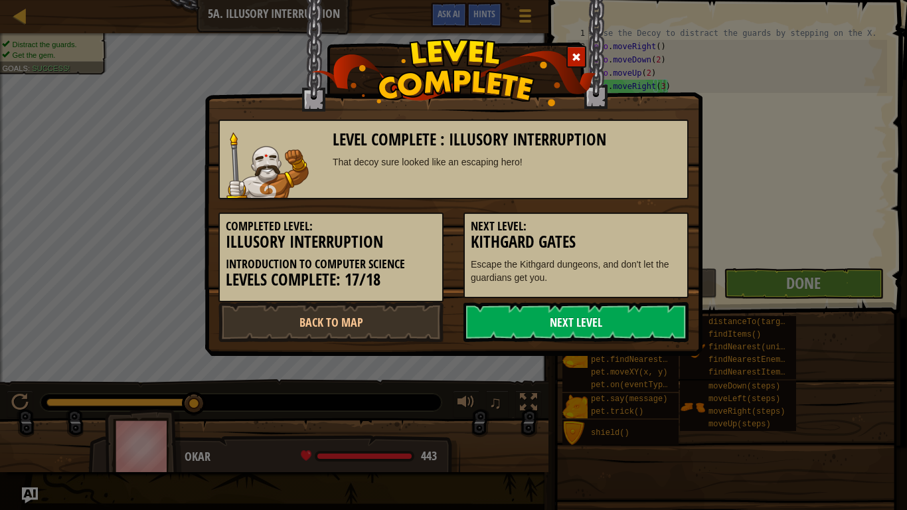
click at [586, 325] on link "Next Level" at bounding box center [576, 322] width 225 height 40
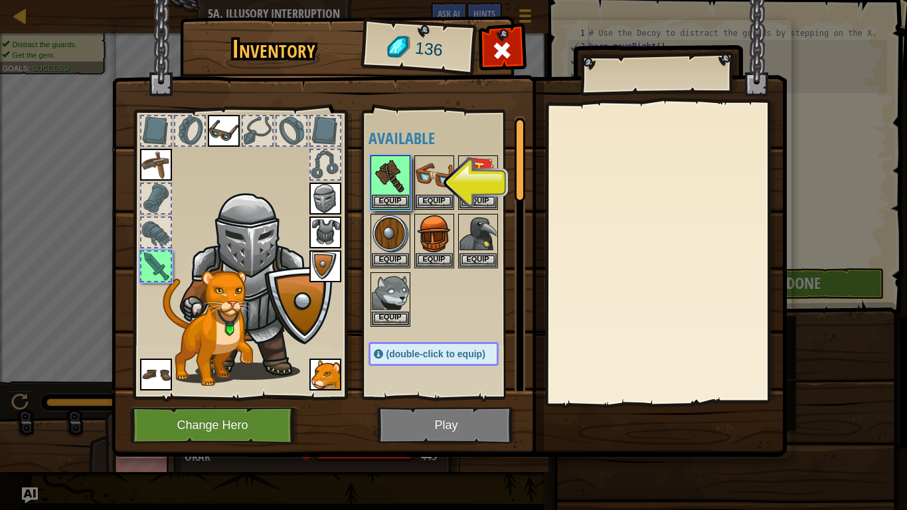
click at [149, 163] on img at bounding box center [156, 165] width 32 height 32
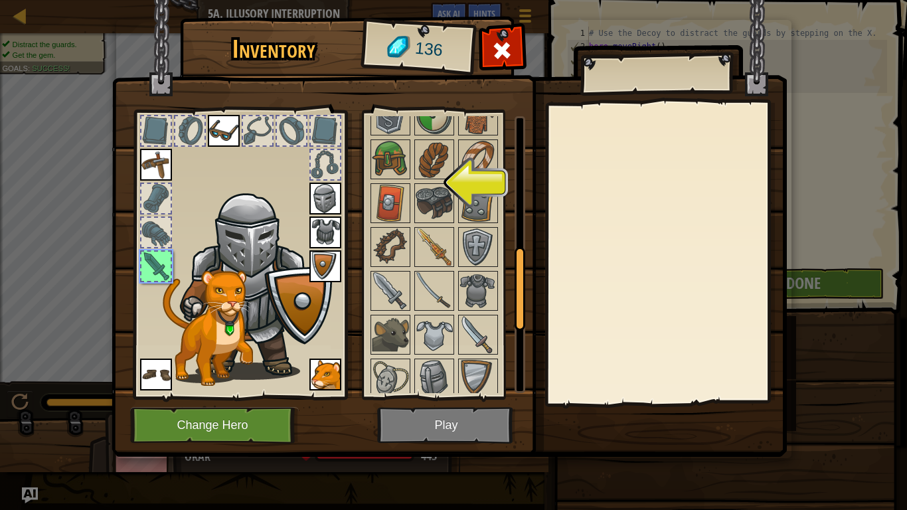
scroll to position [466, 0]
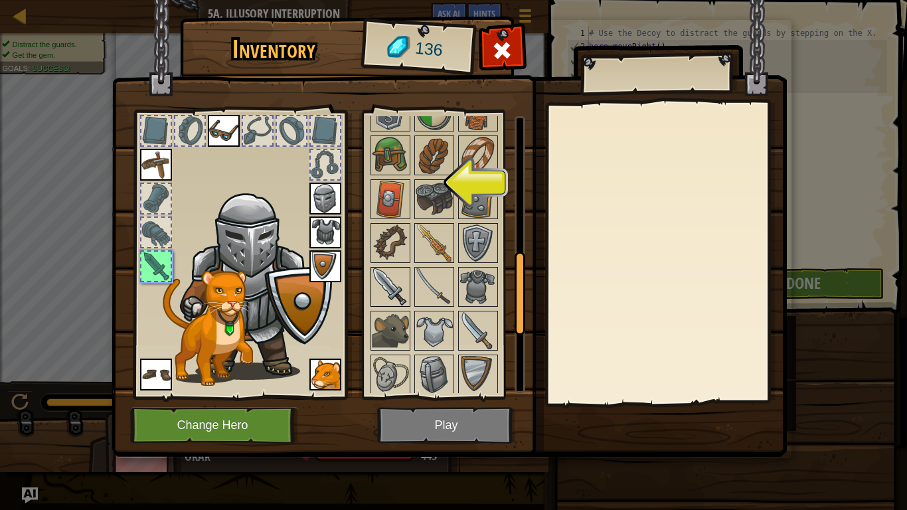
click at [409, 282] on div at bounding box center [391, 287] width 40 height 40
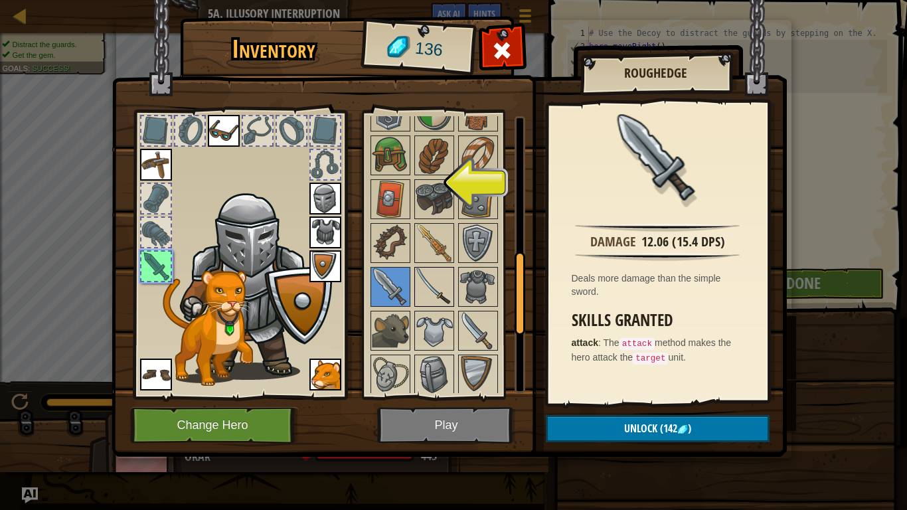
click at [434, 283] on img at bounding box center [434, 286] width 37 height 37
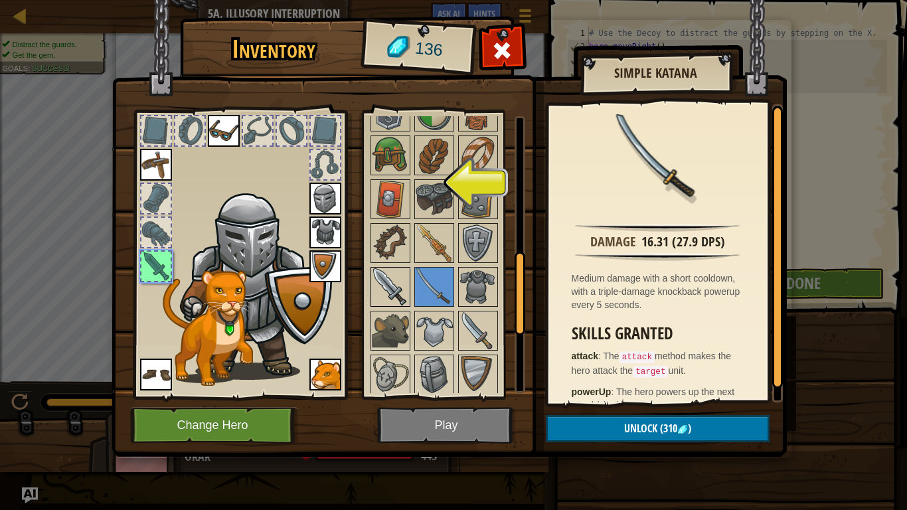
click at [394, 281] on img at bounding box center [390, 286] width 37 height 37
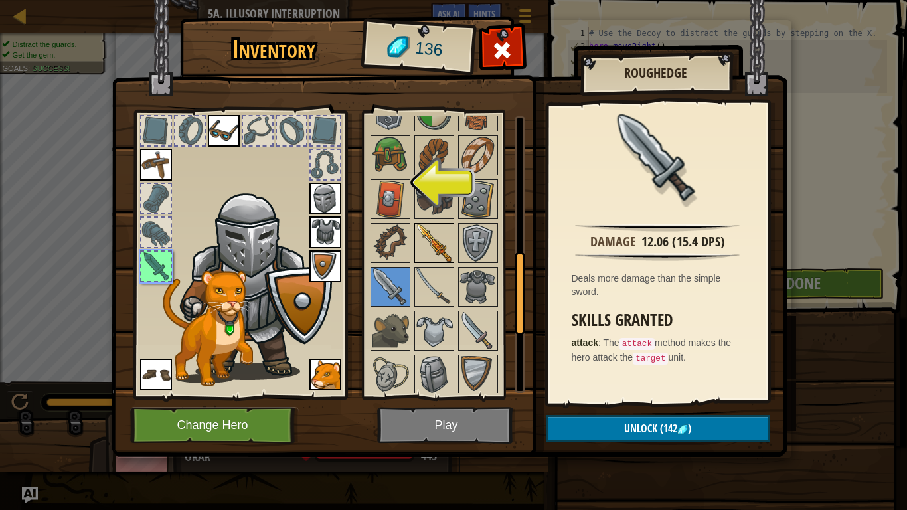
scroll to position [0, 0]
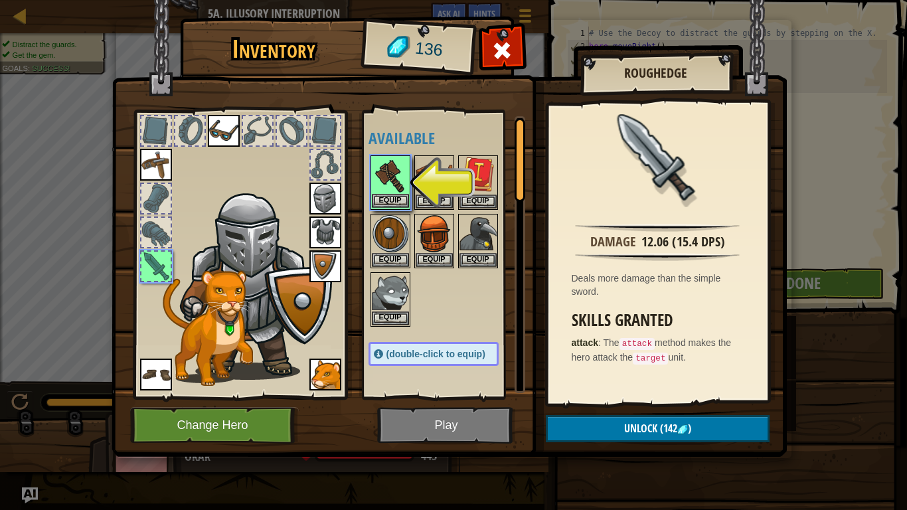
click at [373, 163] on img at bounding box center [390, 175] width 37 height 37
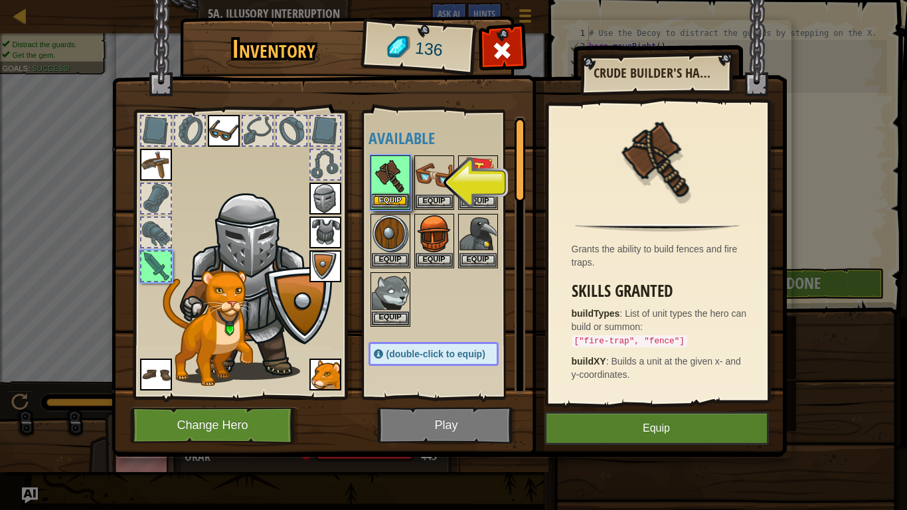
click at [373, 163] on img at bounding box center [390, 175] width 37 height 37
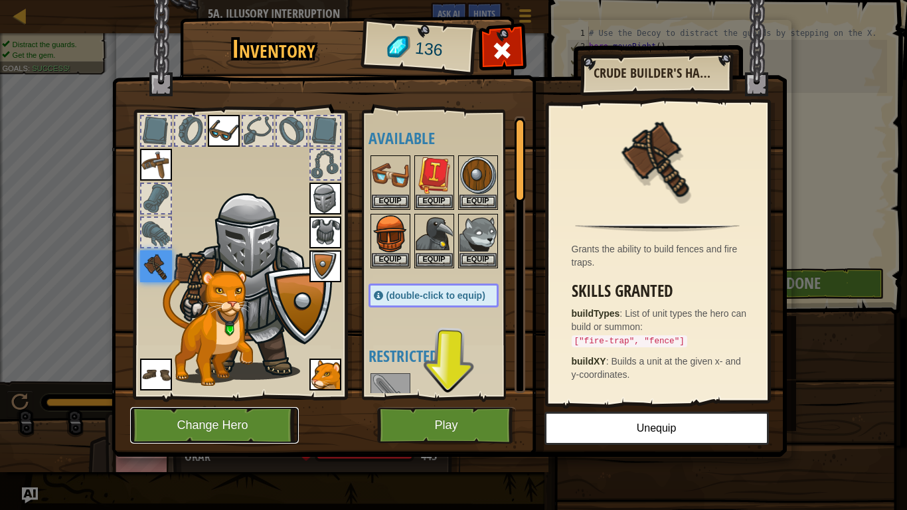
click at [220, 438] on button "Change Hero" at bounding box center [214, 425] width 169 height 37
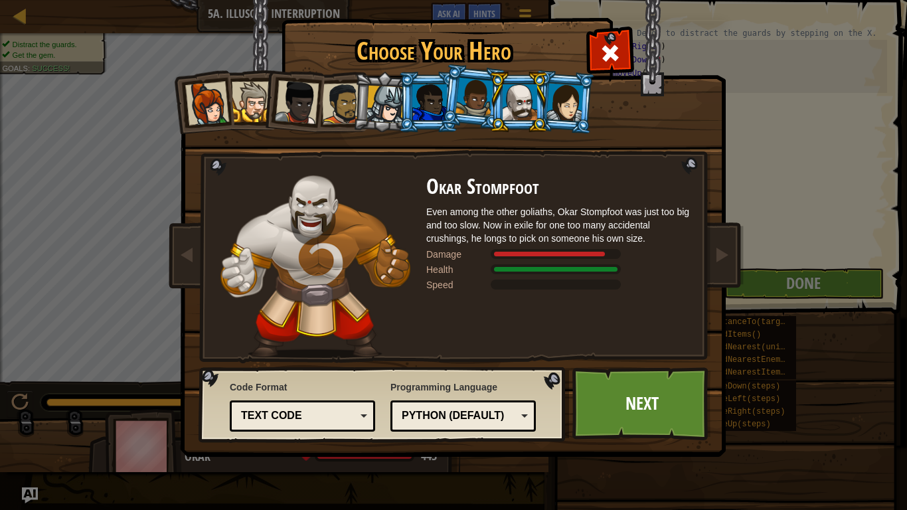
click at [439, 112] on div at bounding box center [429, 102] width 35 height 36
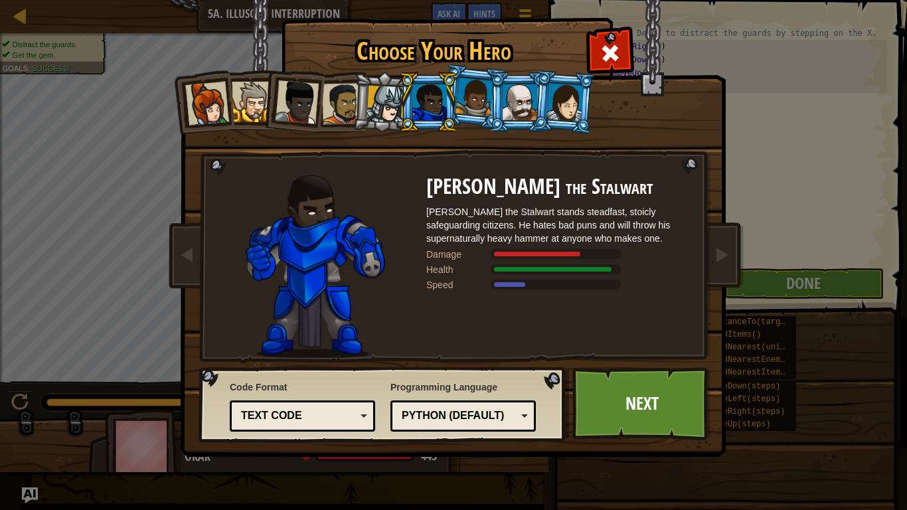
click at [469, 104] on div at bounding box center [475, 97] width 38 height 39
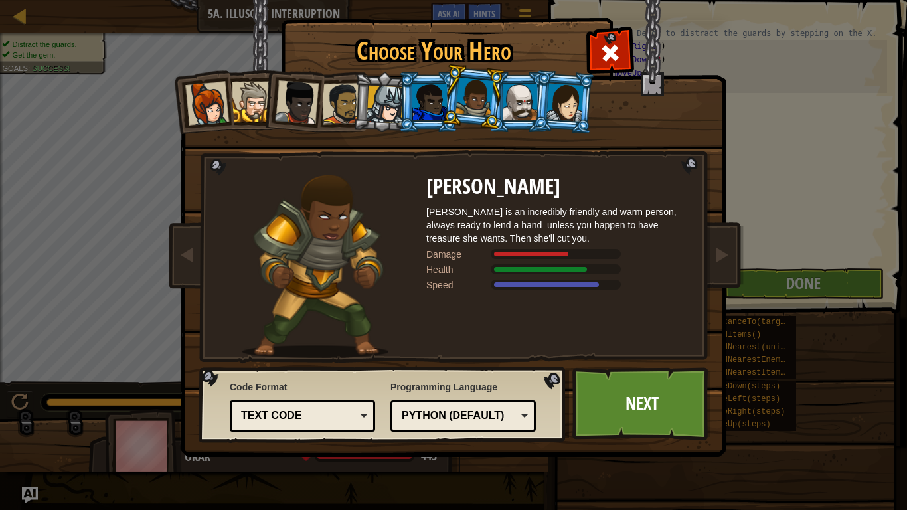
click at [444, 106] on li at bounding box center [473, 97] width 66 height 66
click at [438, 109] on div at bounding box center [429, 102] width 35 height 36
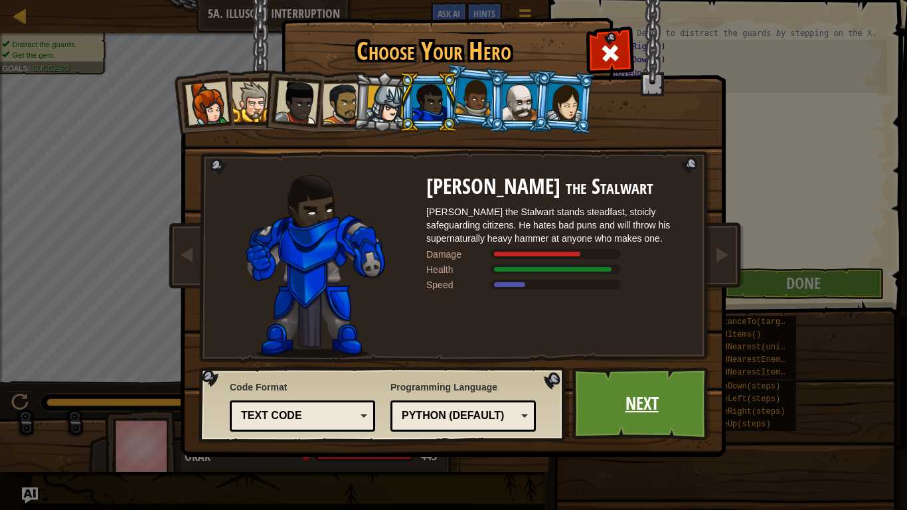
click at [638, 407] on link "Next" at bounding box center [641, 403] width 139 height 73
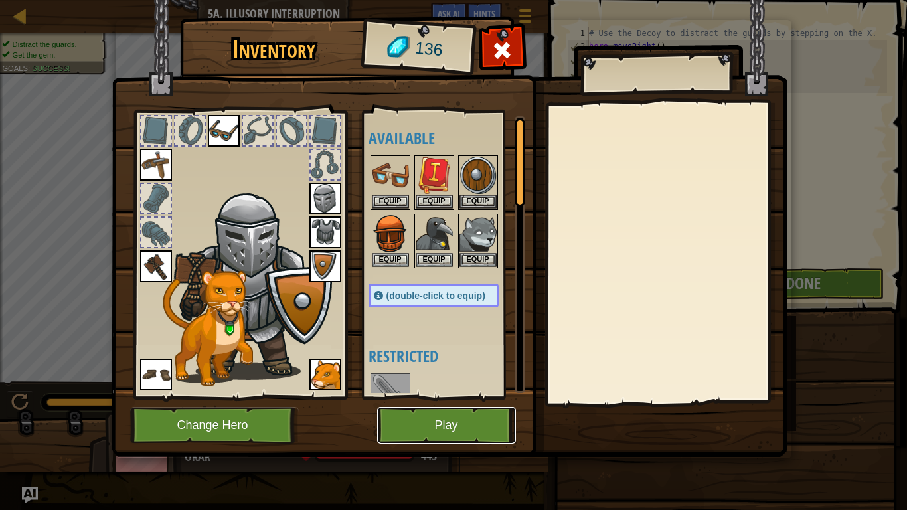
click at [483, 431] on button "Play" at bounding box center [446, 425] width 139 height 37
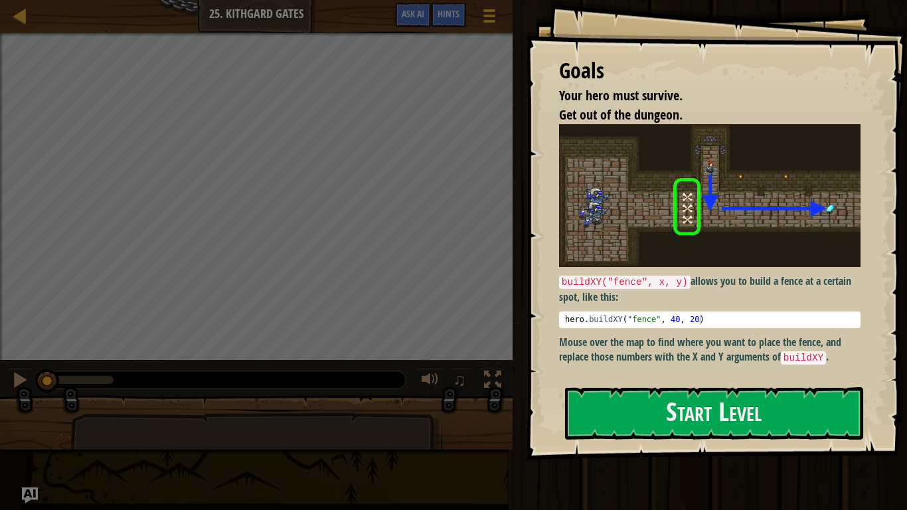
click at [619, 440] on div "Start Level" at bounding box center [714, 413] width 298 height 53
click at [622, 425] on button "Start Level" at bounding box center [714, 413] width 298 height 52
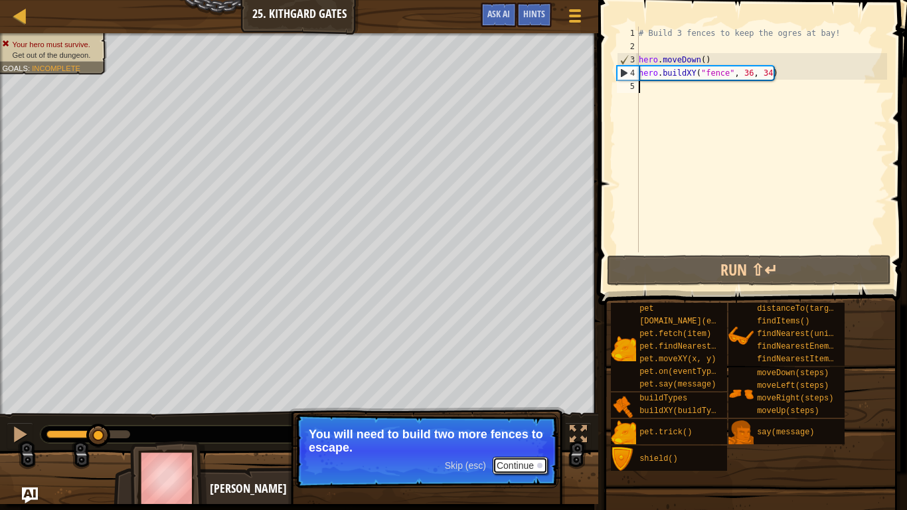
click at [508, 464] on button "Continue" at bounding box center [520, 465] width 55 height 17
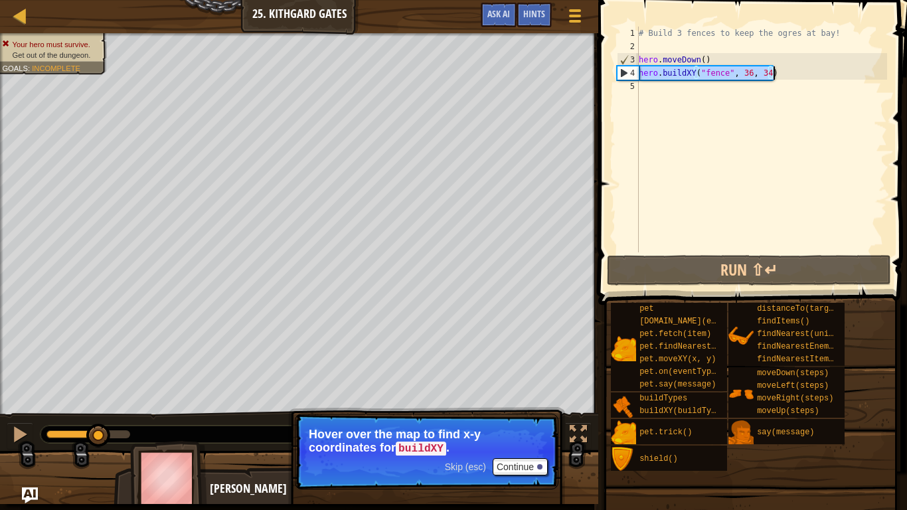
drag, startPoint x: 639, startPoint y: 73, endPoint x: 869, endPoint y: 74, distance: 230.4
click at [869, 74] on div "# Build 3 fences to keep the ogres at bay! hero . moveDown ( ) hero . buildXY (…" at bounding box center [761, 153] width 251 height 252
type textarea "hero.buildXY("fence", 36, 34)"
click at [715, 88] on div "# Build 3 fences to keep the ogres at bay! hero . moveDown ( ) hero . buildXY (…" at bounding box center [761, 153] width 251 height 252
paste textarea "hero.buildXY("fence", 36, 34)"
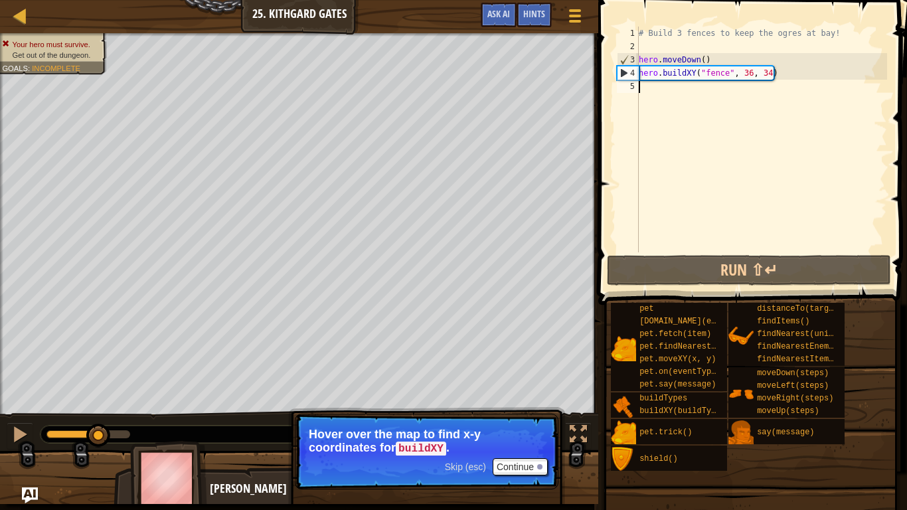
type textarea "hero.buildXY("fence", 36, 34)"
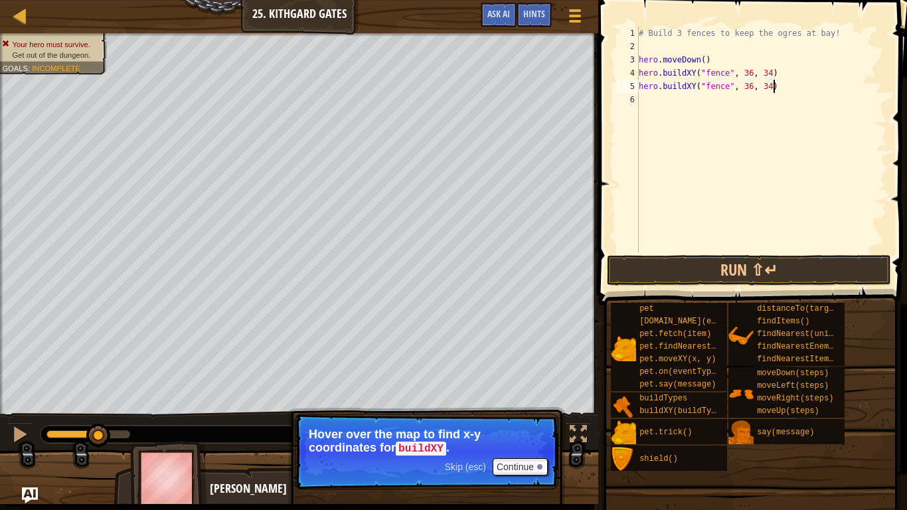
click at [693, 112] on div "# Build 3 fences to keep the ogres at bay! hero . moveDown ( ) hero . buildXY (…" at bounding box center [761, 153] width 251 height 252
paste textarea "hero.buildXY("fence", 36, 34)"
type textarea "hero.buildXY("fence", 36, 34)"
click at [754, 271] on button "Run ⇧↵" at bounding box center [749, 270] width 284 height 31
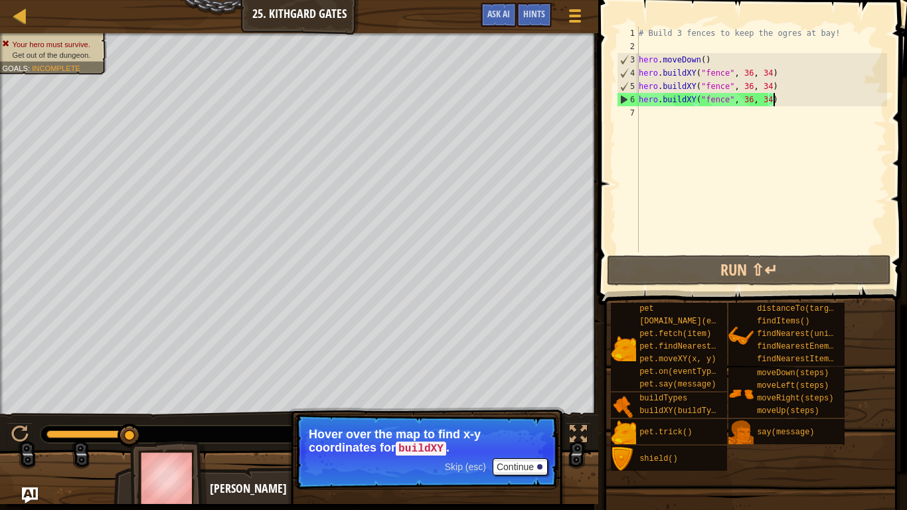
click at [776, 77] on div "# Build 3 fences to keep the ogres at bay! hero . moveDown ( ) hero . buildXY (…" at bounding box center [761, 153] width 251 height 252
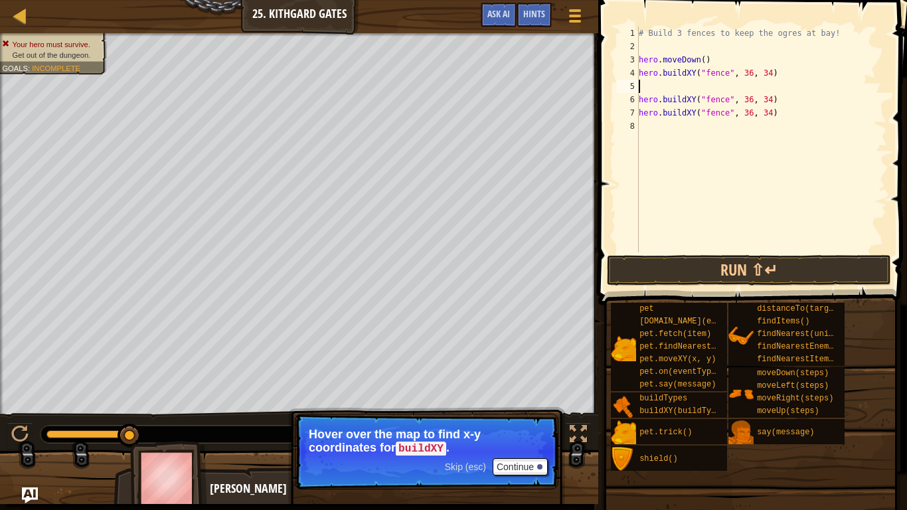
type textarea "h"
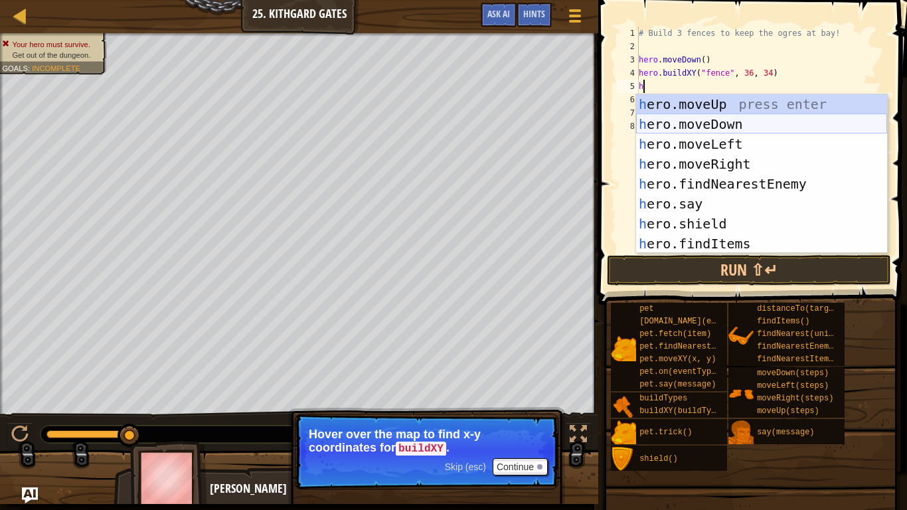
click at [784, 128] on div "h ero.moveUp press enter h ero.moveDown press enter h ero.moveLeft press enter …" at bounding box center [761, 193] width 251 height 199
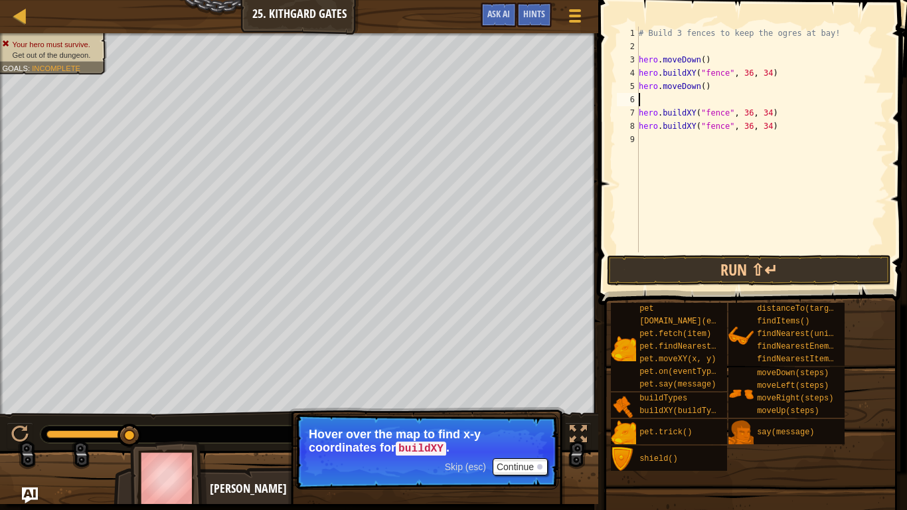
click at [779, 114] on div "# Build 3 fences to keep the ogres at bay! hero . moveDown ( ) hero . buildXY (…" at bounding box center [761, 153] width 251 height 252
type textarea "hero.buildXY("fence", 36, 34)"
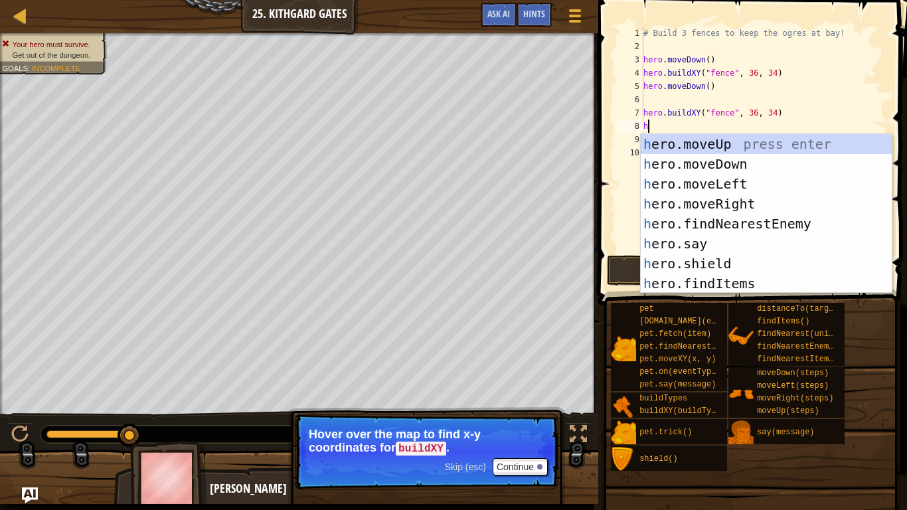
type textarea "he"
click at [778, 169] on div "he ro.moveUp press enter he ro.moveDown press enter he ro.moveLeft press enter …" at bounding box center [766, 233] width 251 height 199
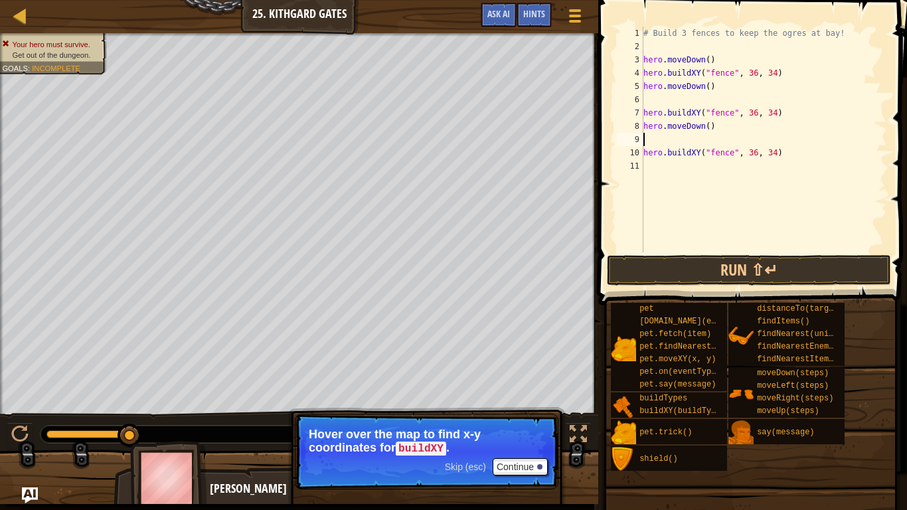
click at [781, 155] on div "# Build 3 fences to keep the ogres at bay! hero . moveDown ( ) hero . buildXY (…" at bounding box center [764, 153] width 246 height 252
type textarea "h"
paste textarea "hero.buildXY("fence", 36, 34)"
click at [689, 258] on button "Run ⇧↵" at bounding box center [749, 270] width 284 height 31
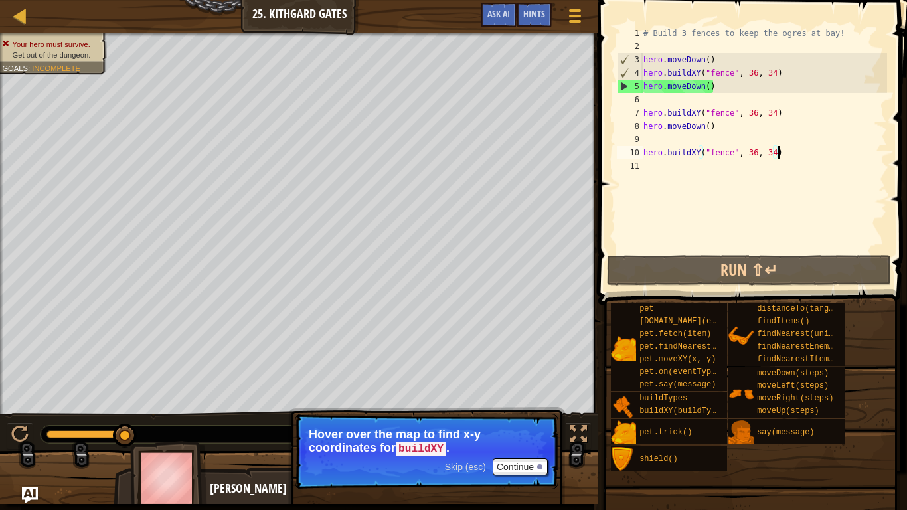
click at [714, 124] on div "# Build 3 fences to keep the ogres at bay! hero . moveDown ( ) hero . buildXY (…" at bounding box center [764, 153] width 246 height 252
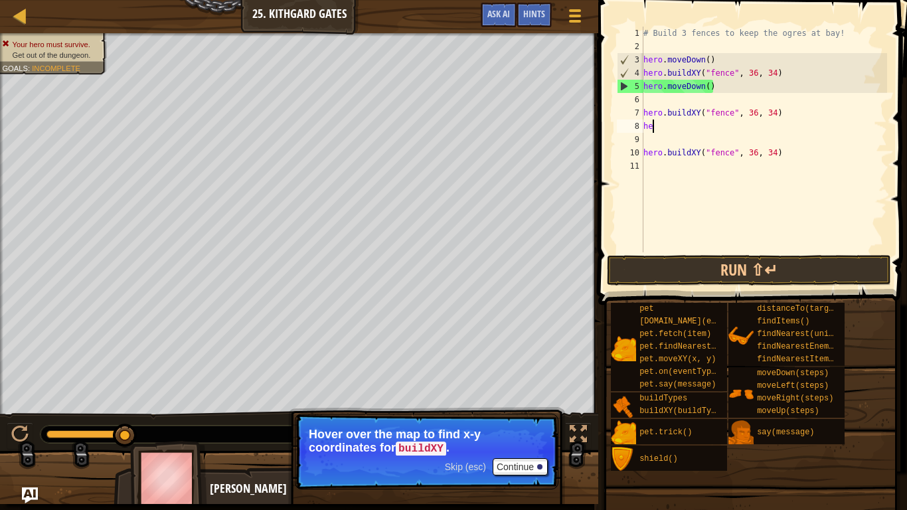
type textarea "h"
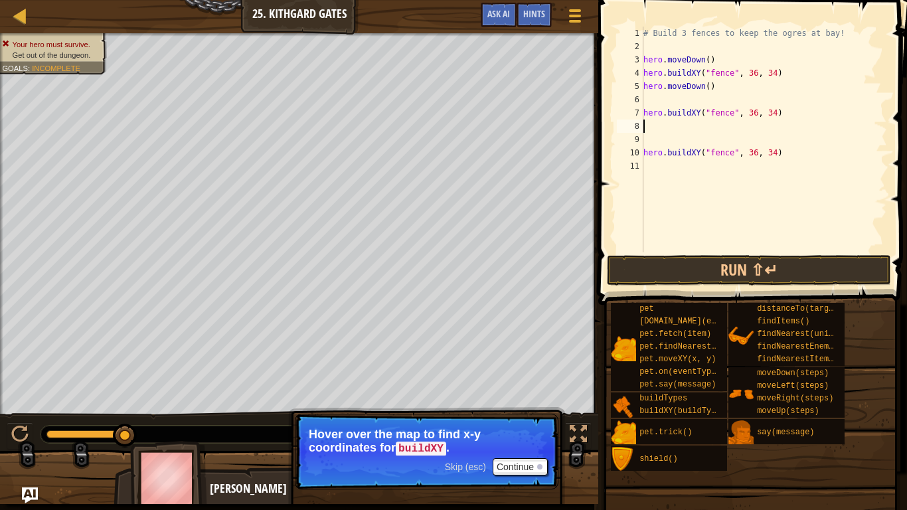
type textarea "h"
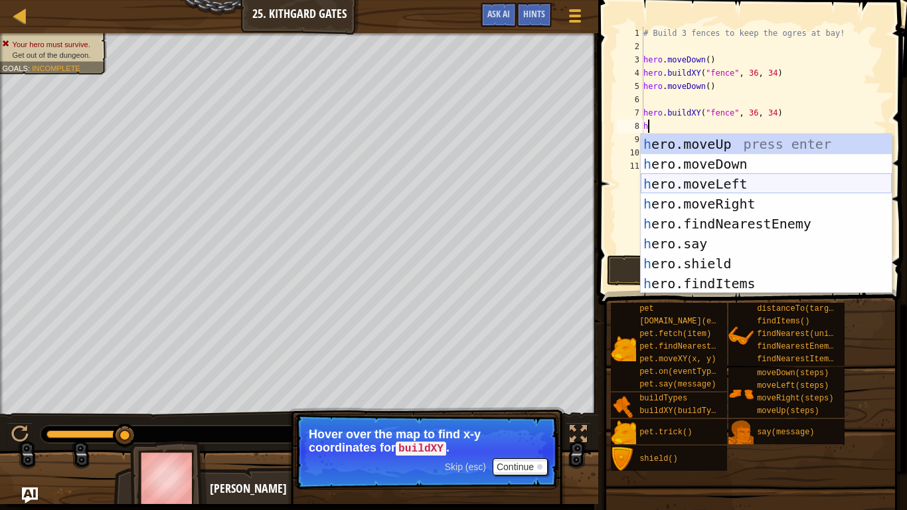
click at [748, 187] on div "h ero.moveUp press enter h ero.moveDown press enter h ero.moveLeft press enter …" at bounding box center [766, 233] width 251 height 199
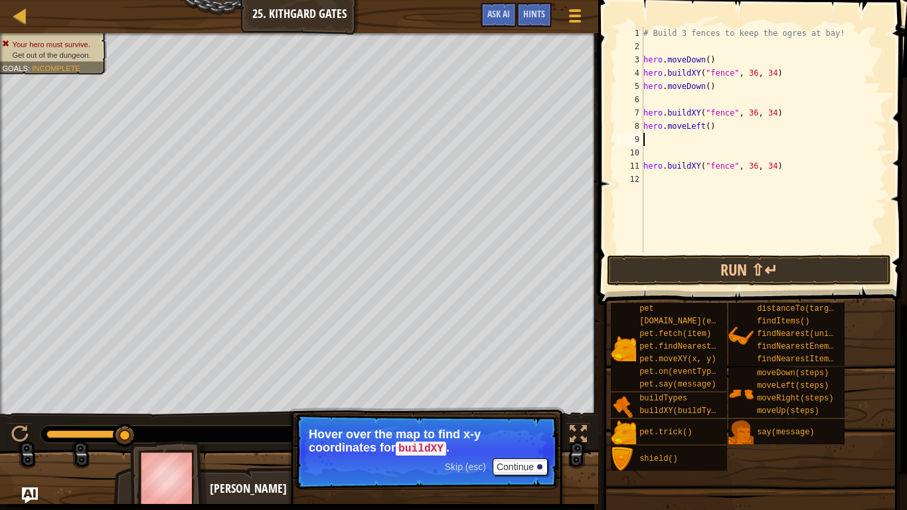
click at [716, 90] on div "# Build 3 fences to keep the ogres at bay! hero . moveDown ( ) hero . buildXY (…" at bounding box center [764, 153] width 246 height 252
type textarea "[DOMAIN_NAME]"
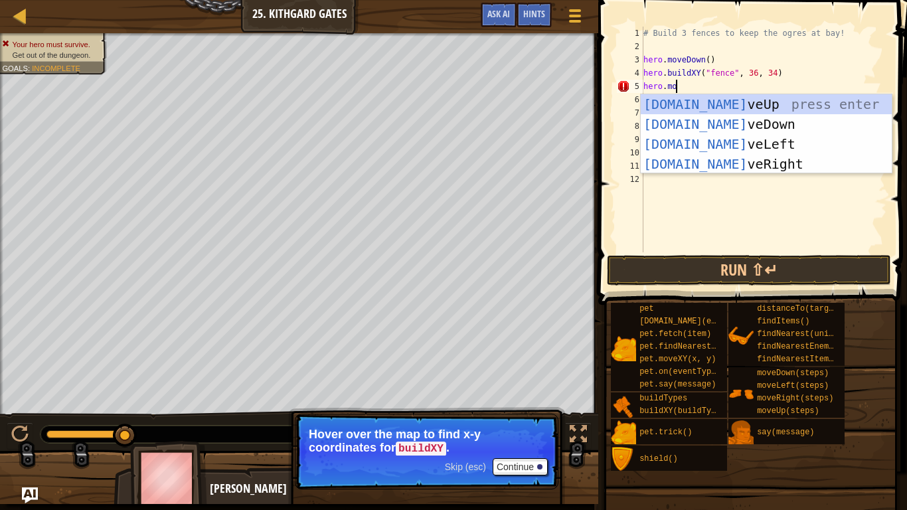
scroll to position [6, 4]
click at [734, 152] on div "[DOMAIN_NAME] veUp press enter [DOMAIN_NAME] veDown press enter [DOMAIN_NAME] v…" at bounding box center [766, 154] width 251 height 120
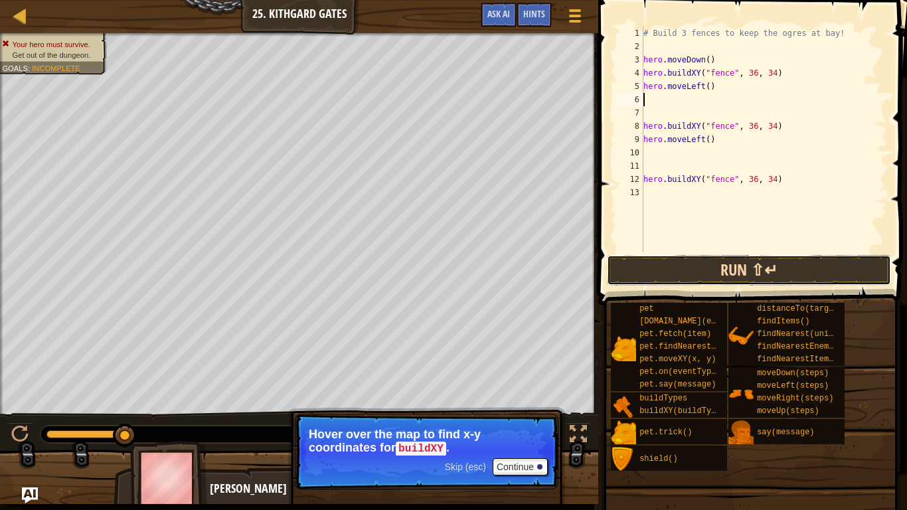
click at [739, 266] on button "Run ⇧↵" at bounding box center [749, 270] width 284 height 31
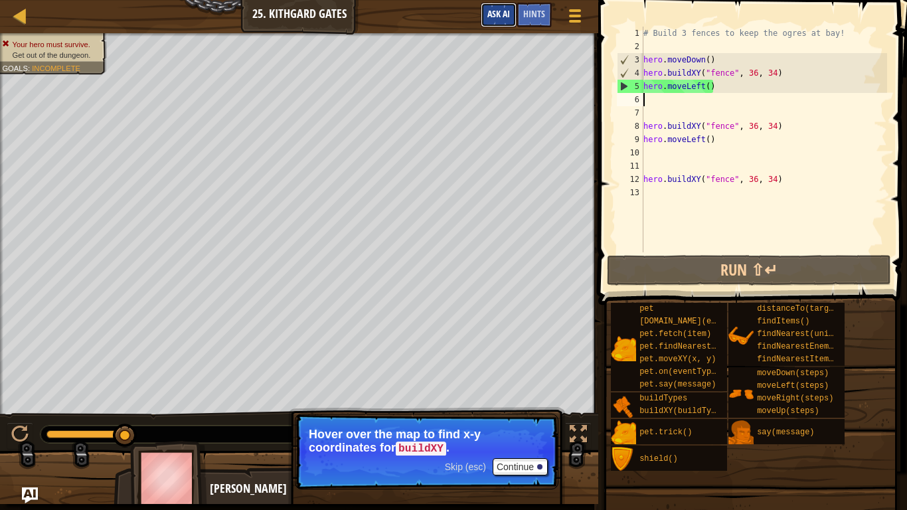
click at [507, 7] on button "Ask AI" at bounding box center [499, 15] width 36 height 25
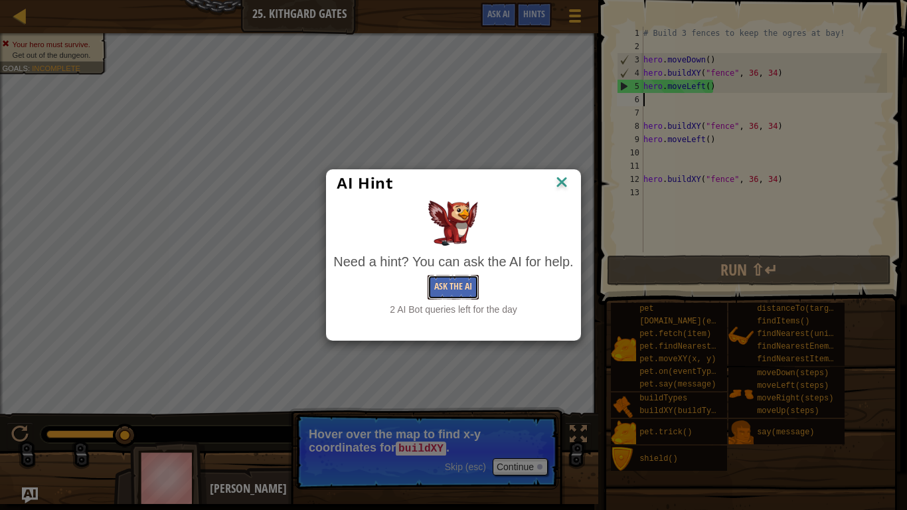
click at [464, 283] on button "Ask the AI" at bounding box center [453, 287] width 51 height 25
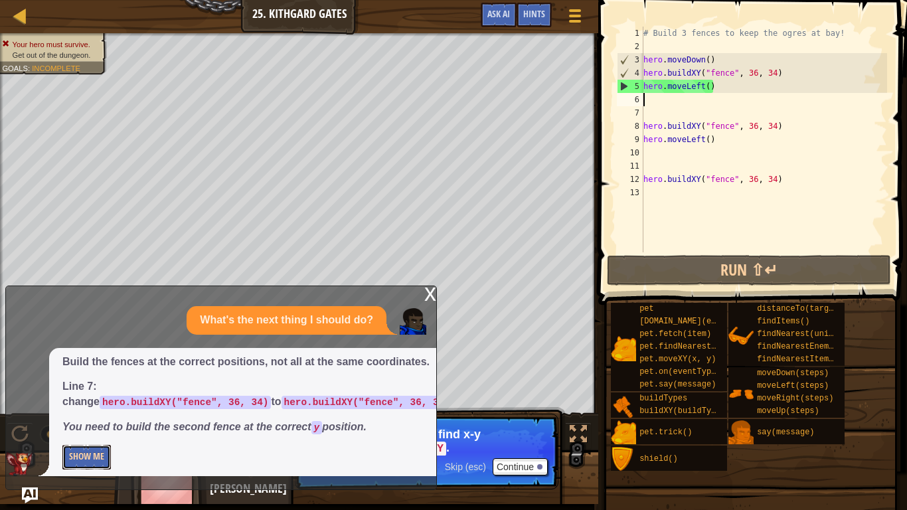
click at [69, 449] on button "Show Me" at bounding box center [86, 457] width 48 height 25
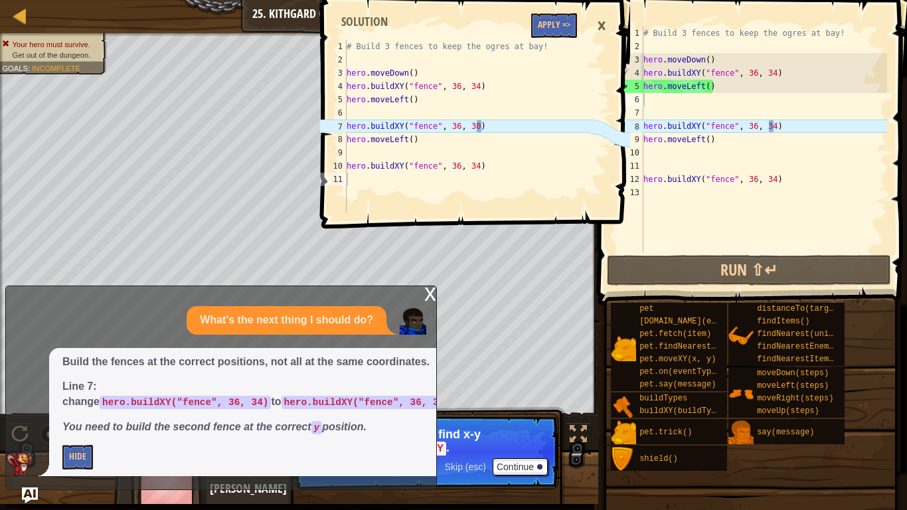
click at [773, 126] on div "# Build 3 fences to keep the ogres at bay! hero . moveDown ( ) hero . buildXY (…" at bounding box center [764, 153] width 246 height 252
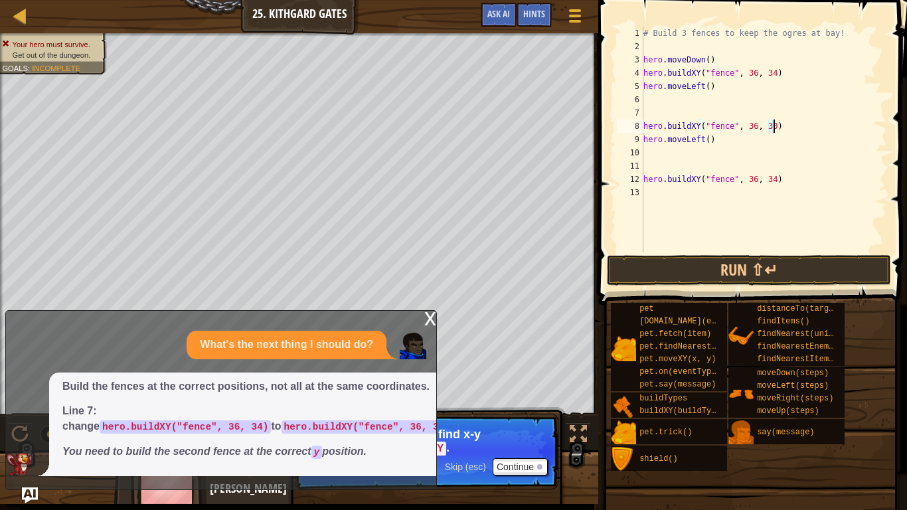
scroll to position [6, 19]
click at [730, 255] on button "Run ⇧↵" at bounding box center [749, 270] width 284 height 31
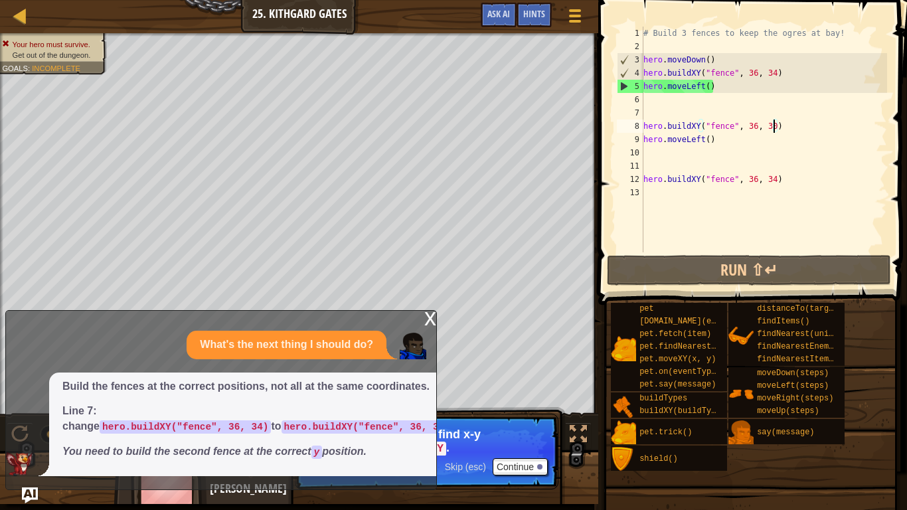
click at [432, 311] on div "x" at bounding box center [430, 317] width 12 height 13
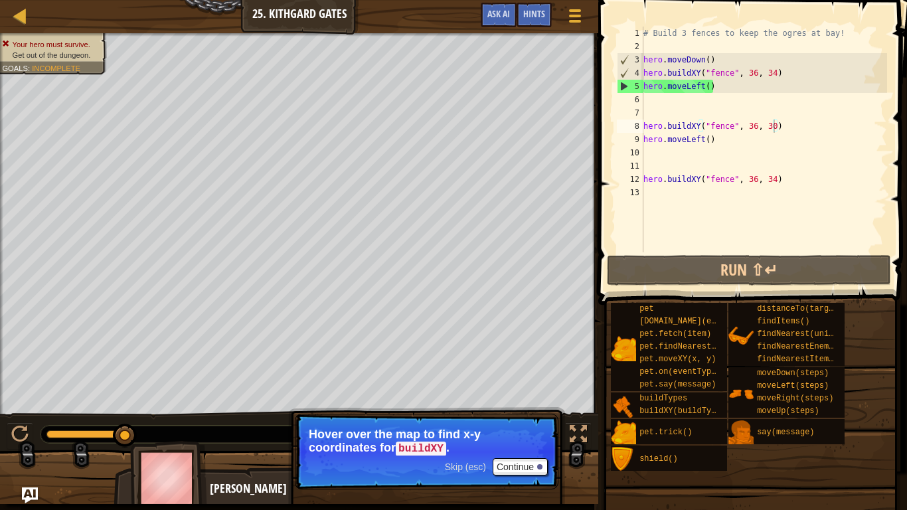
scroll to position [6, 9]
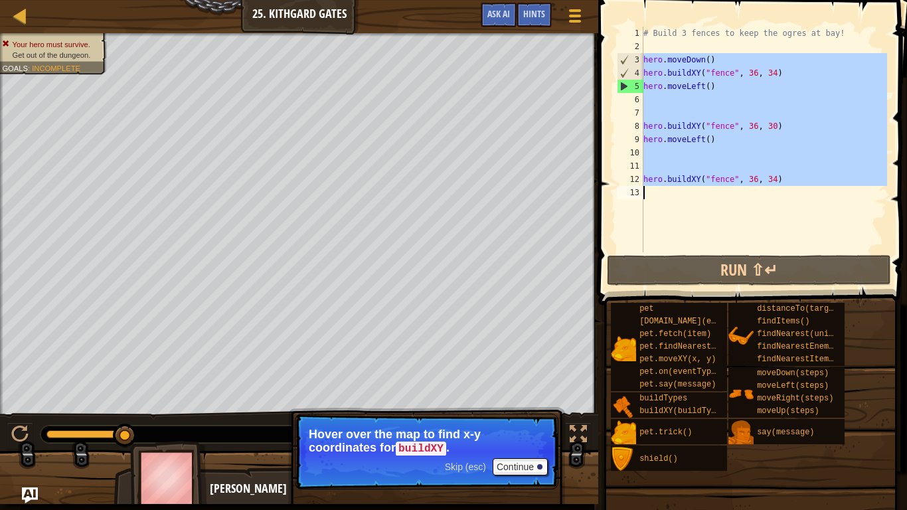
drag, startPoint x: 643, startPoint y: 60, endPoint x: 778, endPoint y: 236, distance: 221.1
click at [778, 236] on div "# Build 3 fences to keep the ogres at bay! hero . moveDown ( ) hero . buildXY (…" at bounding box center [764, 153] width 246 height 252
type textarea "hero.buildXY("fence", 36, 34)"
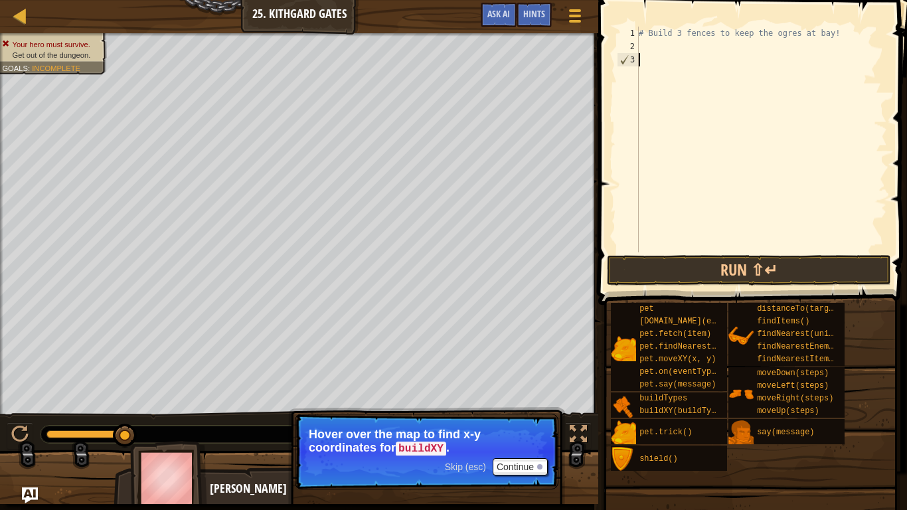
scroll to position [6, 0]
click at [509, 10] on span "Ask AI" at bounding box center [498, 13] width 23 height 13
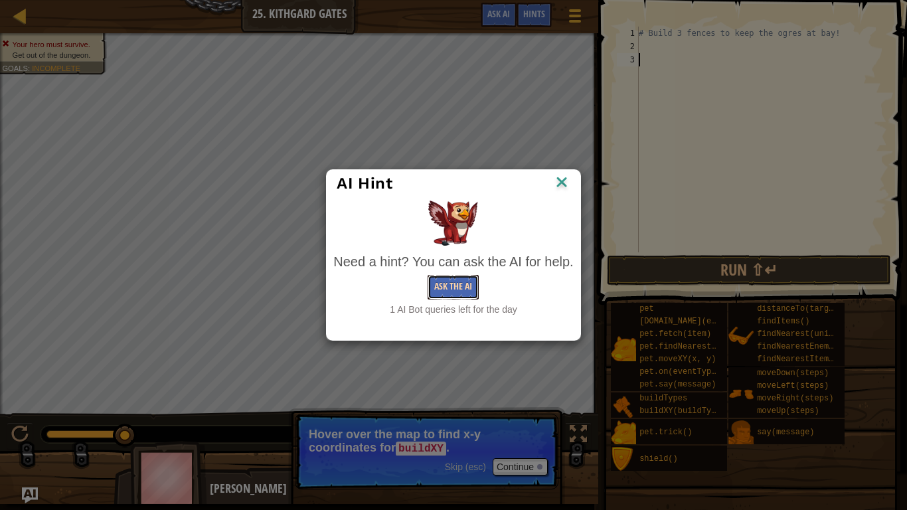
click at [452, 289] on button "Ask the AI" at bounding box center [453, 287] width 51 height 25
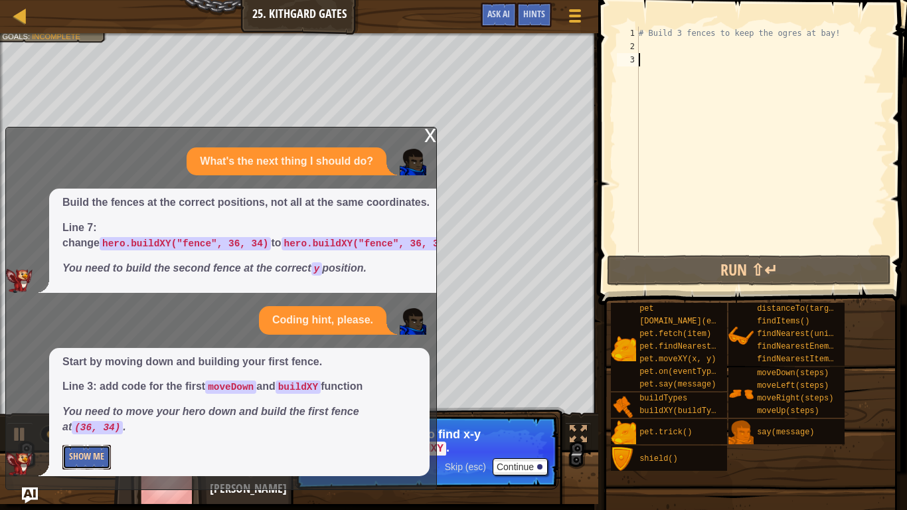
click at [81, 456] on button "Show Me" at bounding box center [86, 457] width 48 height 25
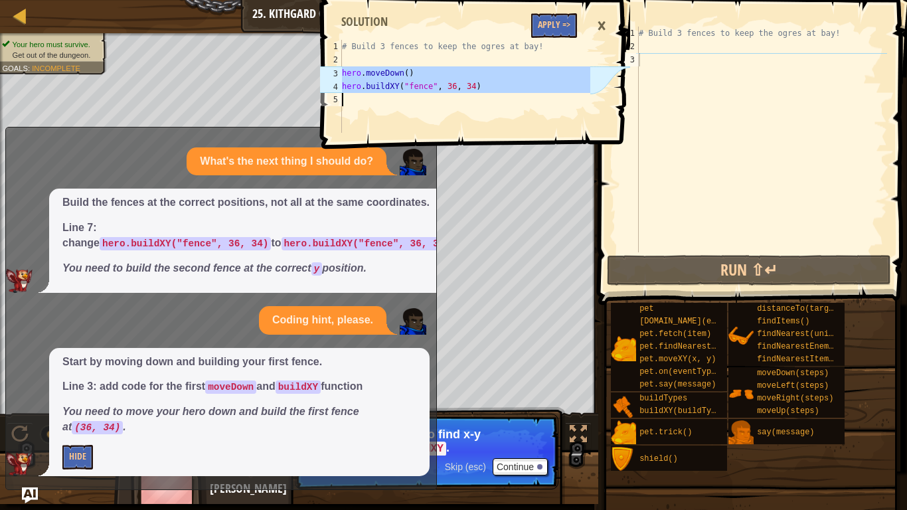
drag, startPoint x: 343, startPoint y: 72, endPoint x: 522, endPoint y: 102, distance: 181.8
click at [522, 102] on div "# Build 3 fences to keep the ogres at bay! hero . moveDown ( ) hero . buildXY (…" at bounding box center [464, 100] width 251 height 120
type textarea "hero.buildXY("fence", 36, 34)"
click at [705, 52] on div "# Build 3 fences to keep the ogres at bay!" at bounding box center [761, 153] width 251 height 252
click at [688, 70] on div "# Build 3 fences to keep the ogres at bay!" at bounding box center [761, 153] width 251 height 252
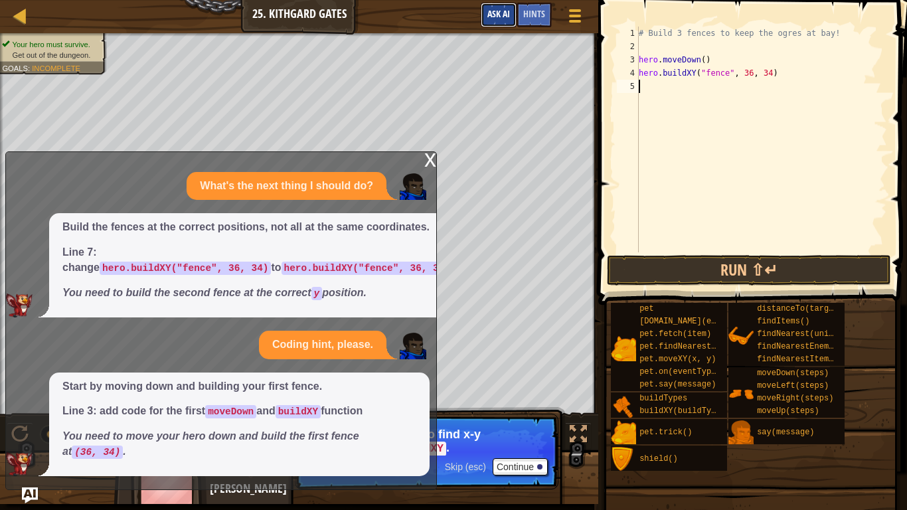
click at [492, 9] on span "Ask AI" at bounding box center [498, 13] width 23 height 13
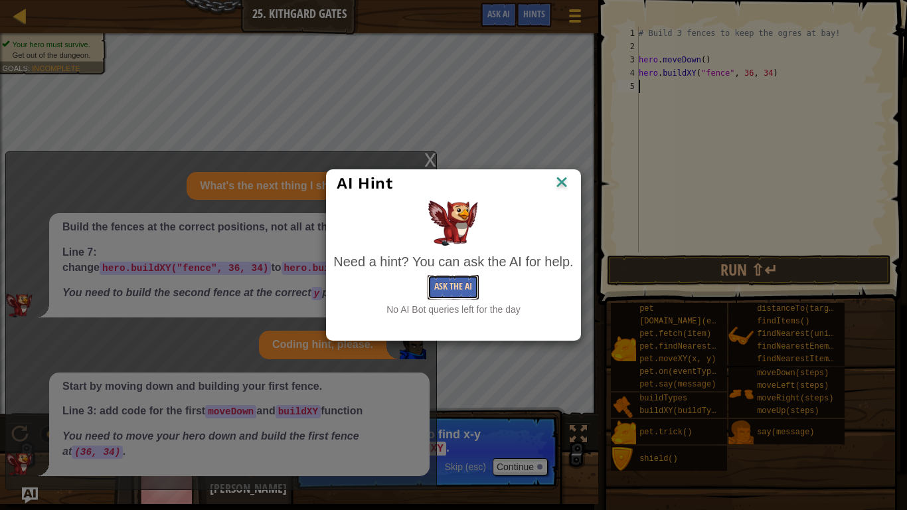
click at [466, 284] on button "Ask the AI" at bounding box center [453, 287] width 51 height 25
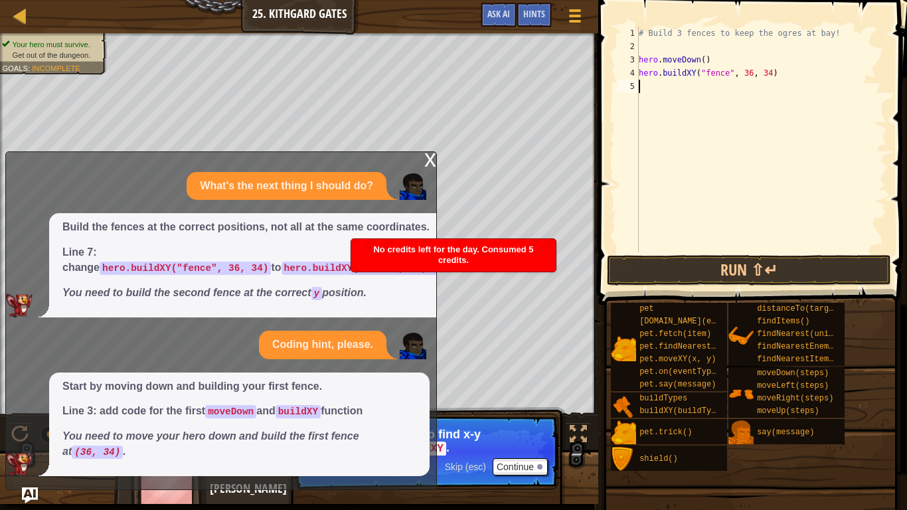
click at [431, 152] on div "x" at bounding box center [430, 158] width 12 height 13
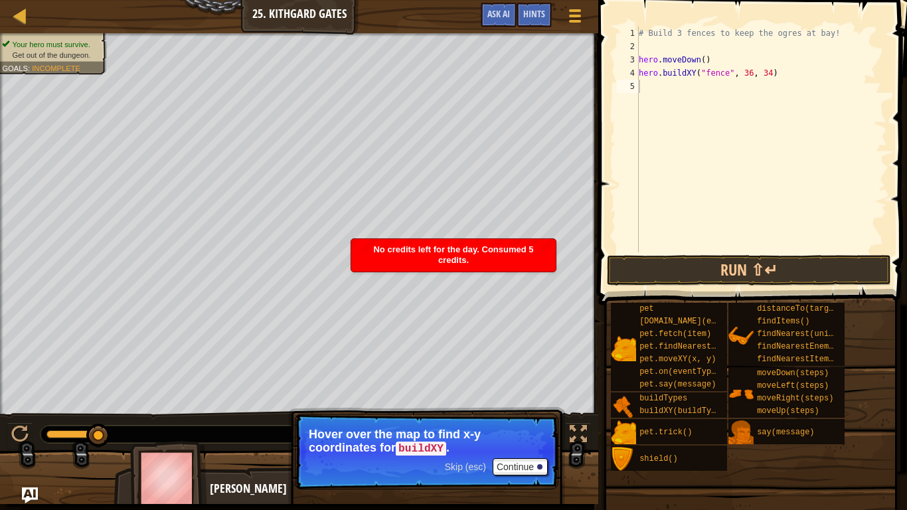
click at [456, 248] on span "No credits left for the day. Consumed 5 credits." at bounding box center [453, 254] width 160 height 21
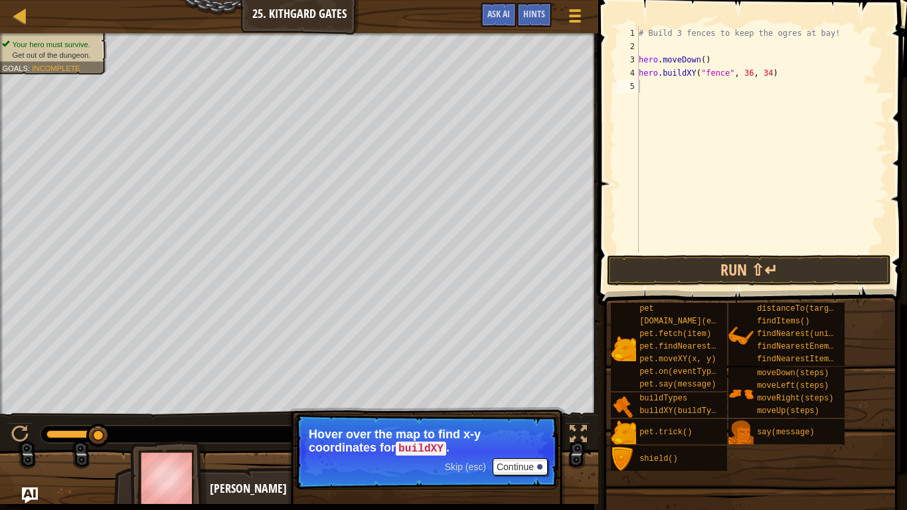
click at [651, 86] on div "# Build 3 fences to keep the ogres at bay! hero . moveDown ( ) hero . buildXY (…" at bounding box center [761, 153] width 251 height 252
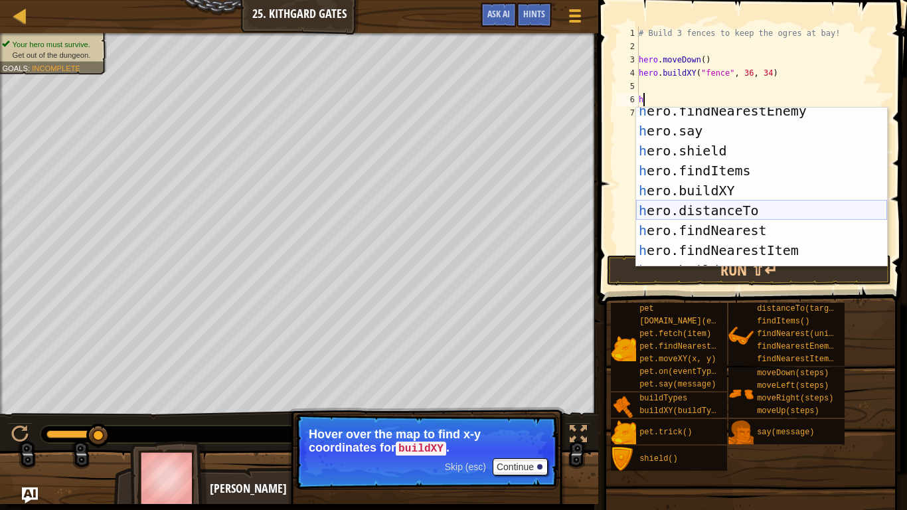
scroll to position [133, 0]
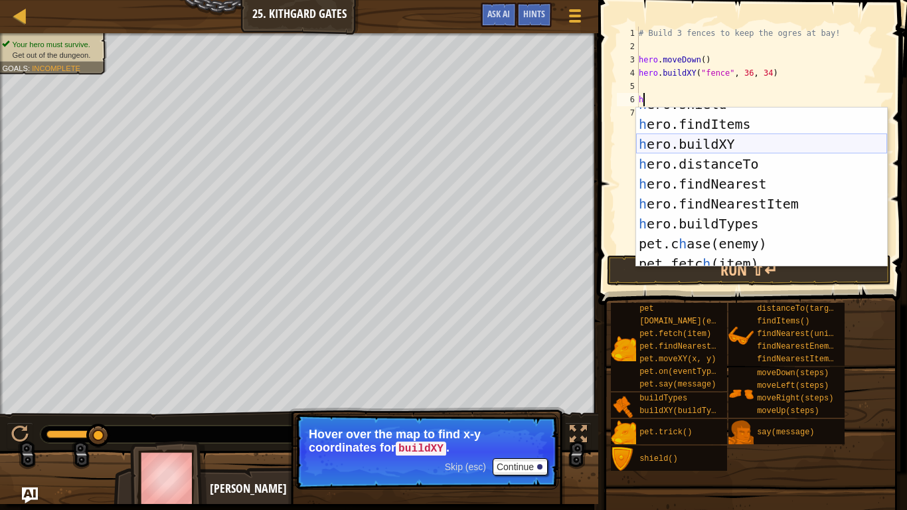
click at [724, 146] on div "h ero.shield press enter h ero.findItems press enter h ero.buildXY press enter …" at bounding box center [761, 193] width 251 height 199
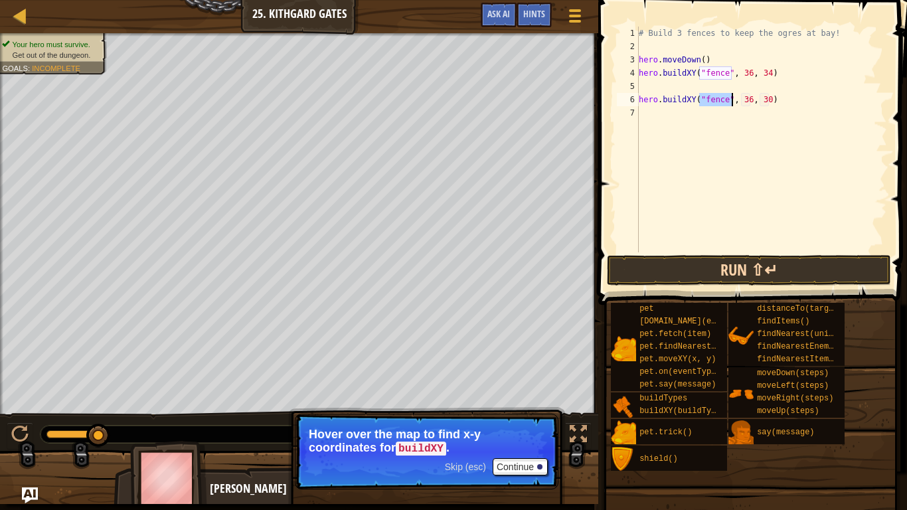
type textarea "hero.buildXY("fence", 36, 30)"
click at [754, 270] on button "Run ⇧↵" at bounding box center [749, 270] width 284 height 31
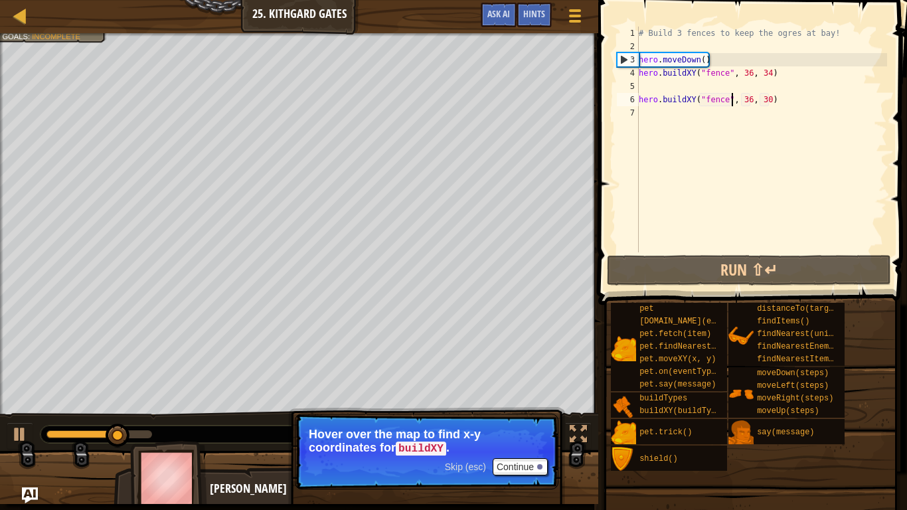
click at [654, 137] on div "# Build 3 fences to keep the ogres at bay! hero . moveDown ( ) hero . buildXY (…" at bounding box center [761, 153] width 251 height 252
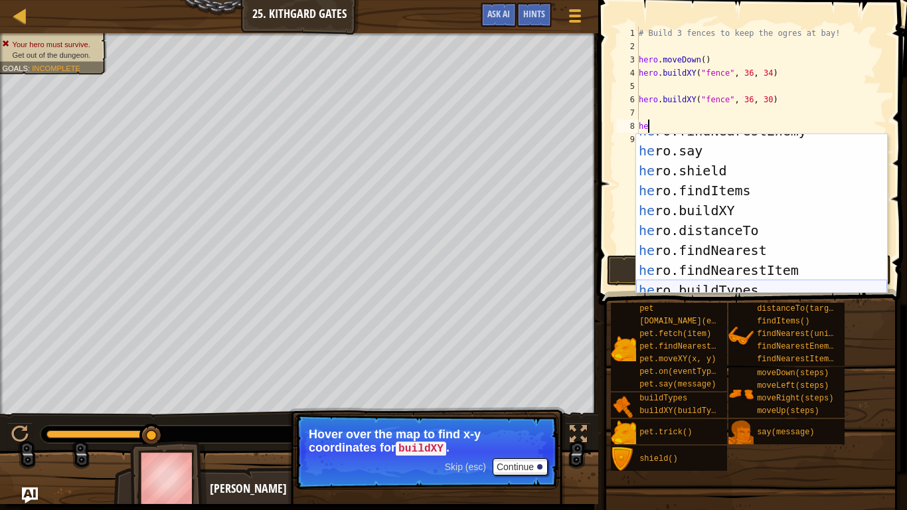
scroll to position [93, 0]
click at [712, 218] on div "he ro.findNearestEnemy press enter he ro.say press enter he ro.shield press ent…" at bounding box center [761, 220] width 251 height 199
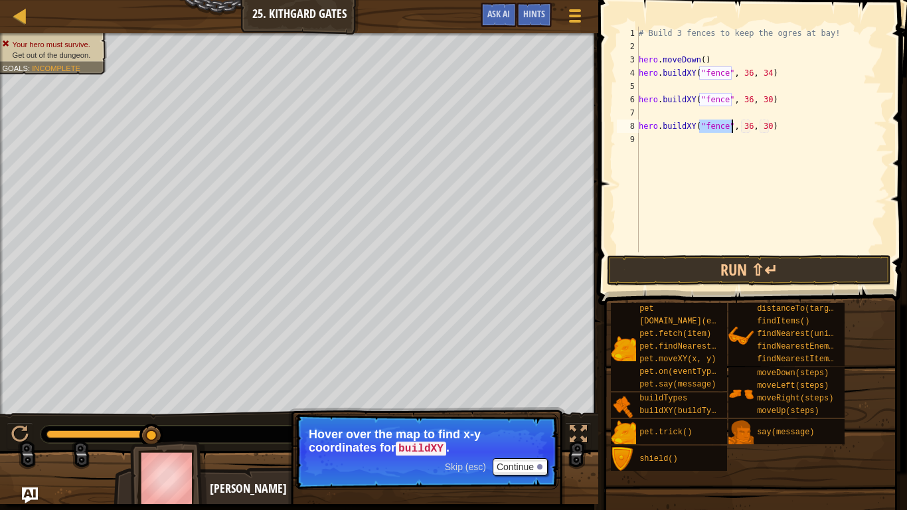
click at [770, 130] on div "# Build 3 fences to keep the ogres at bay! hero . moveDown ( ) hero . buildXY (…" at bounding box center [761, 153] width 251 height 252
type textarea "hero.buildXY("fence", 36, 26)"
click at [746, 261] on button "Run ⇧↵" at bounding box center [749, 270] width 284 height 31
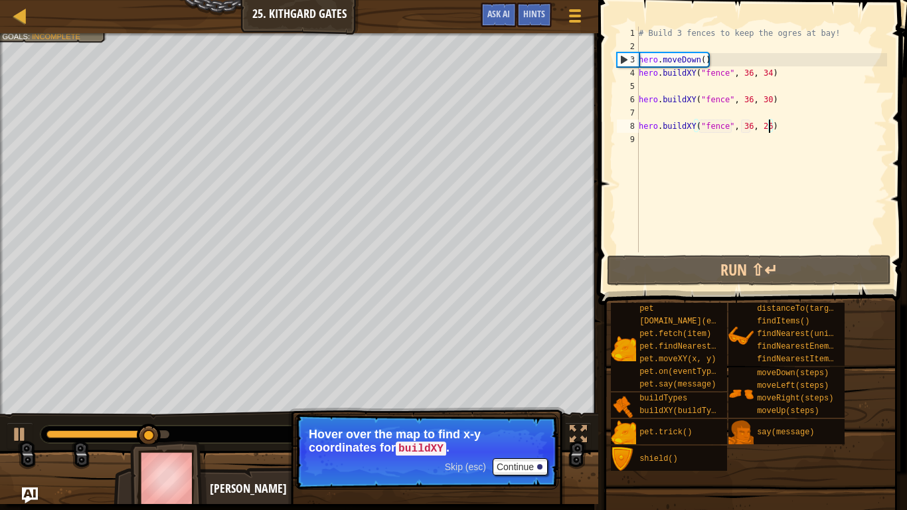
click at [678, 153] on div "# Build 3 fences to keep the ogres at bay! hero . moveDown ( ) hero . buildXY (…" at bounding box center [761, 153] width 251 height 252
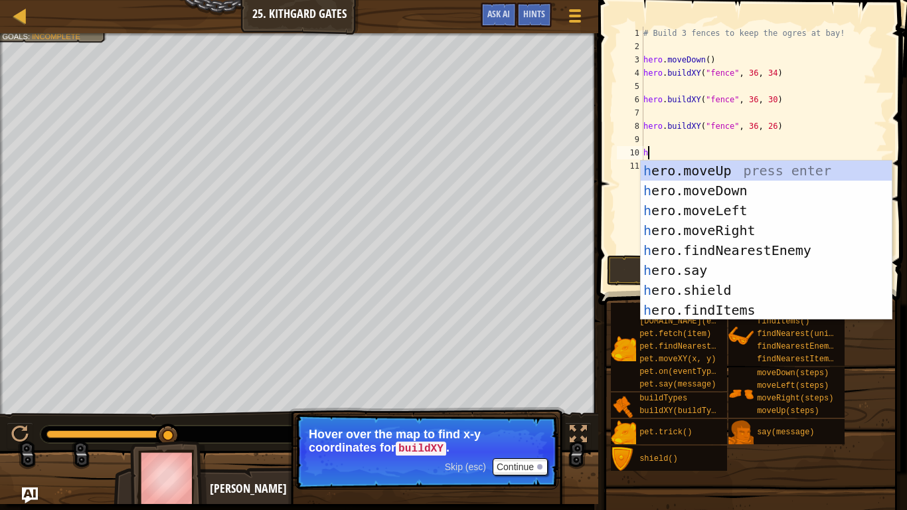
scroll to position [0, 0]
type textarea "hero"
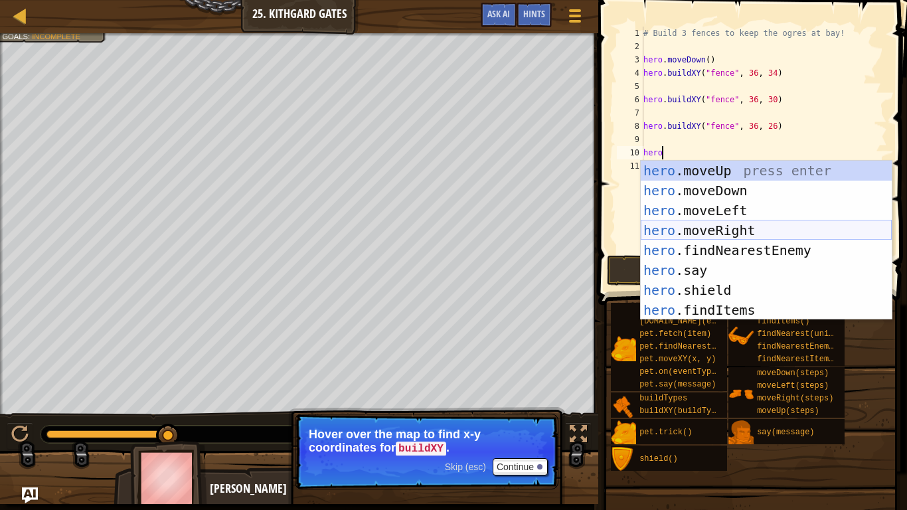
click at [712, 235] on div "hero .moveUp press enter hero .moveDown press enter hero .moveLeft press enter …" at bounding box center [766, 260] width 251 height 199
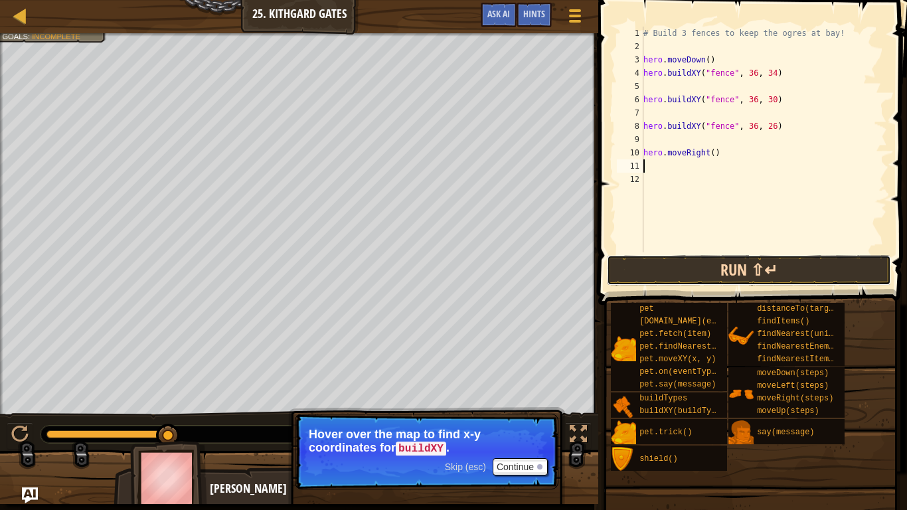
click at [718, 272] on button "Run ⇧↵" at bounding box center [749, 270] width 284 height 31
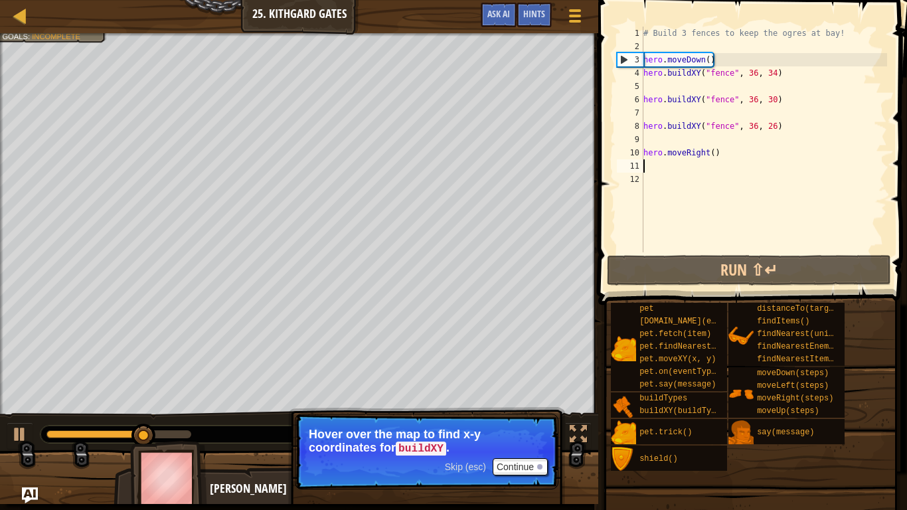
click at [716, 155] on div "# Build 3 fences to keep the ogres at bay! hero . moveDown ( ) hero . buildXY (…" at bounding box center [764, 153] width 246 height 252
click at [713, 153] on div "# Build 3 fences to keep the ogres at bay! hero . moveDown ( ) hero . buildXY (…" at bounding box center [764, 153] width 246 height 252
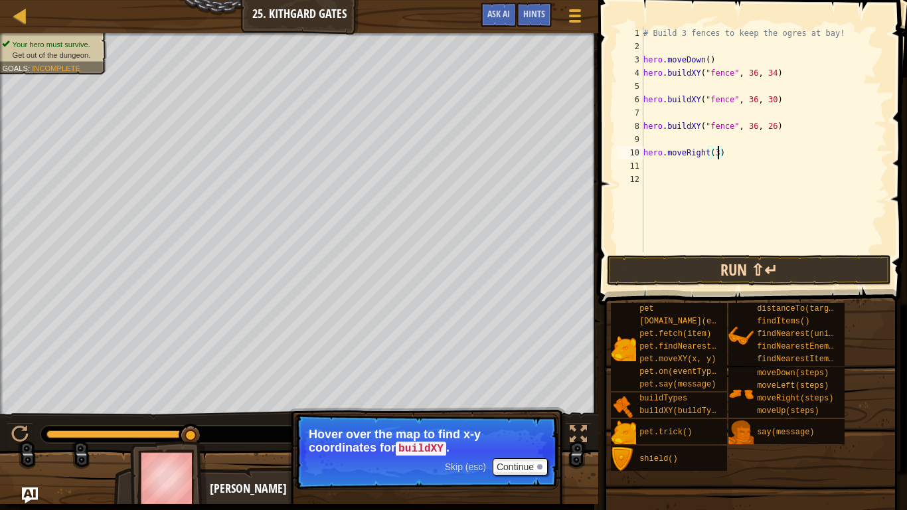
type textarea "hero.moveRight(3)"
click at [713, 266] on button "Run ⇧↵" at bounding box center [749, 270] width 284 height 31
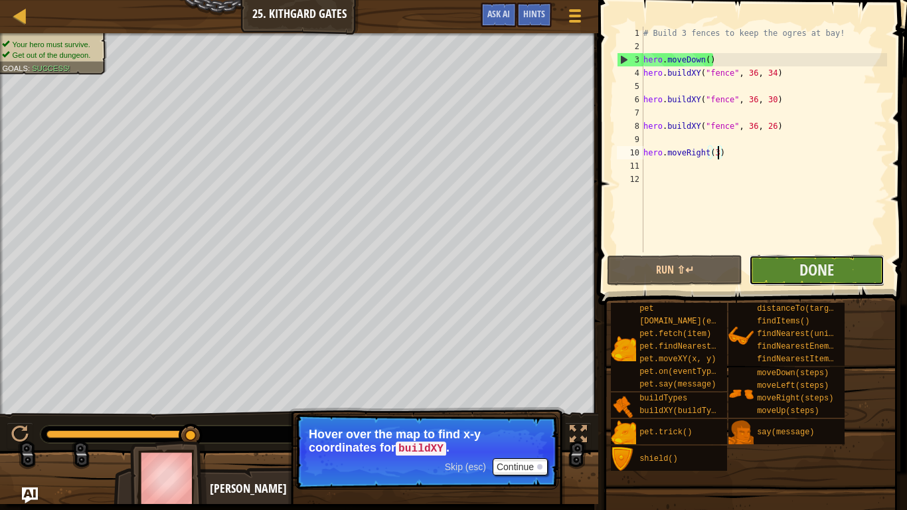
click at [788, 271] on button "Done" at bounding box center [816, 270] width 135 height 31
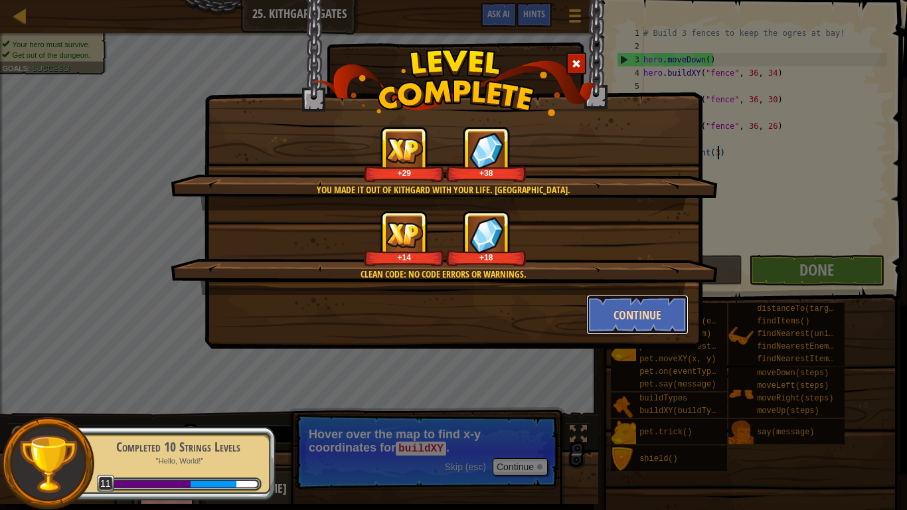
click at [659, 309] on button "Continue" at bounding box center [637, 315] width 103 height 40
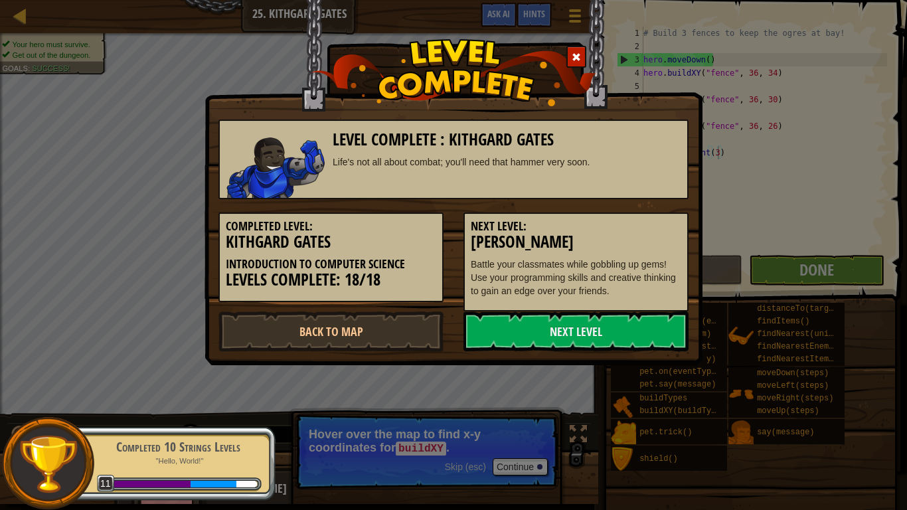
click at [659, 309] on div "Next Level: [PERSON_NAME] Battle your classmates while gobbling up gems! Use yo…" at bounding box center [576, 262] width 225 height 99
click at [586, 334] on link "Next Level" at bounding box center [576, 331] width 225 height 40
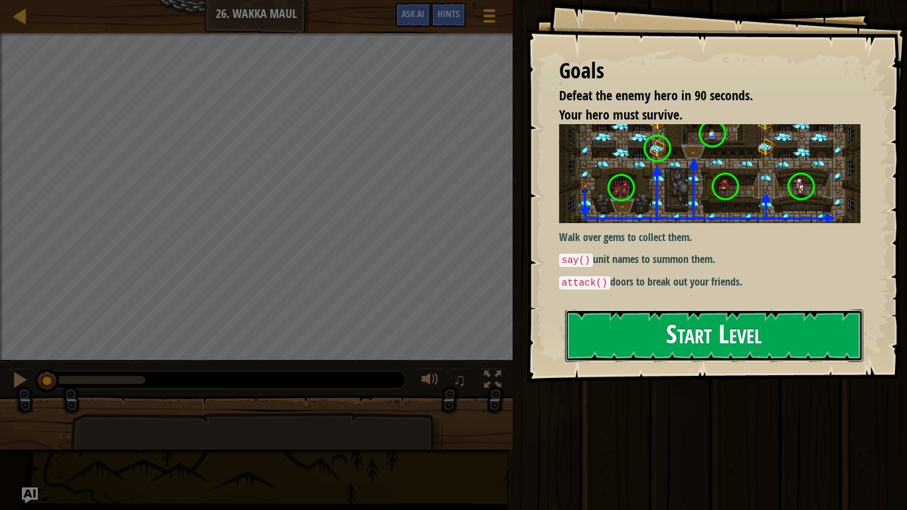
click at [691, 321] on button "Start Level" at bounding box center [714, 335] width 298 height 52
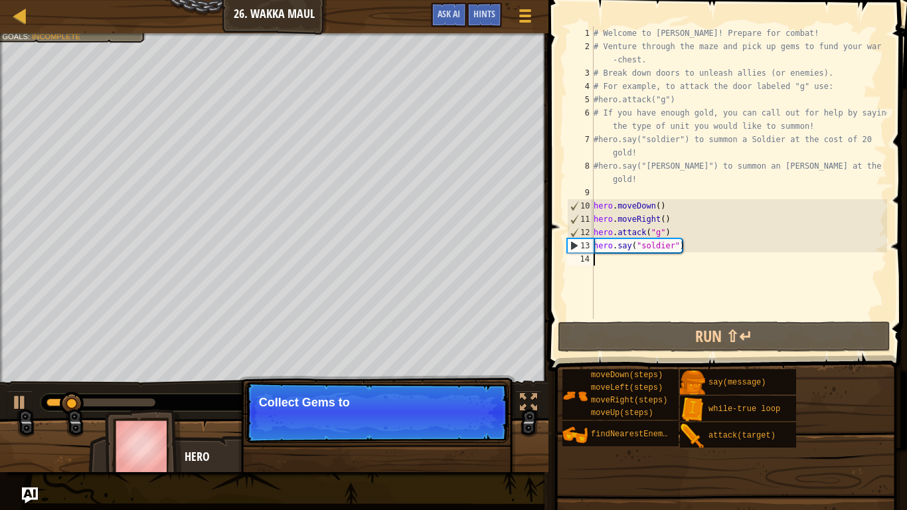
click at [481, 435] on p "Skip (esc) Continue Collect Gems to" at bounding box center [377, 412] width 264 height 61
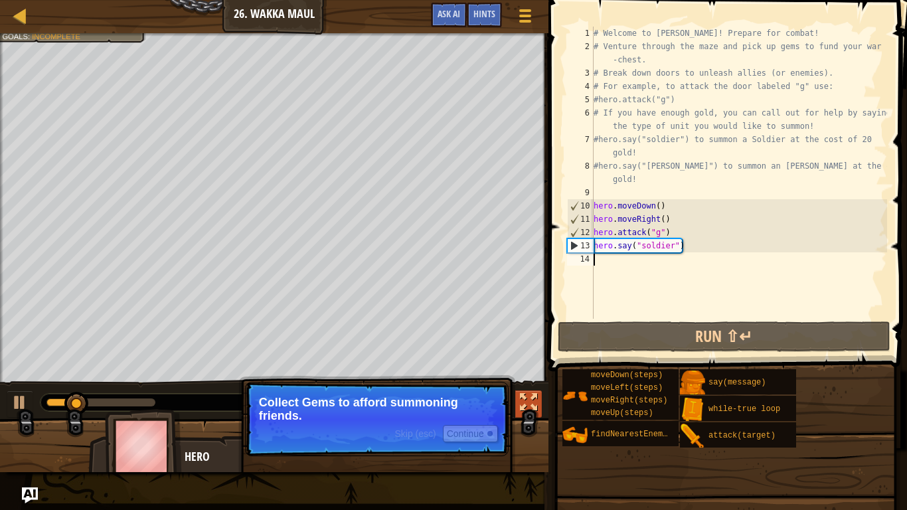
click at [526, 408] on div at bounding box center [528, 402] width 17 height 17
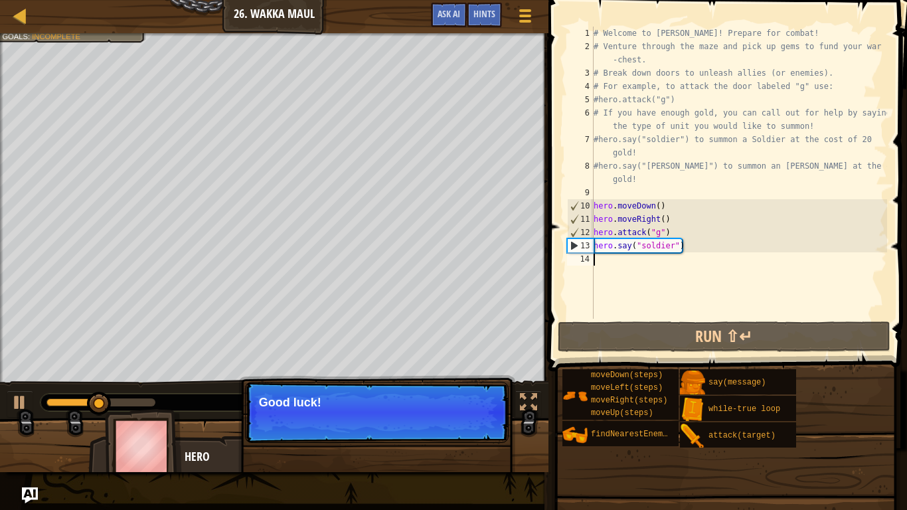
click at [408, 410] on p "Continue Good luck!" at bounding box center [377, 412] width 264 height 61
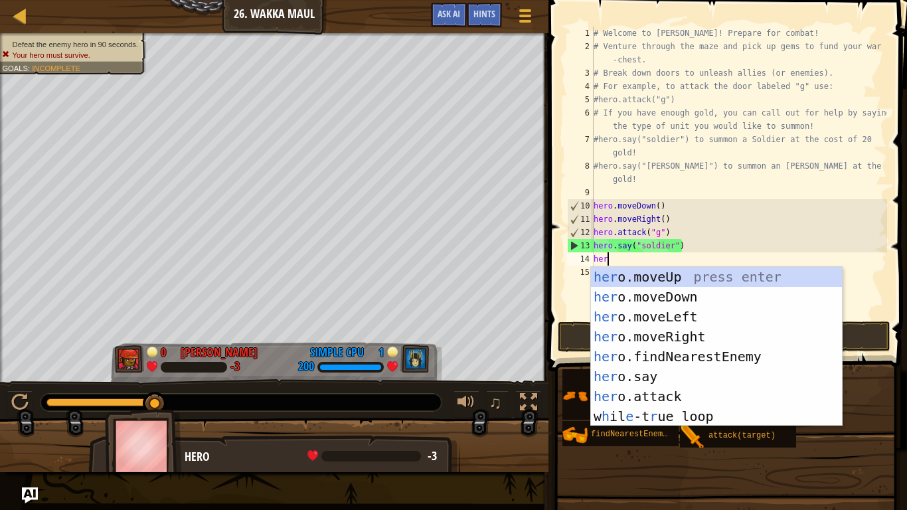
scroll to position [6, 2]
type textarea "hero"
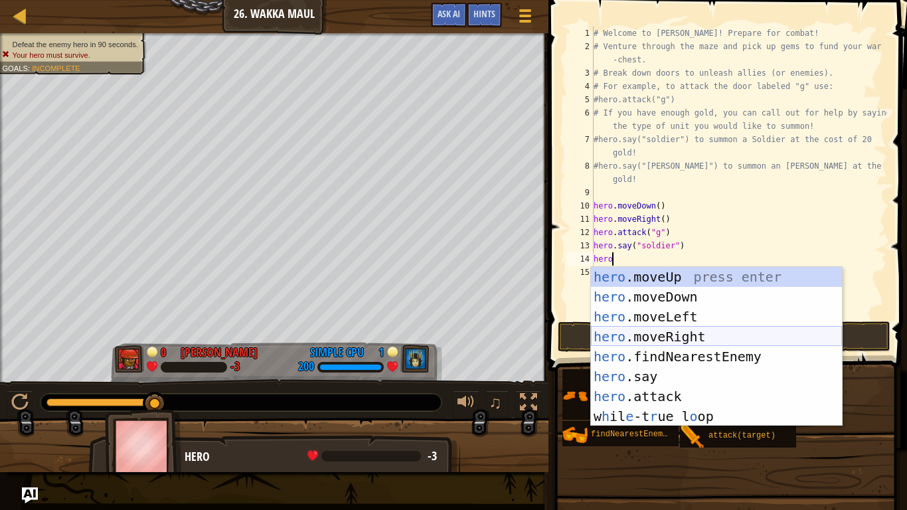
click at [667, 341] on div "hero .moveUp press enter hero .moveDown press enter hero .moveLeft press enter …" at bounding box center [716, 366] width 251 height 199
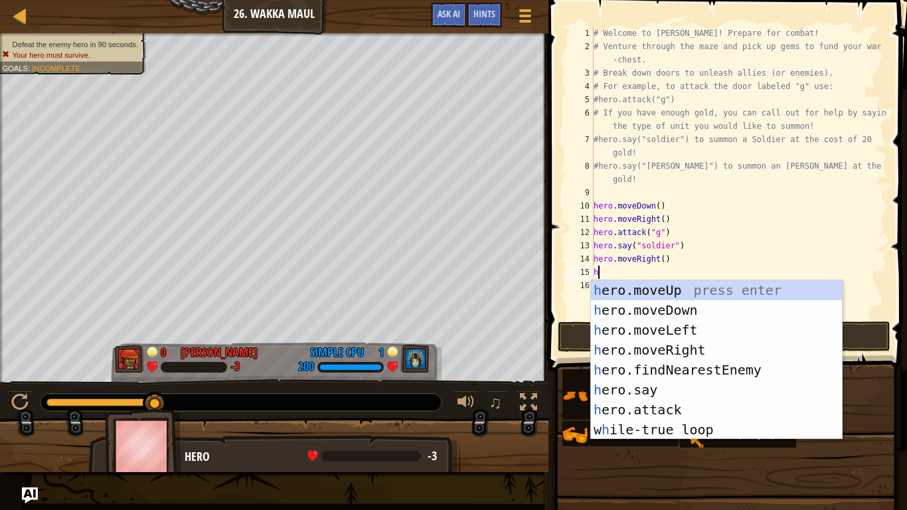
type textarea "he"
click at [673, 294] on div "he ro.moveUp press enter he ro.moveDown press enter he ro.moveLeft press enter …" at bounding box center [716, 379] width 251 height 199
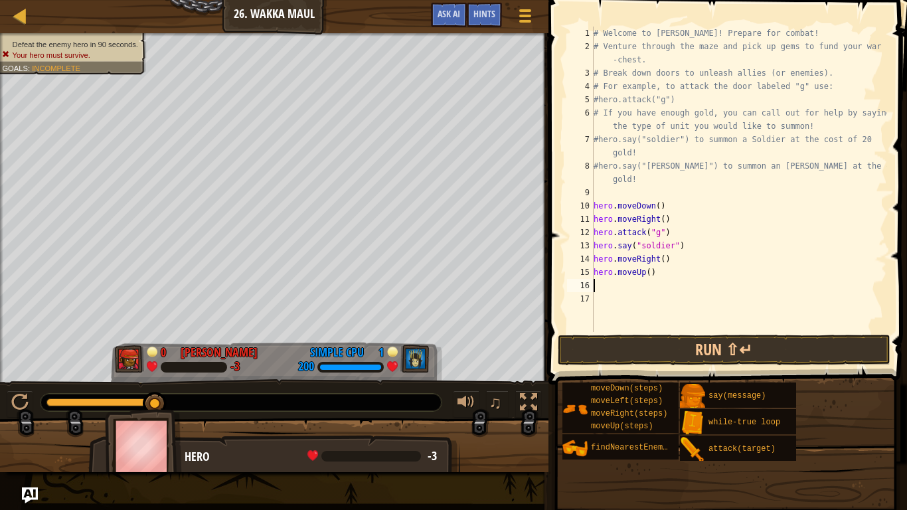
click at [649, 274] on div "# Welcome to [PERSON_NAME]! Prepare for combat! # Venture through the maze and …" at bounding box center [739, 193] width 296 height 332
type textarea "hero.moveUp(3)"
click at [617, 289] on div "# Welcome to [PERSON_NAME]! Prepare for combat! # Venture through the maze and …" at bounding box center [739, 193] width 296 height 332
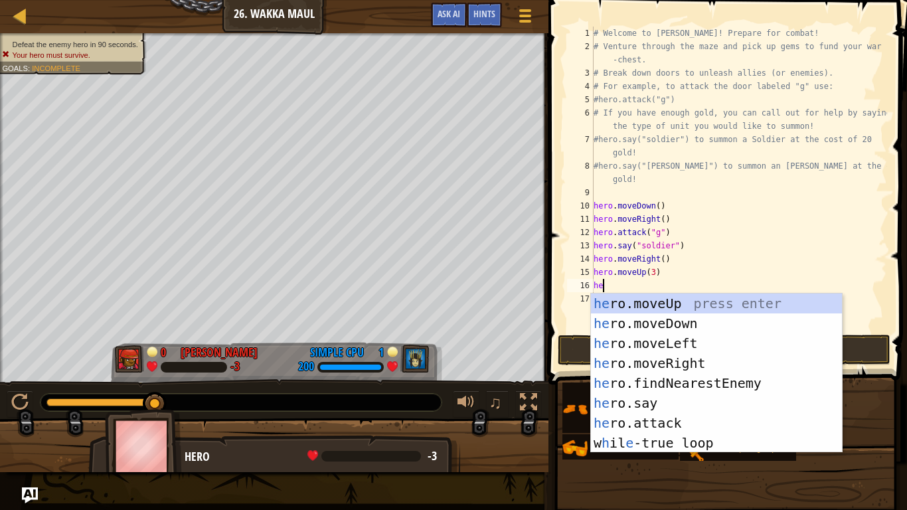
type textarea "her"
click at [664, 357] on div "her o.moveUp press enter her o.moveDown press enter her o.moveLeft press enter …" at bounding box center [716, 393] width 251 height 199
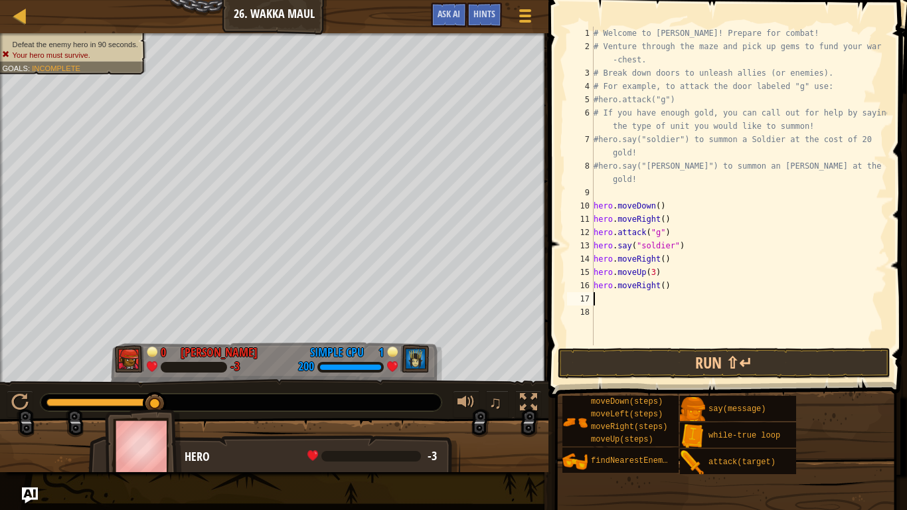
click at [665, 288] on div "# Welcome to [PERSON_NAME]! Prepare for combat! # Venture through the maze and …" at bounding box center [739, 199] width 296 height 345
type textarea "hero.moveRight(3)"
click at [614, 303] on div "# Welcome to [PERSON_NAME]! Prepare for combat! # Venture through the maze and …" at bounding box center [739, 199] width 296 height 345
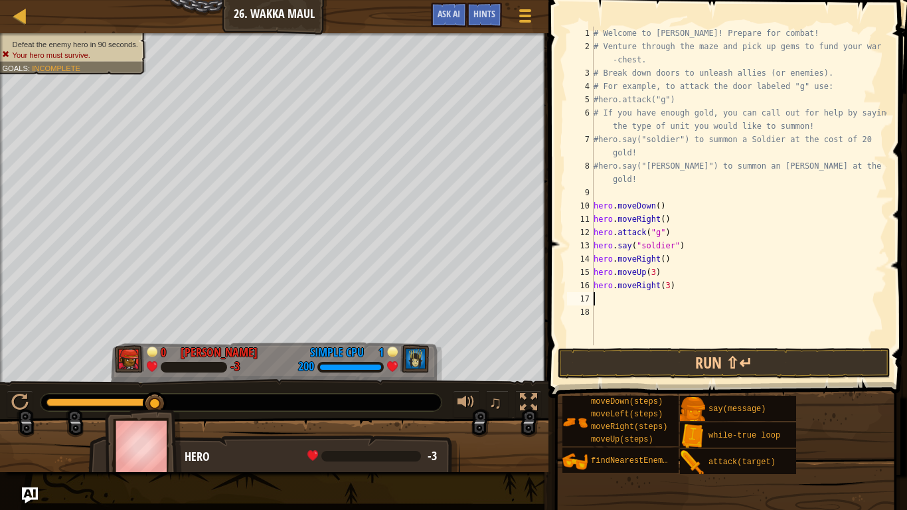
type textarea "h"
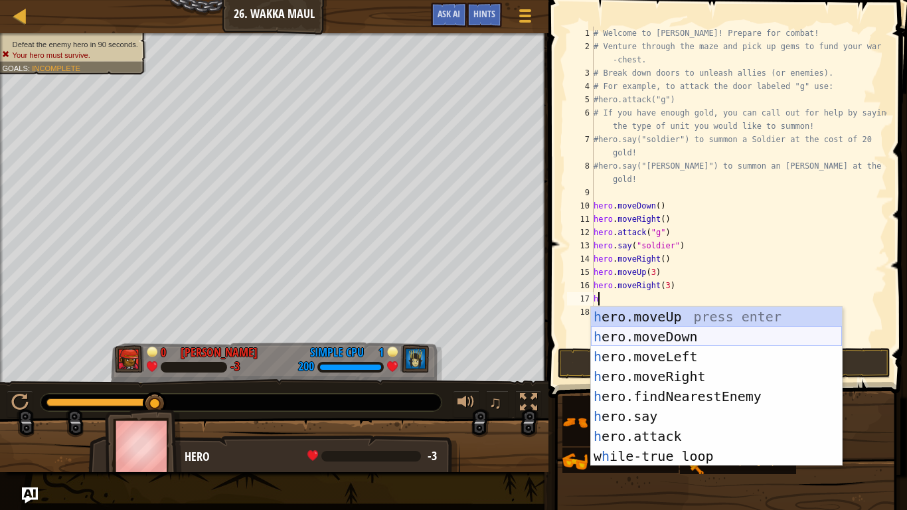
click at [651, 339] on div "h ero.moveUp press enter h ero.moveDown press enter h ero.moveLeft press enter …" at bounding box center [716, 406] width 251 height 199
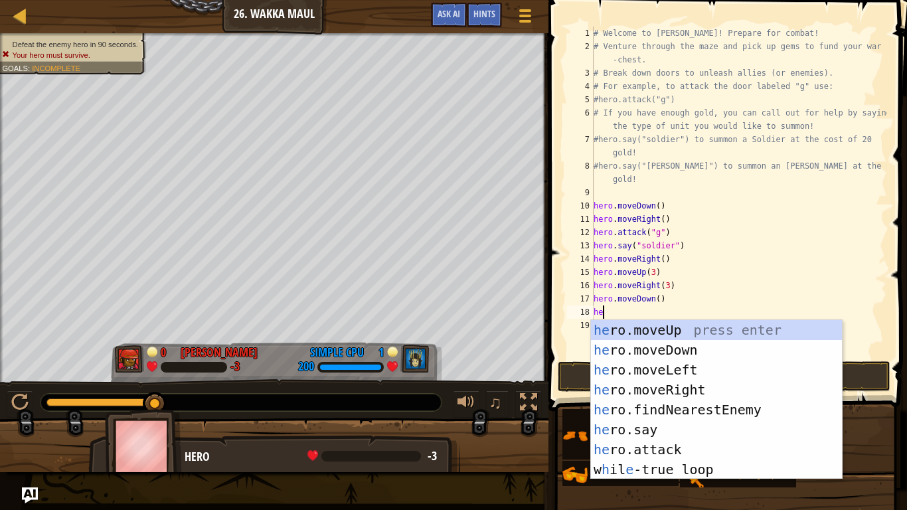
scroll to position [6, 1]
click at [695, 452] on div "he ro.moveUp press enter he ro.moveDown press enter he ro.moveLeft press enter …" at bounding box center [716, 419] width 251 height 199
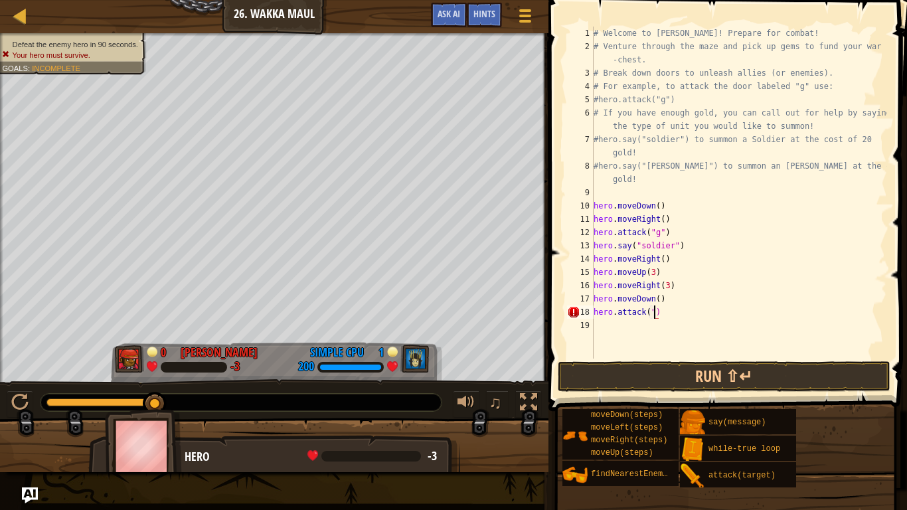
scroll to position [6, 9]
type textarea "hero.attack("h")"
click at [622, 318] on div "# Welcome to [PERSON_NAME]! Prepare for combat! # Venture through the maze and …" at bounding box center [739, 206] width 296 height 359
click at [612, 323] on div "# Welcome to [PERSON_NAME]! Prepare for combat! # Venture through the maze and …" at bounding box center [739, 206] width 296 height 359
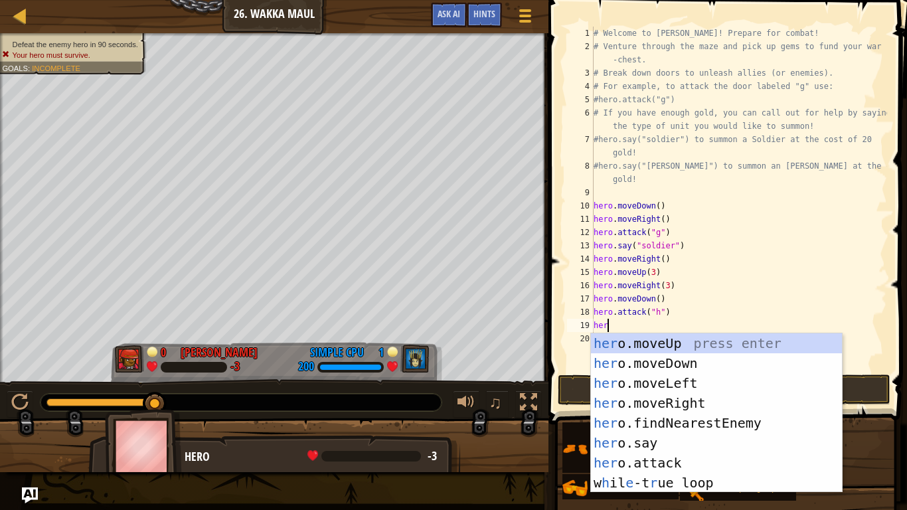
scroll to position [6, 1]
click at [681, 467] on div "her o.moveUp press enter her o.moveDown press enter her o.moveLeft press enter …" at bounding box center [716, 432] width 251 height 199
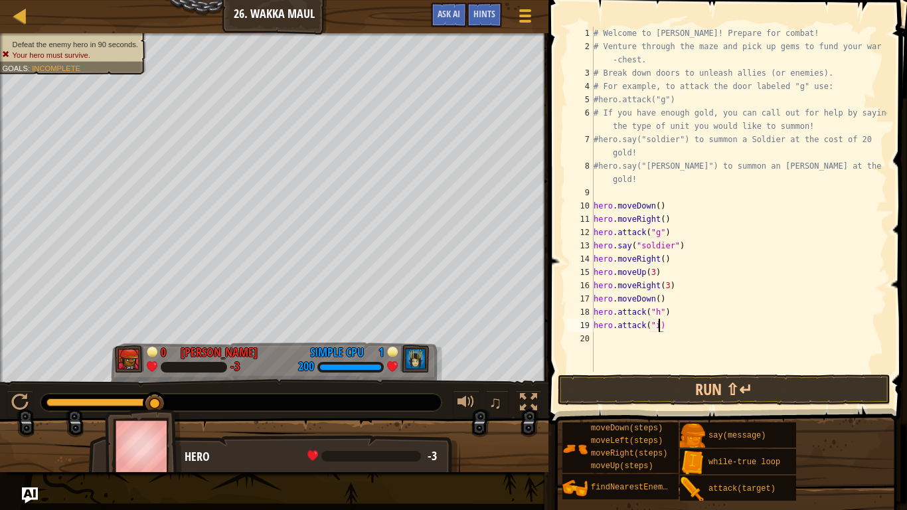
scroll to position [6, 10]
click at [667, 383] on button "Run ⇧↵" at bounding box center [724, 390] width 333 height 31
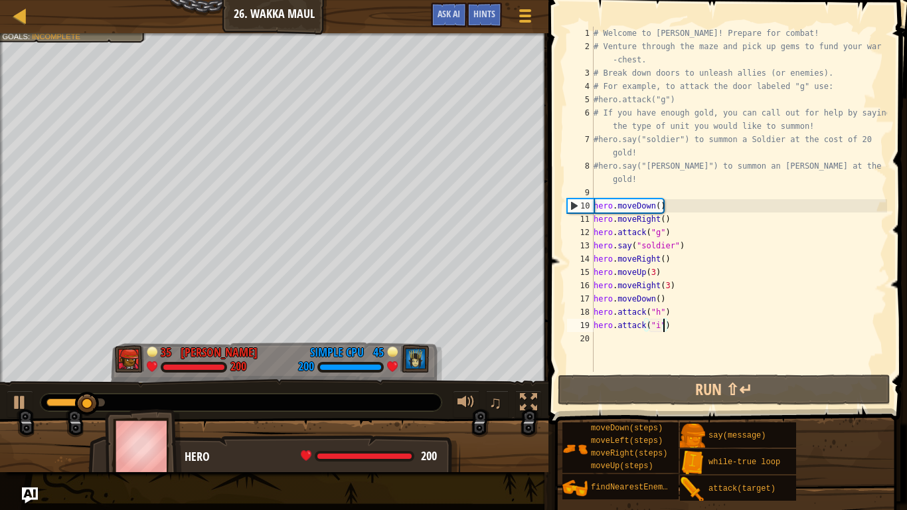
click at [655, 274] on div "# Welcome to [PERSON_NAME]! Prepare for combat! # Venture through the maze and …" at bounding box center [739, 213] width 296 height 372
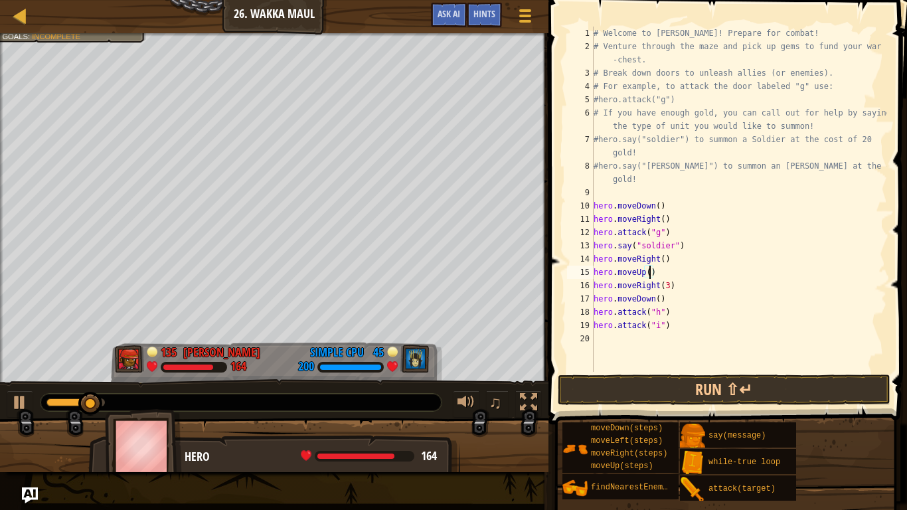
scroll to position [6, 9]
type textarea "hero.moveUp(2)"
click at [668, 386] on button "Run ⇧↵" at bounding box center [724, 390] width 333 height 31
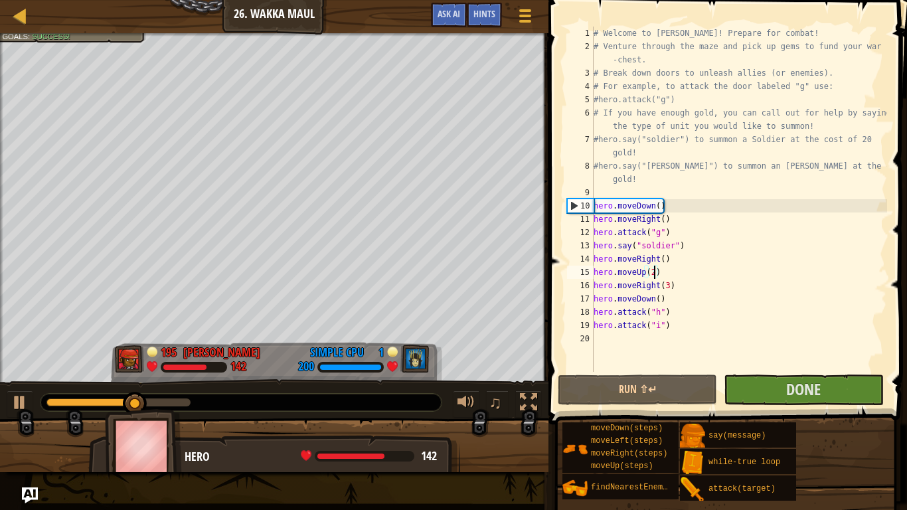
click at [609, 341] on div "# Welcome to [PERSON_NAME]! Prepare for combat! # Venture through the maze and …" at bounding box center [739, 213] width 296 height 372
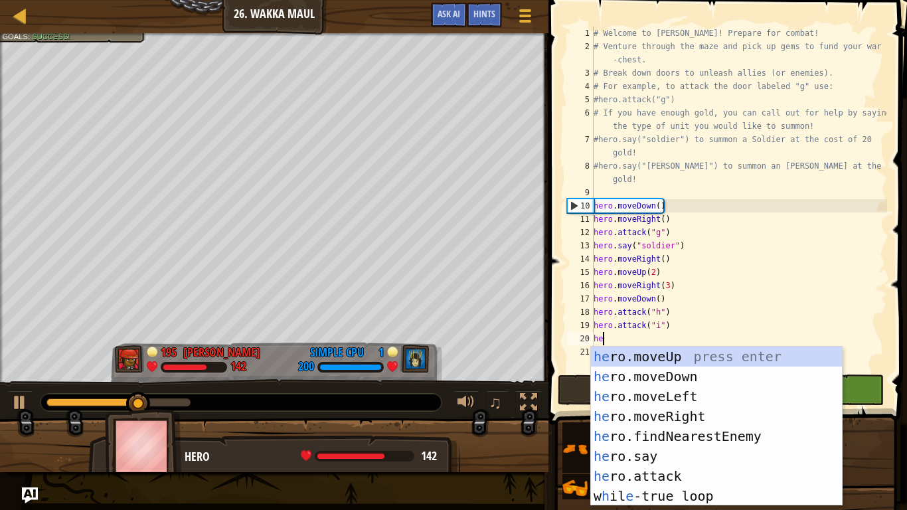
type textarea "hero"
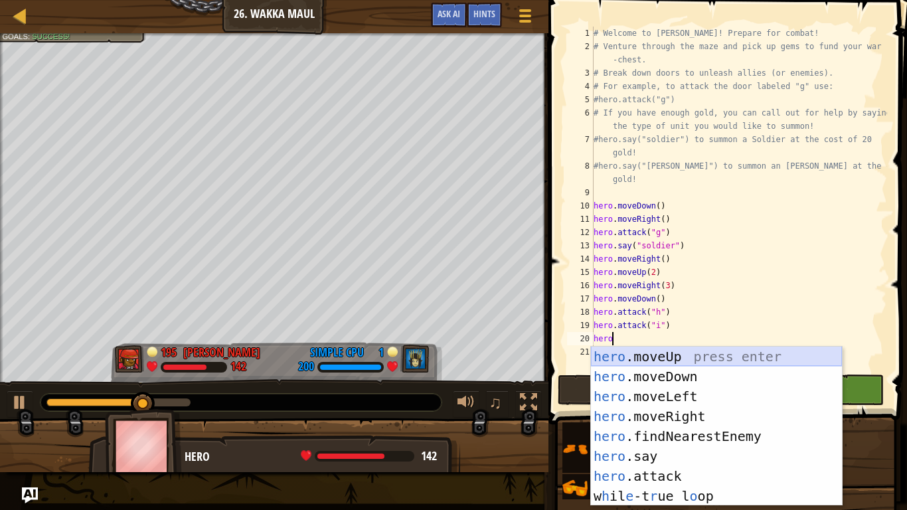
click at [648, 351] on div "hero .moveUp press enter hero .moveDown press enter hero .moveLeft press enter …" at bounding box center [716, 446] width 251 height 199
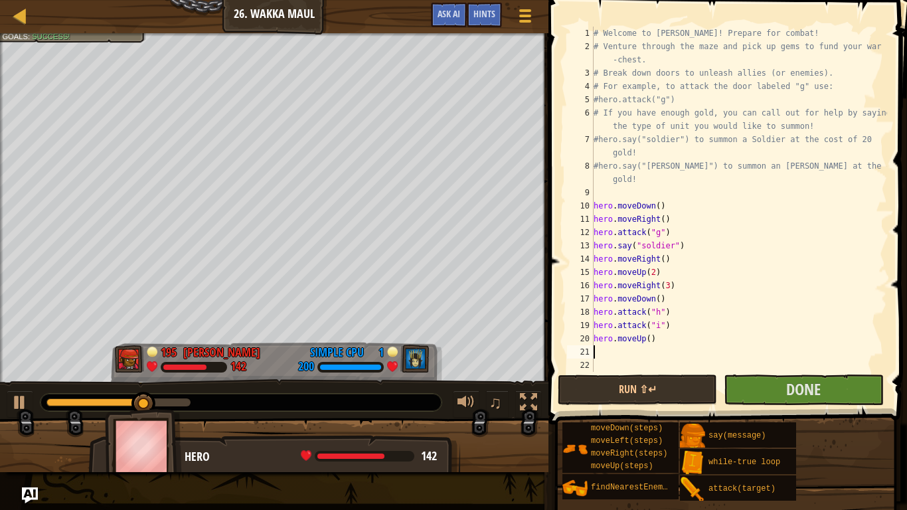
scroll to position [6, 0]
click at [649, 340] on div "# Welcome to [PERSON_NAME]! Prepare for combat! # Venture through the maze and …" at bounding box center [739, 213] width 296 height 372
type textarea "hero.moveUp(3)"
click at [622, 349] on div "# Welcome to [PERSON_NAME]! Prepare for combat! # Venture through the maze and …" at bounding box center [739, 213] width 296 height 372
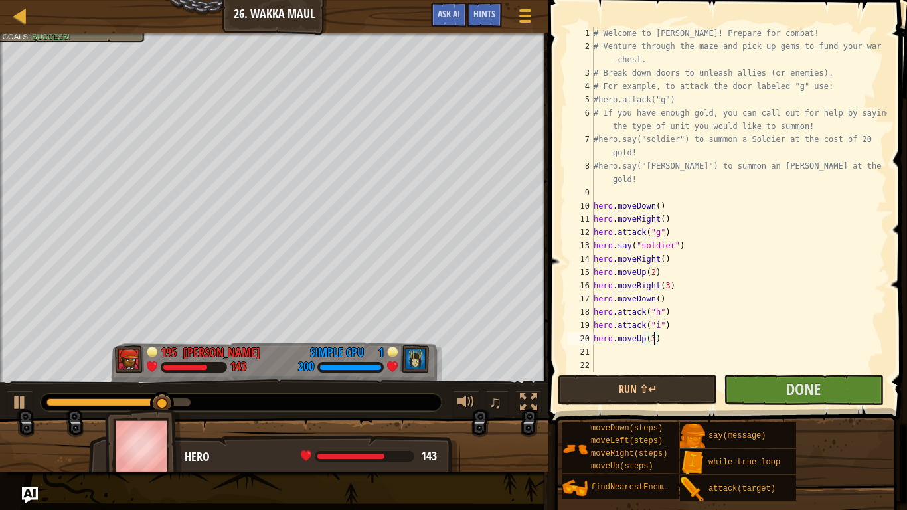
scroll to position [6, 0]
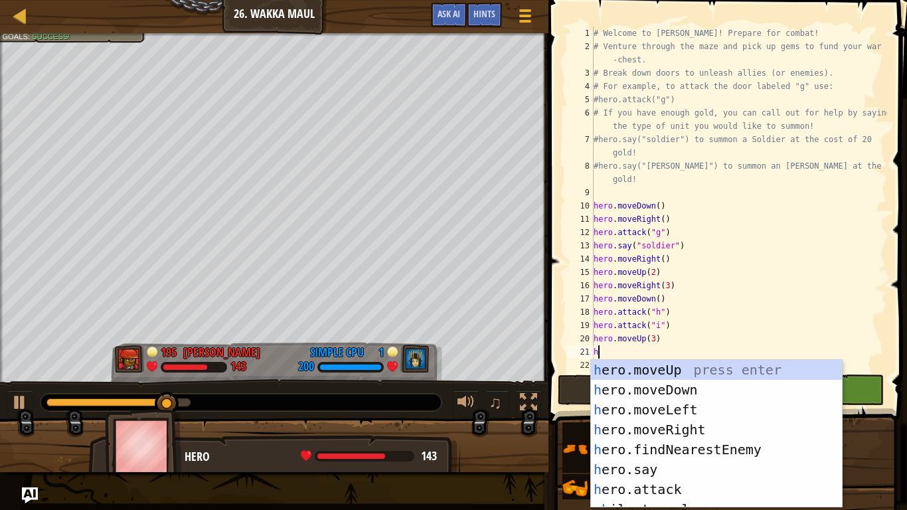
type textarea "her"
click at [655, 411] on div "her o.moveUp press enter her o.moveDown press enter her o.moveLeft press enter …" at bounding box center [716, 454] width 251 height 188
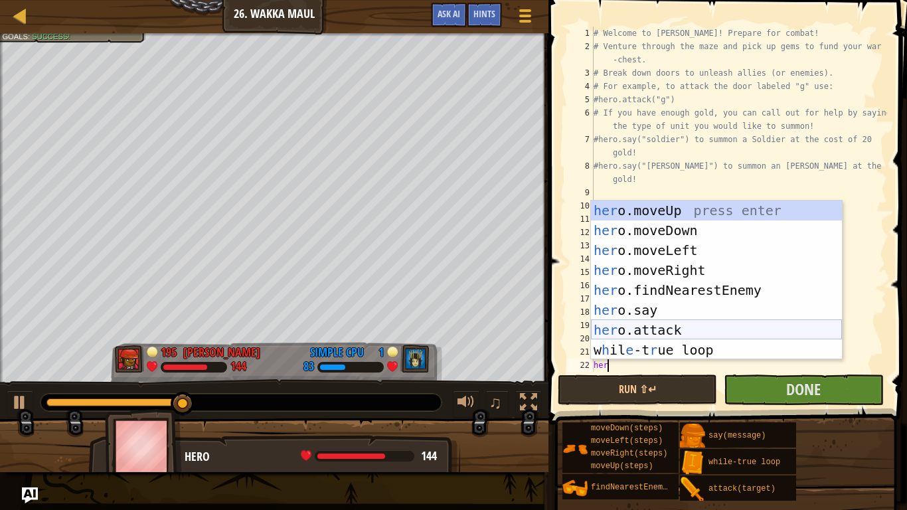
click at [687, 326] on div "her o.moveUp press enter her o.moveDown press enter her o.moveLeft press enter …" at bounding box center [716, 300] width 251 height 199
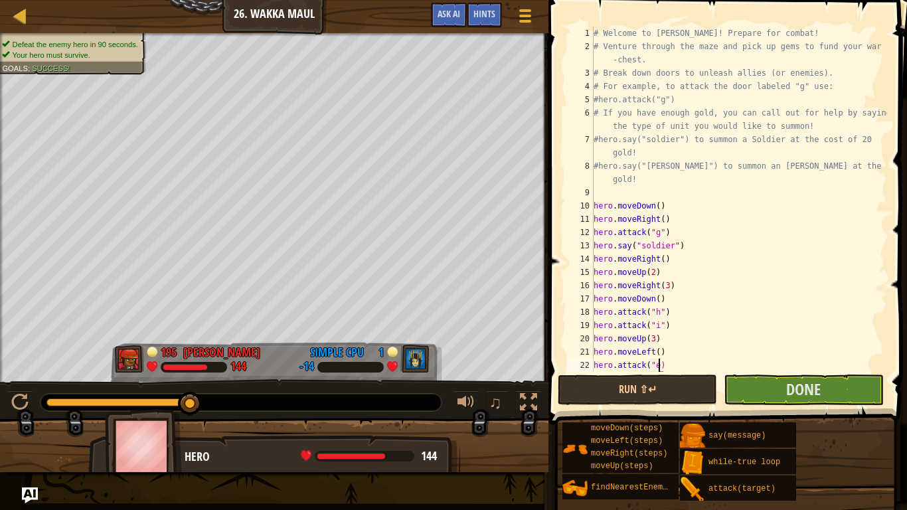
scroll to position [6, 10]
type textarea "hero.attack("e")"
click at [611, 383] on button "Run ⇧↵" at bounding box center [637, 390] width 159 height 31
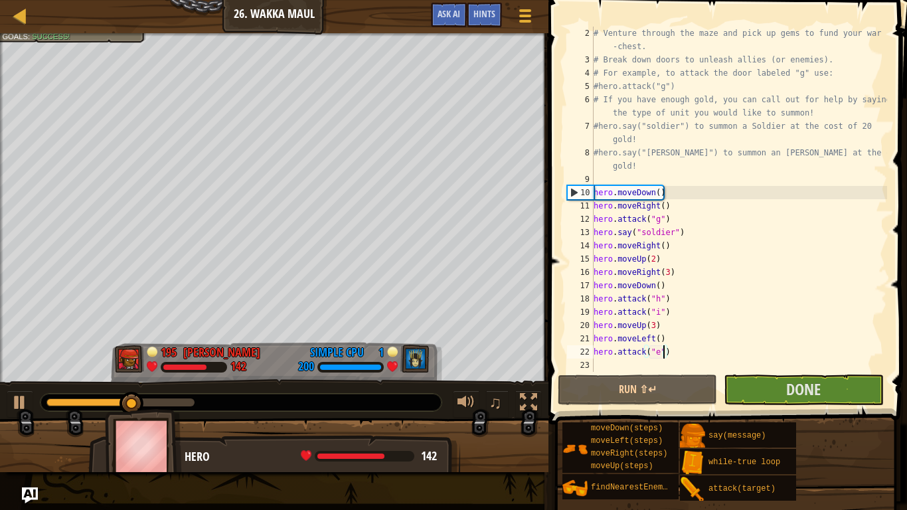
scroll to position [13, 0]
click at [616, 368] on div "# Venture through the maze and pick up gems to fund your war -chest. # Break do…" at bounding box center [739, 219] width 296 height 385
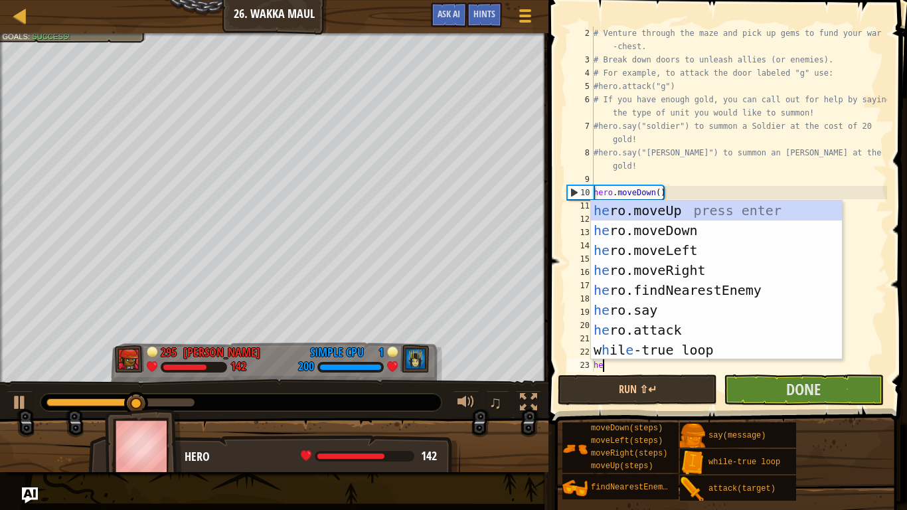
type textarea "her"
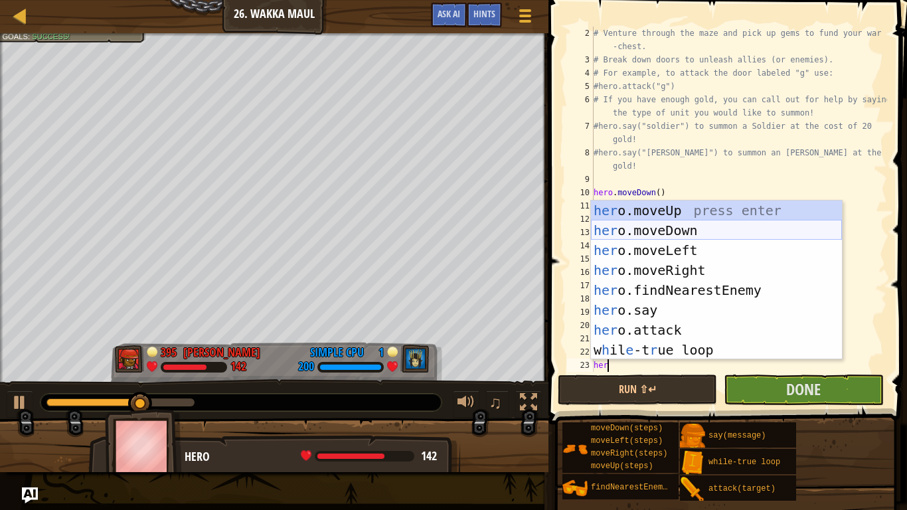
click at [707, 230] on div "her o.moveUp press enter her o.moveDown press enter her o.moveLeft press enter …" at bounding box center [716, 300] width 251 height 199
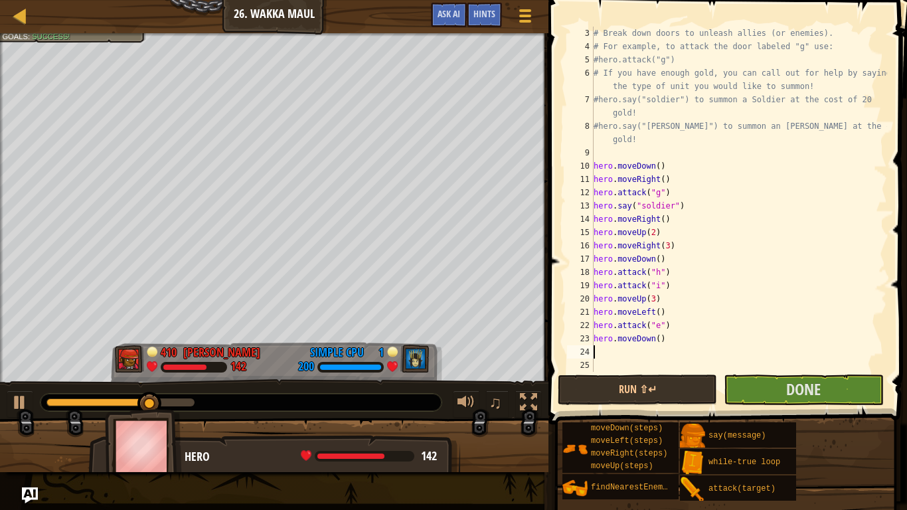
scroll to position [40, 0]
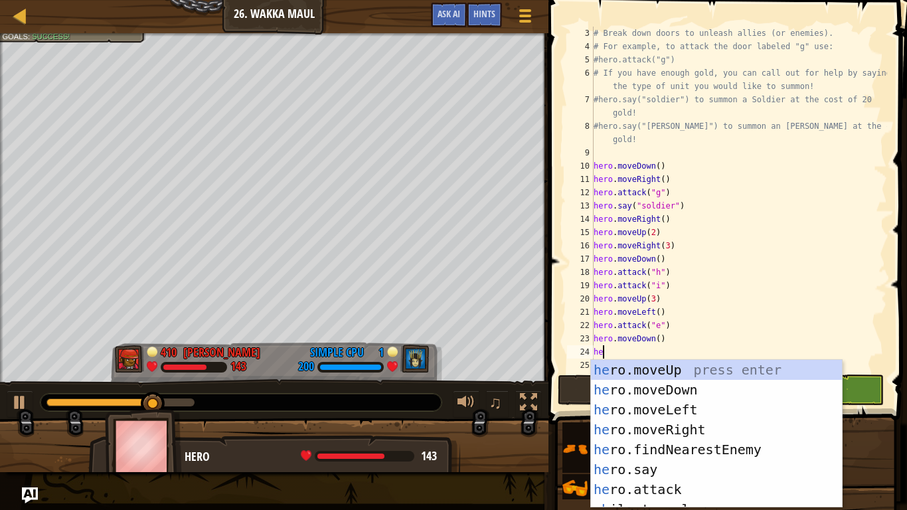
type textarea "her"
click at [710, 414] on div "her o.moveUp press enter her o.moveDown press enter her o.moveLeft press enter …" at bounding box center [716, 454] width 251 height 188
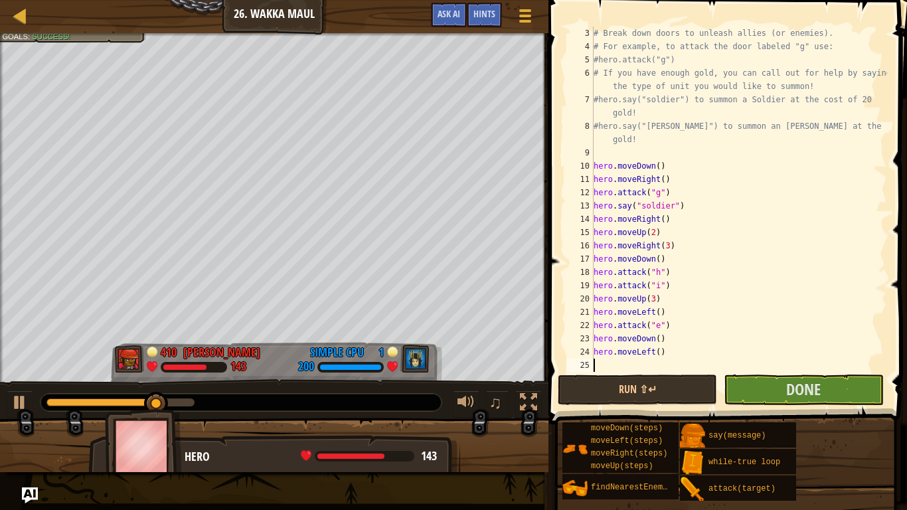
scroll to position [6, 0]
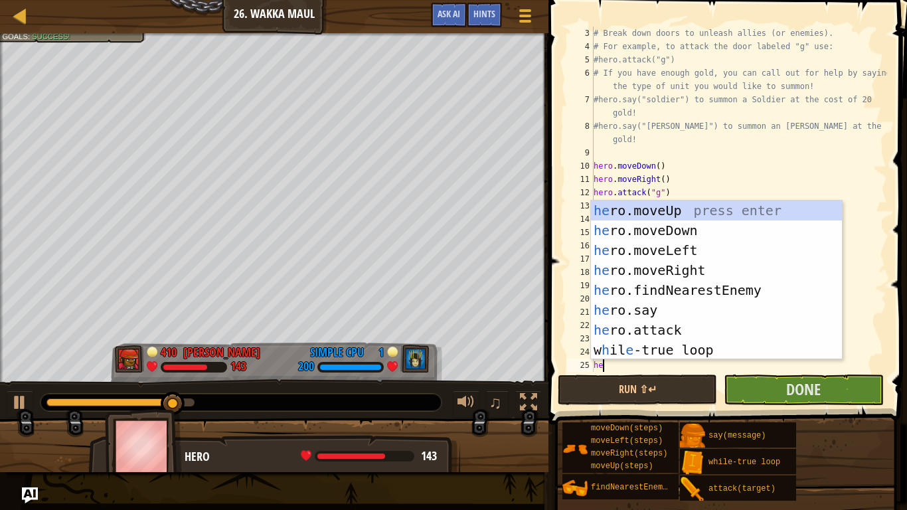
type textarea "her"
click at [691, 266] on div "her o.moveUp press enter her o.moveDown press enter her o.moveLeft press enter …" at bounding box center [716, 300] width 251 height 199
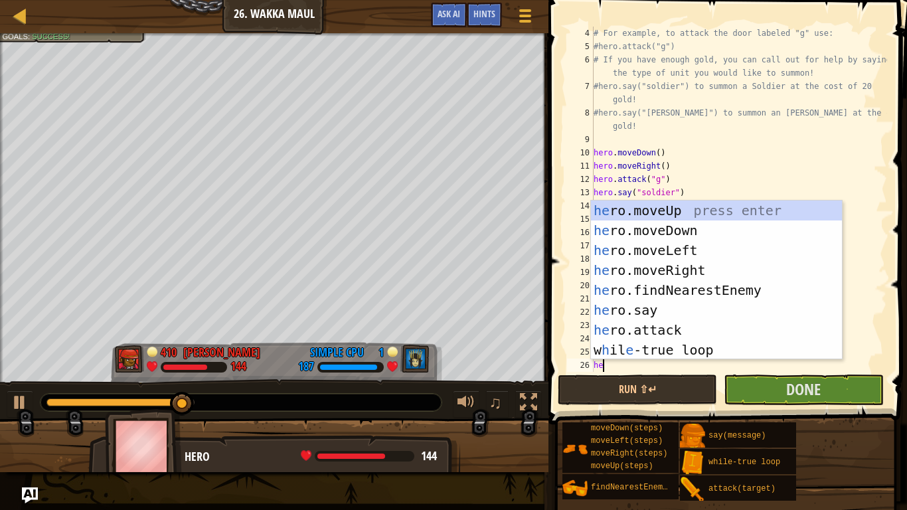
type textarea "her"
click at [722, 207] on div "her o.moveUp press enter her o.moveDown press enter her o.moveLeft press enter …" at bounding box center [716, 300] width 251 height 199
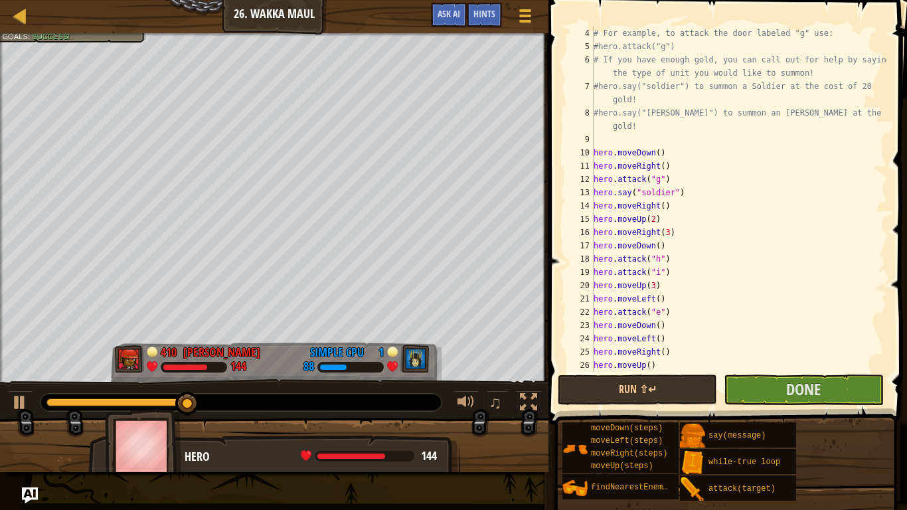
scroll to position [6, 0]
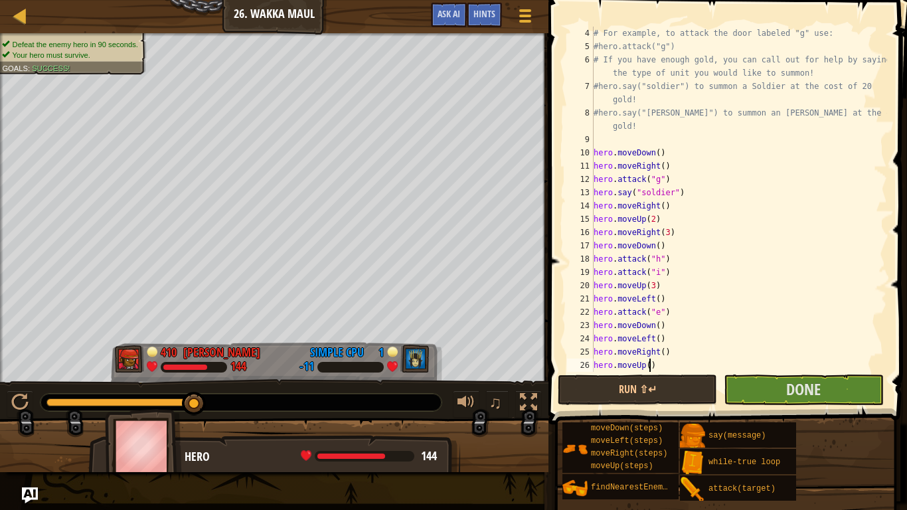
click at [649, 365] on div "# For example, to attack the door labeled "g" use: #hero.attack("g") # If you h…" at bounding box center [739, 213] width 296 height 372
type textarea "hero.moveUp(2)"
click at [673, 364] on div "# For example, to attack the door labeled "g" use: #hero.attack("g") # If you h…" at bounding box center [739, 213] width 296 height 372
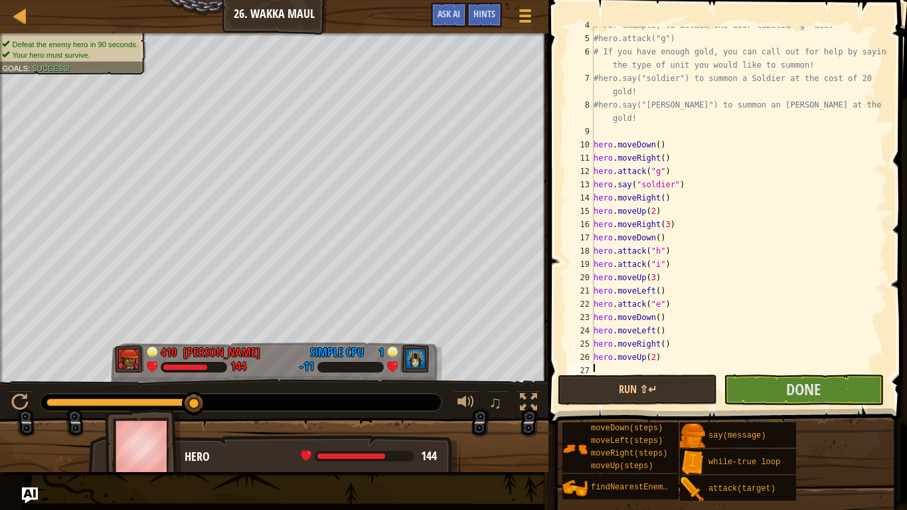
scroll to position [93, 0]
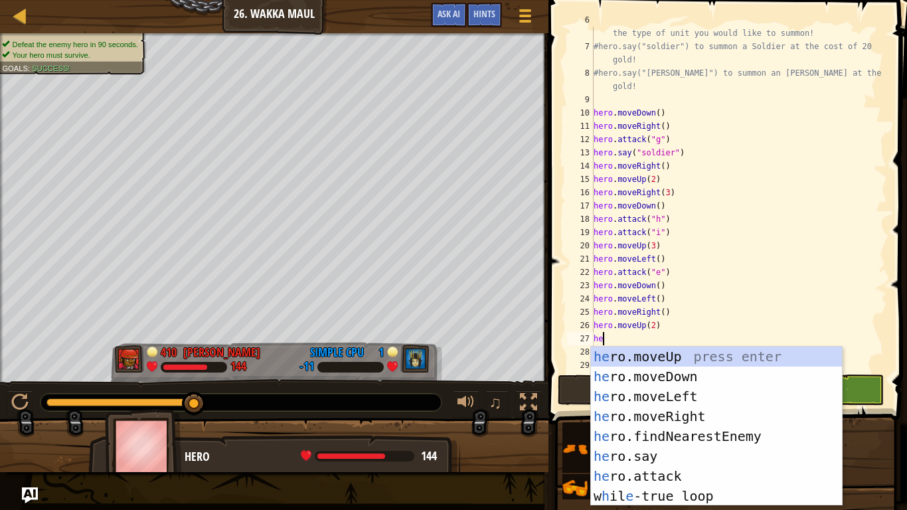
type textarea "her"
click at [693, 400] on div "her o.moveUp press enter her o.moveDown press enter her o.moveLeft press enter …" at bounding box center [716, 446] width 251 height 199
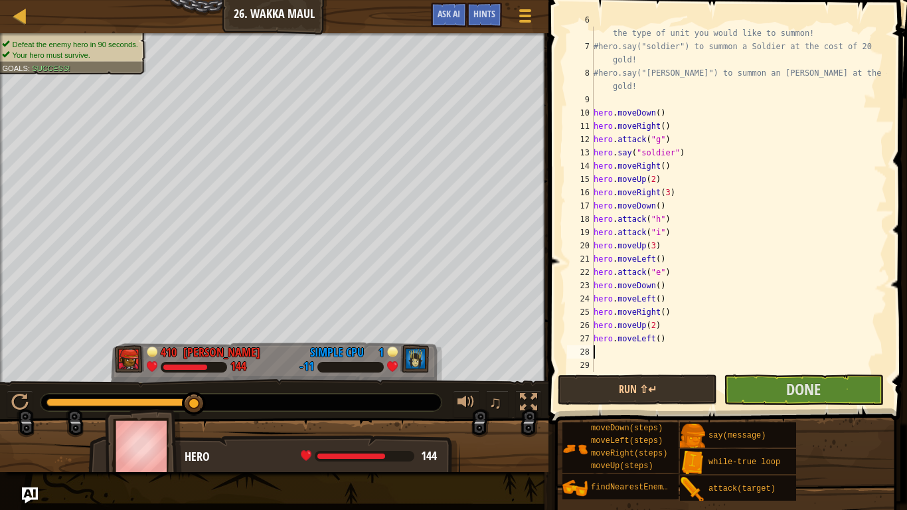
click at [660, 342] on div "# If you have enough gold, you can call out for help by saying the type of unit…" at bounding box center [739, 205] width 296 height 385
click at [710, 390] on button "Run ⇧↵" at bounding box center [637, 390] width 159 height 31
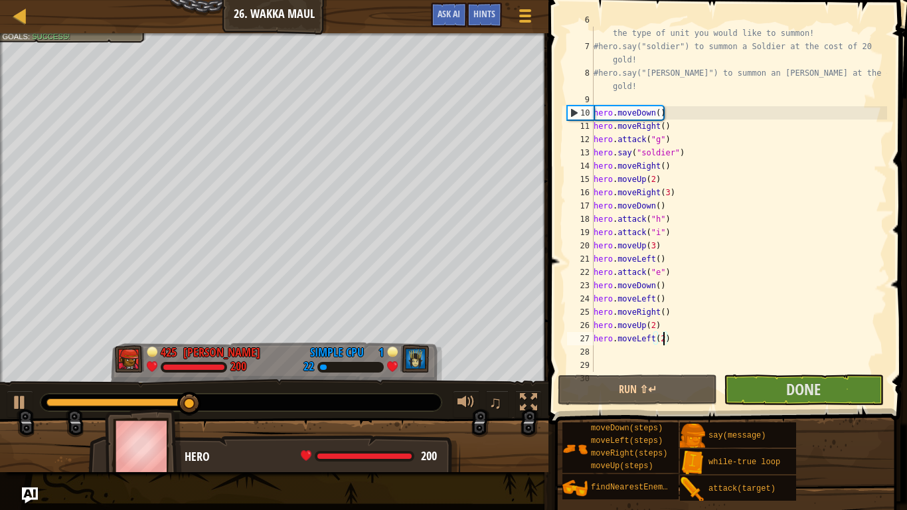
click at [656, 331] on div "# If you have enough gold, you can call out for help by saying the type of unit…" at bounding box center [739, 205] width 296 height 385
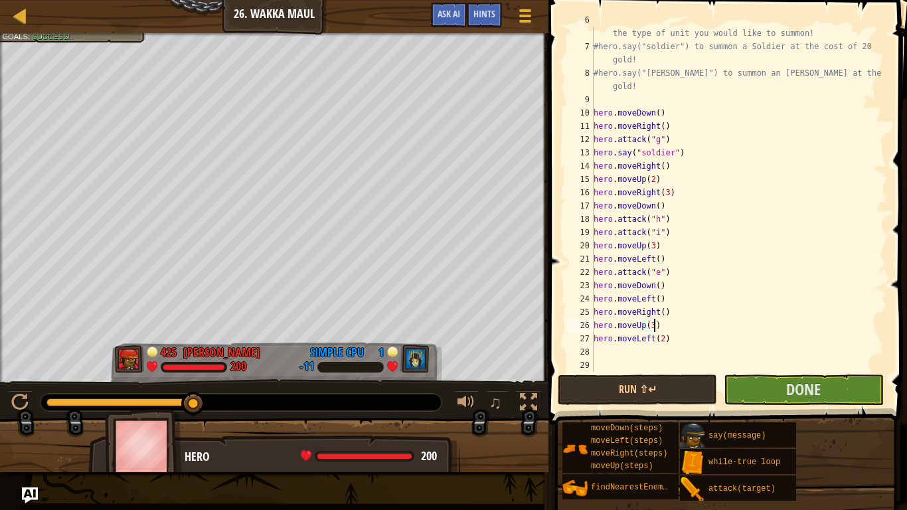
scroll to position [6, 9]
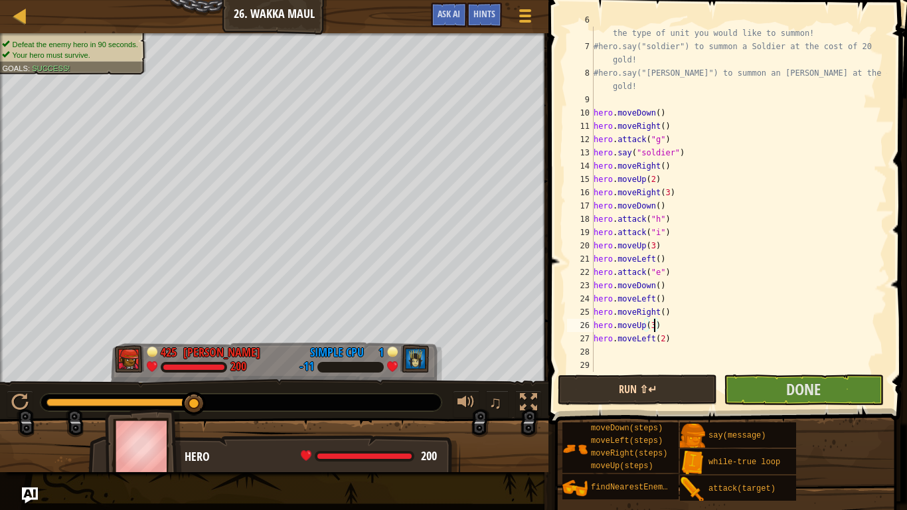
type textarea "hero.moveUp(3)"
click at [703, 396] on button "Run ⇧↵" at bounding box center [637, 390] width 159 height 31
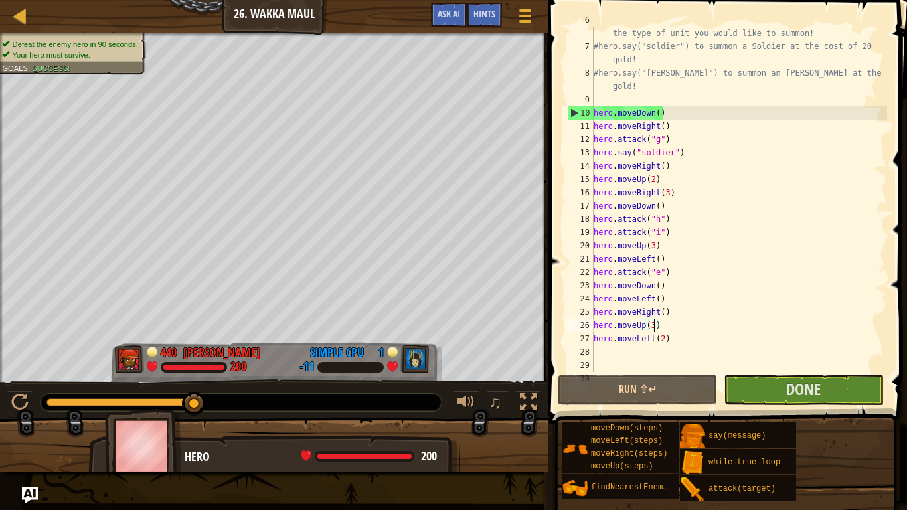
click at [630, 353] on div "# If you have enough gold, you can call out for help by saying the type of unit…" at bounding box center [739, 205] width 296 height 385
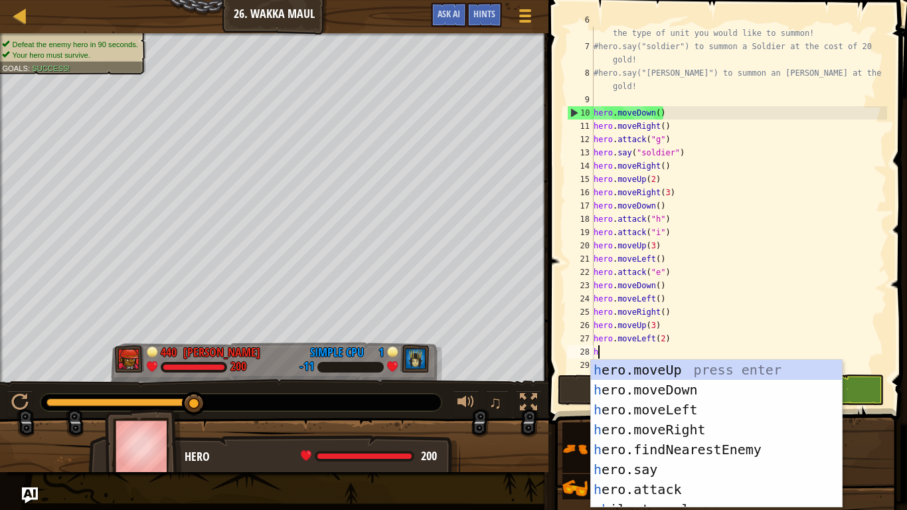
type textarea "he"
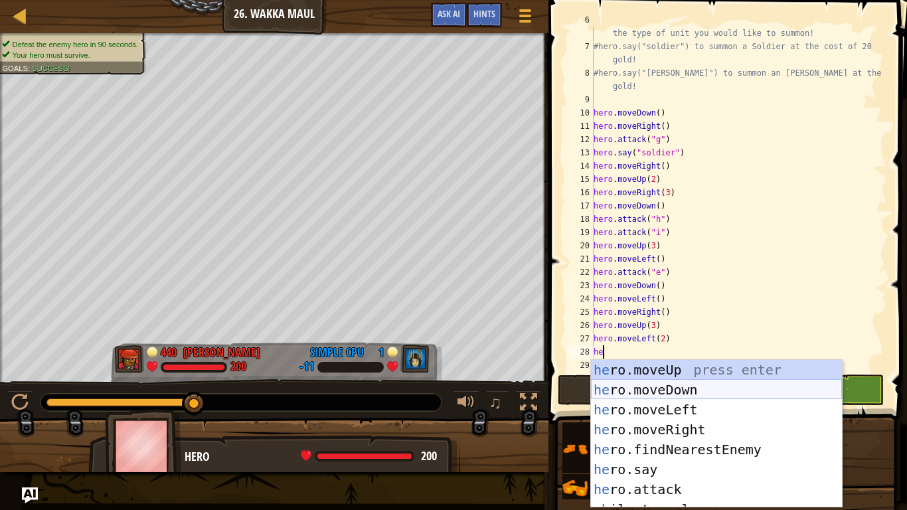
click at [689, 383] on div "he ro.moveUp press enter he ro.moveDown press enter he ro.moveLeft press enter …" at bounding box center [716, 454] width 251 height 188
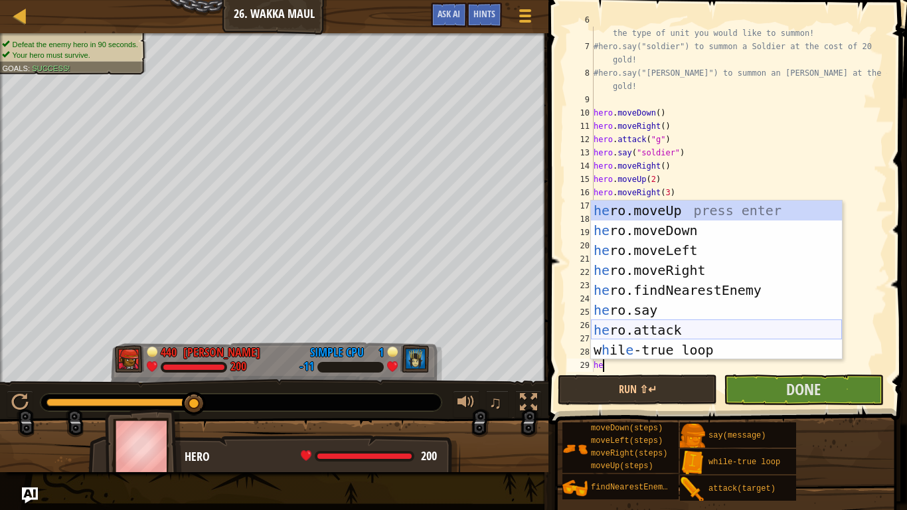
click at [713, 325] on div "he ro.moveUp press enter he ro.moveDown press enter he ro.moveLeft press enter …" at bounding box center [716, 300] width 251 height 199
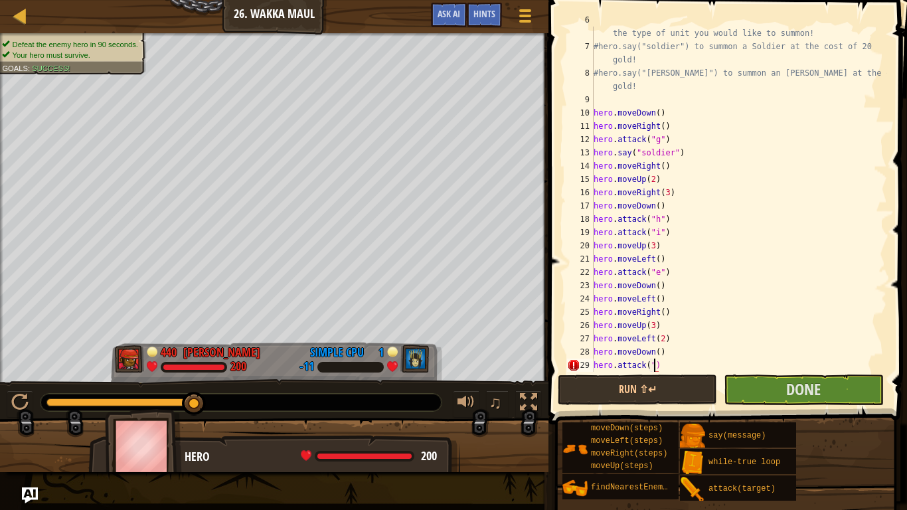
scroll to position [6, 9]
type textarea "hero.attack("c")"
click at [672, 367] on div "# If you have enough gold, you can call out for help by saying the type of unit…" at bounding box center [739, 205] width 296 height 385
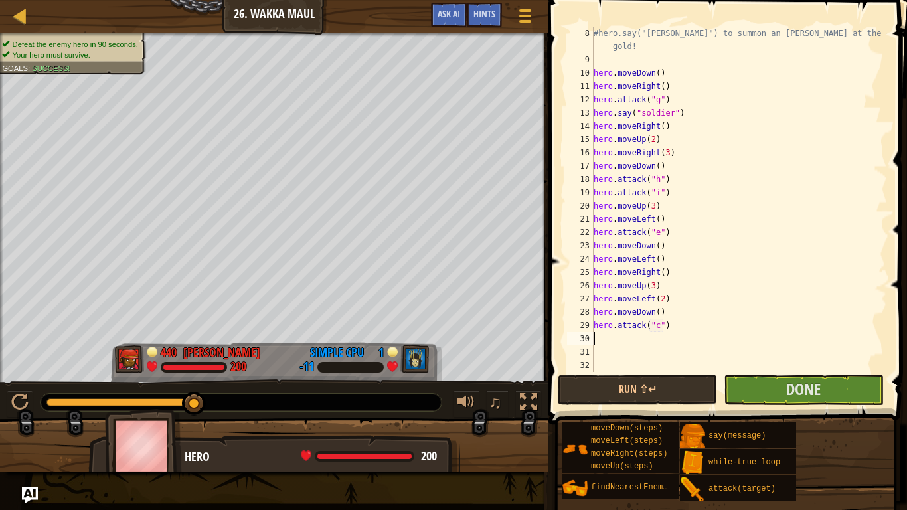
scroll to position [133, 0]
type textarea "h"
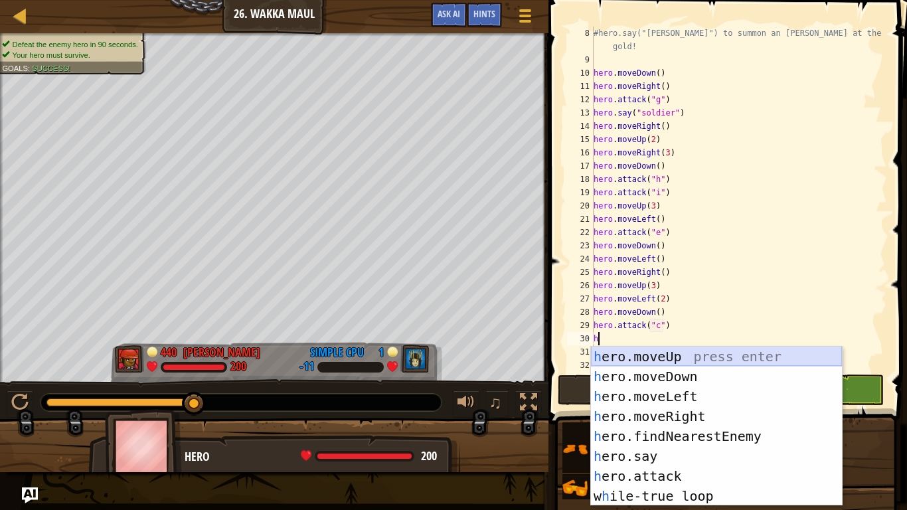
click at [684, 361] on div "h ero.moveUp press enter h ero.moveDown press enter h ero.moveLeft press enter …" at bounding box center [716, 446] width 251 height 199
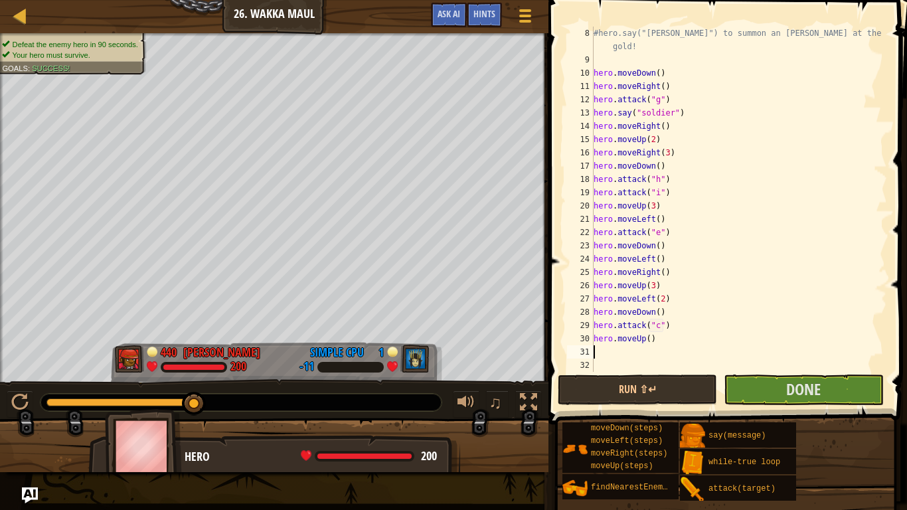
type textarea "h"
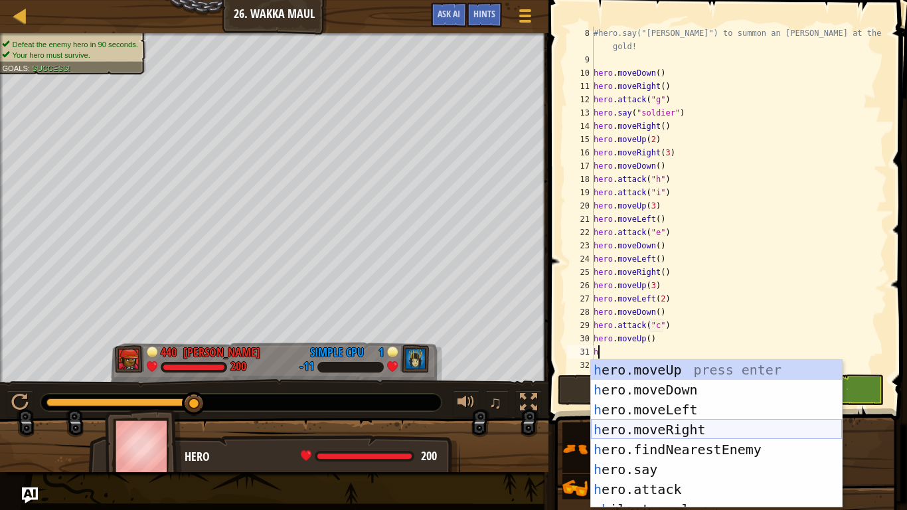
click at [665, 424] on div "h ero.moveUp press enter h ero.moveDown press enter h ero.moveLeft press enter …" at bounding box center [716, 454] width 251 height 188
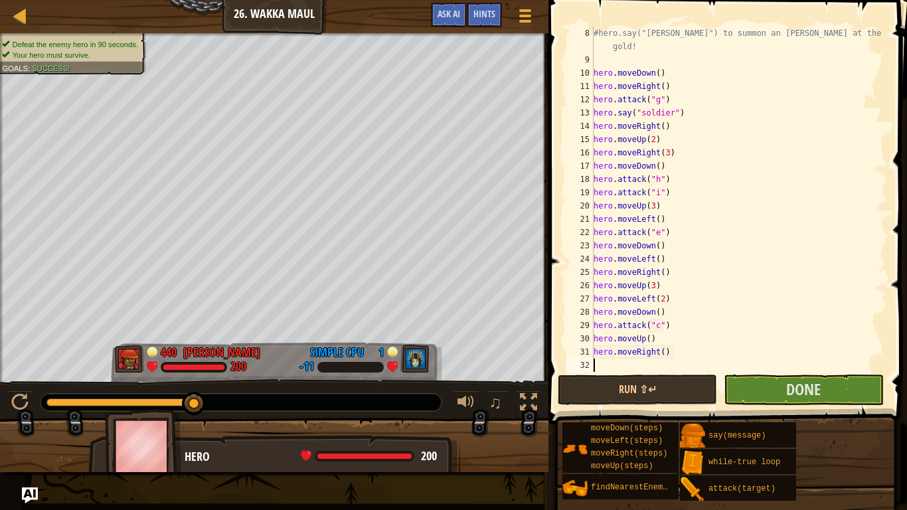
click at [665, 353] on div "#hero.say("[PERSON_NAME]") to summon an [PERSON_NAME] at the cost of 25 gold! h…" at bounding box center [739, 219] width 296 height 385
type textarea "hero.moveRight(3)"
click at [612, 369] on div "#hero.say("[PERSON_NAME]") to summon an [PERSON_NAME] at the cost of 25 gold! h…" at bounding box center [739, 219] width 296 height 385
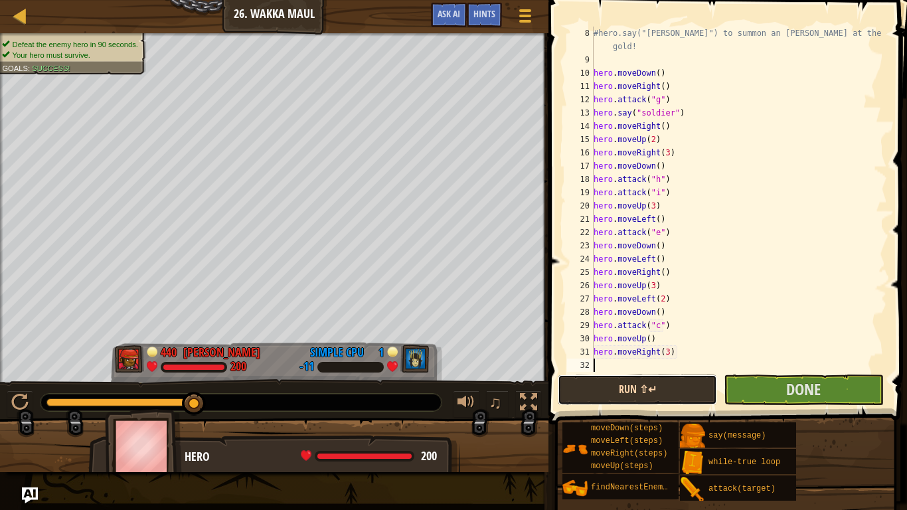
click at [695, 395] on button "Run ⇧↵" at bounding box center [637, 390] width 159 height 31
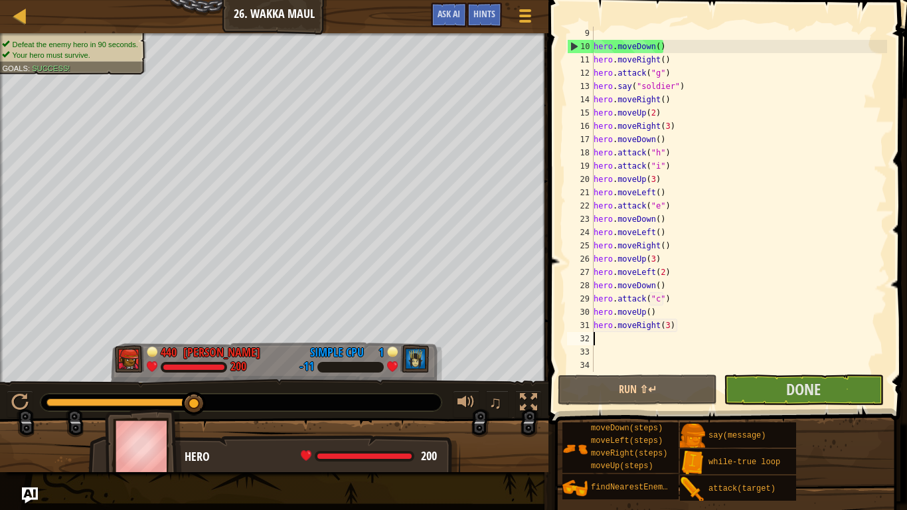
scroll to position [159, 0]
click at [752, 398] on button "Done" at bounding box center [803, 390] width 159 height 31
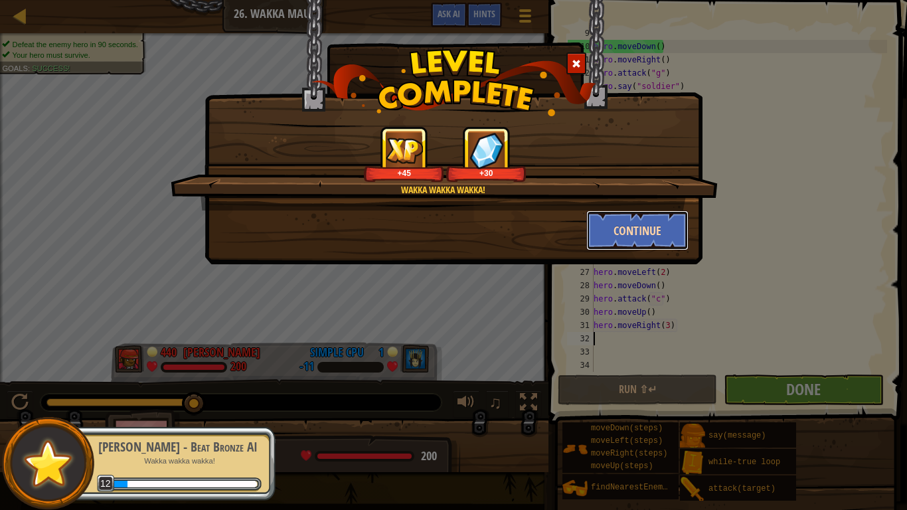
click at [658, 225] on button "Continue" at bounding box center [637, 231] width 103 height 40
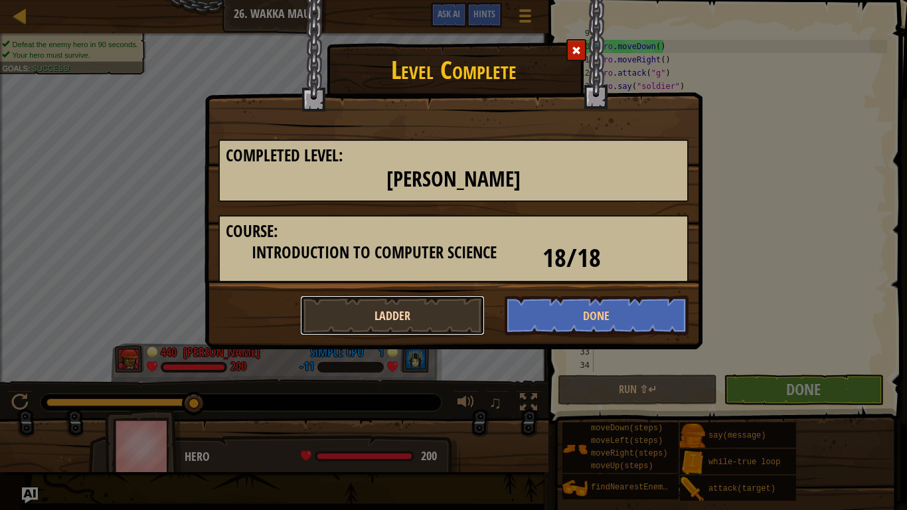
click at [441, 325] on button "Ladder" at bounding box center [392, 316] width 185 height 40
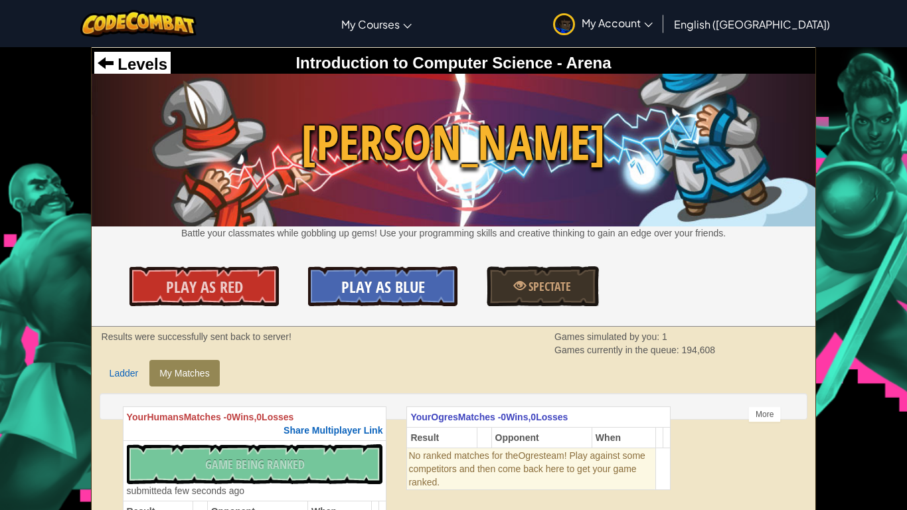
click at [398, 303] on link "Play As Blue" at bounding box center [382, 286] width 149 height 40
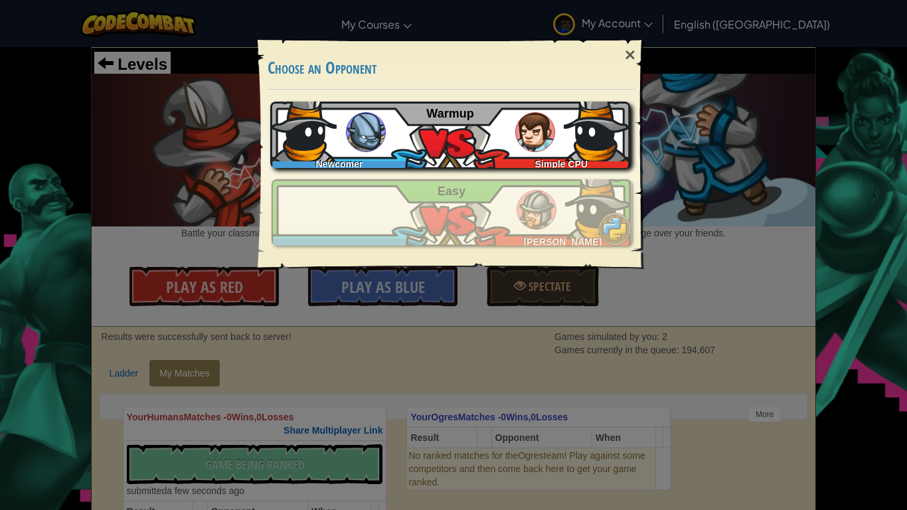
click at [517, 134] on img at bounding box center [535, 132] width 40 height 40
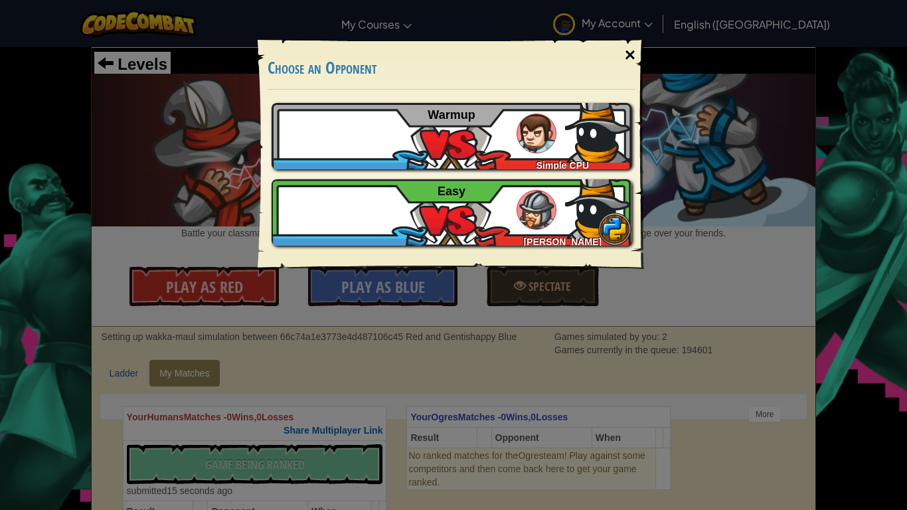
click at [633, 55] on div "×" at bounding box center [630, 55] width 31 height 39
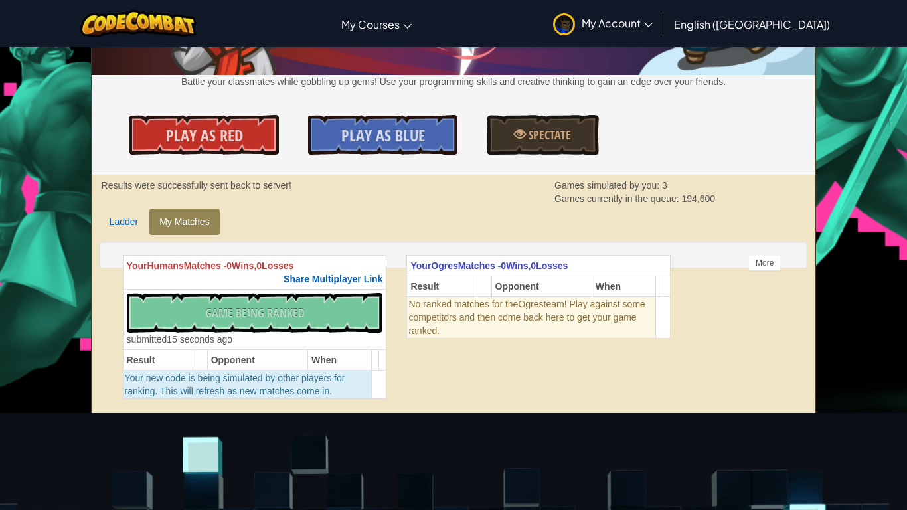
scroll to position [163, 0]
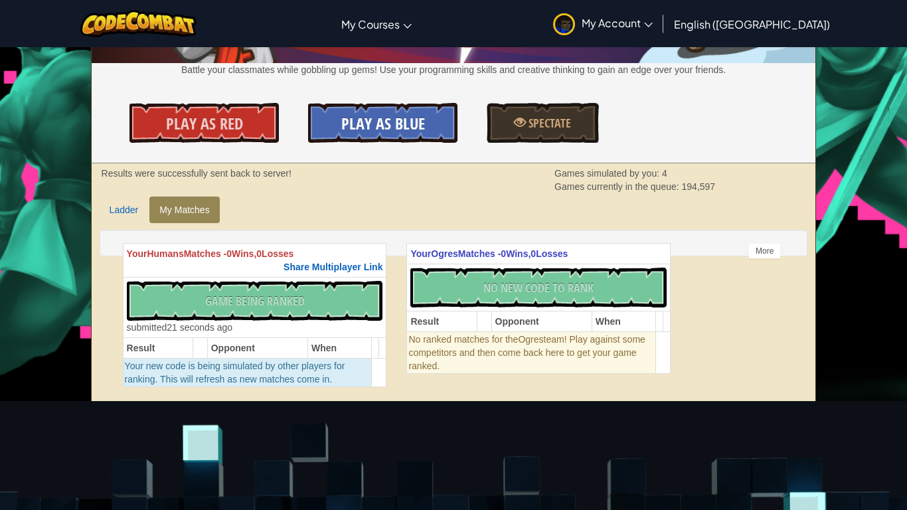
click at [395, 118] on span "Play As Blue" at bounding box center [383, 123] width 84 height 21
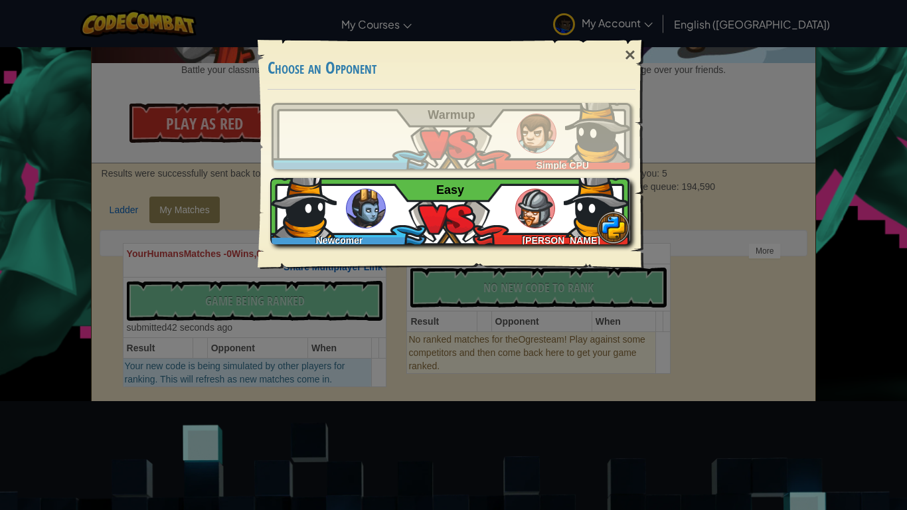
click at [511, 190] on div "[PERSON_NAME] Easy" at bounding box center [450, 211] width 360 height 66
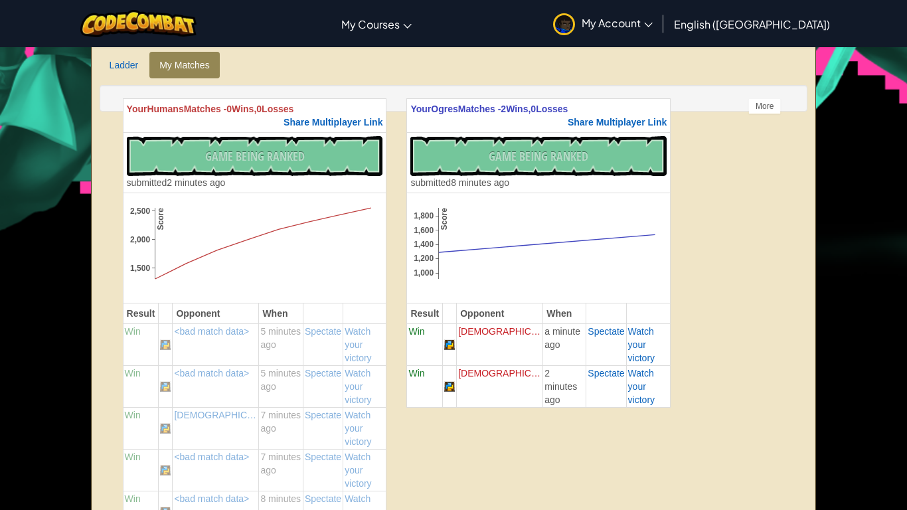
scroll to position [165, 0]
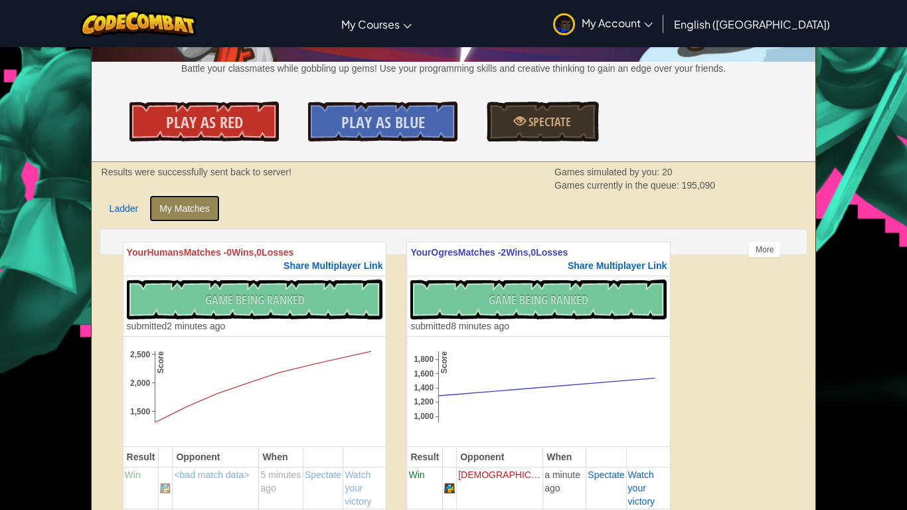
click at [190, 202] on link "My Matches" at bounding box center [184, 208] width 70 height 27
